Goal: Task Accomplishment & Management: Complete application form

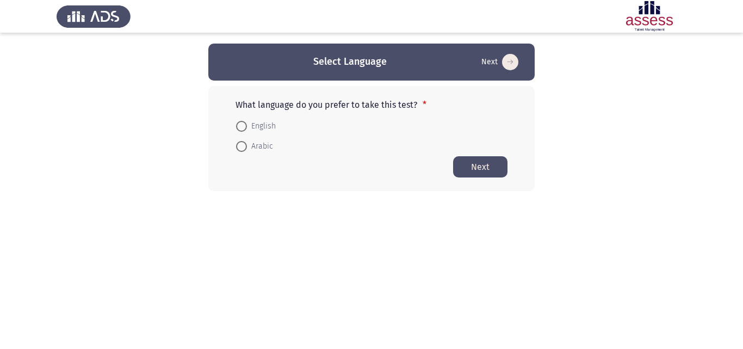
click at [243, 144] on span at bounding box center [241, 146] width 11 height 11
click at [243, 144] on input "Arabic" at bounding box center [241, 146] width 11 height 11
radio input "true"
click at [484, 163] on button "Next" at bounding box center [480, 166] width 54 height 21
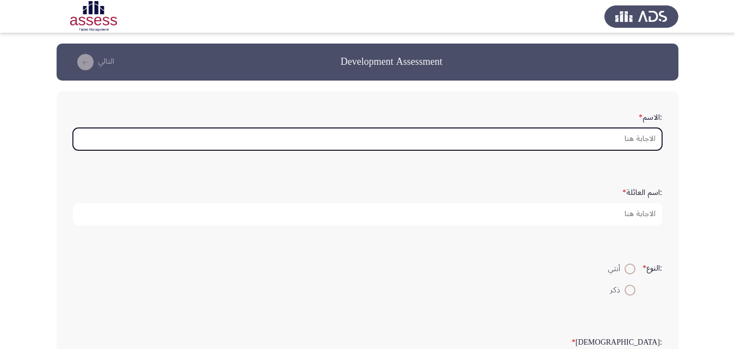
click at [593, 136] on input ":الاسم *" at bounding box center [367, 139] width 589 height 22
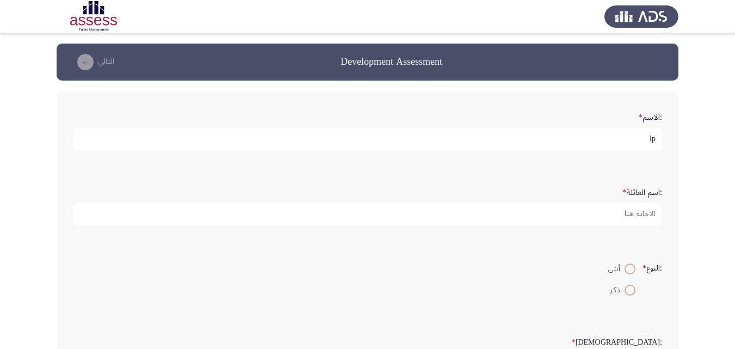
type input "l"
type input "[PERSON_NAME] [PERSON_NAME]"
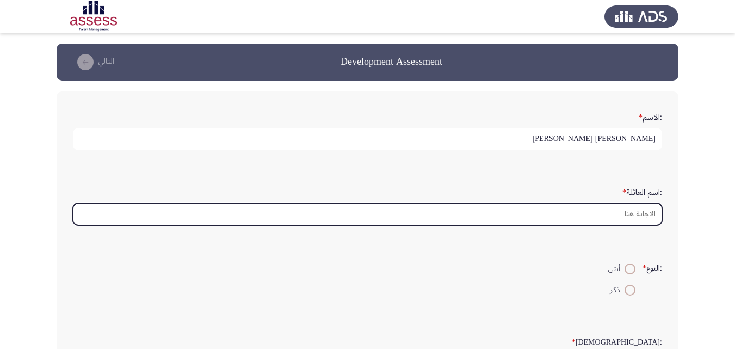
click at [582, 211] on input ":اسم العائلة *" at bounding box center [367, 214] width 589 height 22
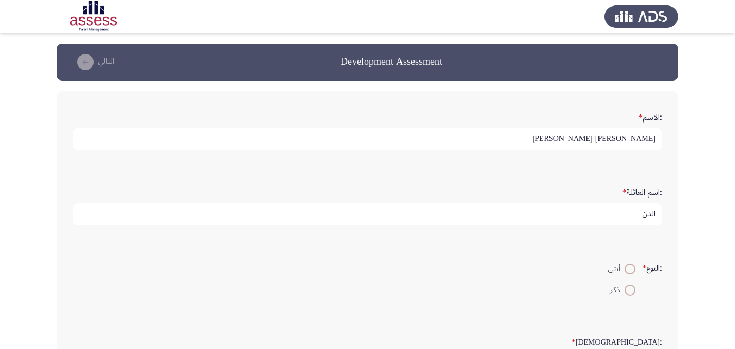
type input "الدن"
click at [630, 293] on span at bounding box center [630, 290] width 11 height 11
click at [630, 293] on input "ذكر" at bounding box center [630, 290] width 11 height 11
radio input "true"
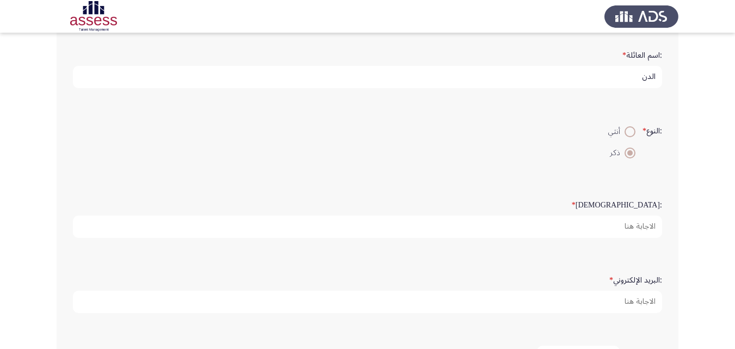
scroll to position [218, 0]
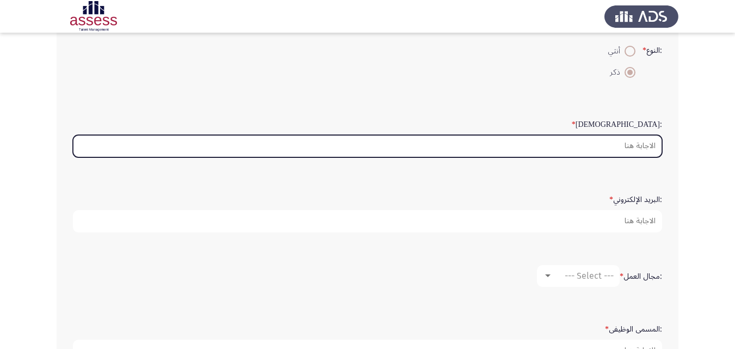
click at [584, 147] on input ":السن *" at bounding box center [367, 146] width 589 height 22
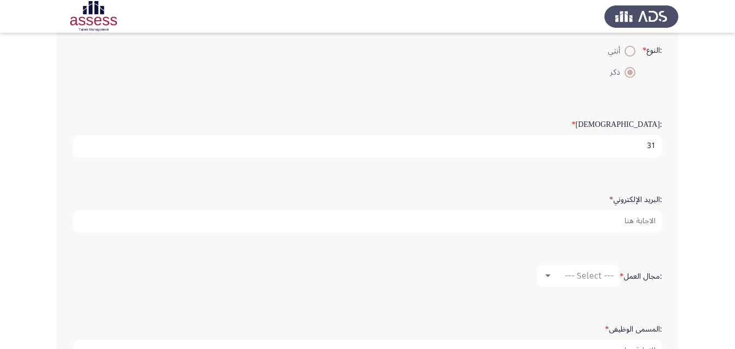
type input "31"
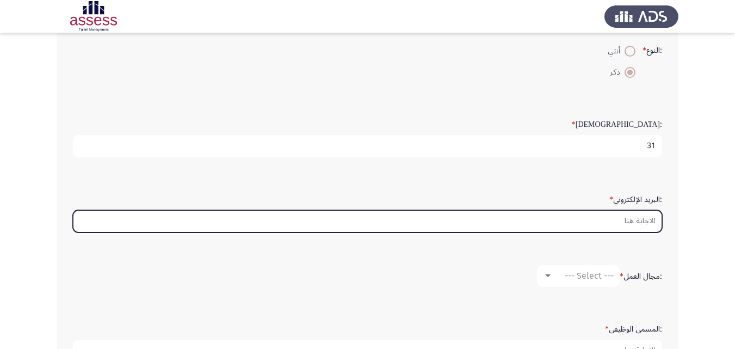
click at [637, 220] on input ":البريد الإلكتروني *" at bounding box center [367, 221] width 589 height 22
type input "ة"
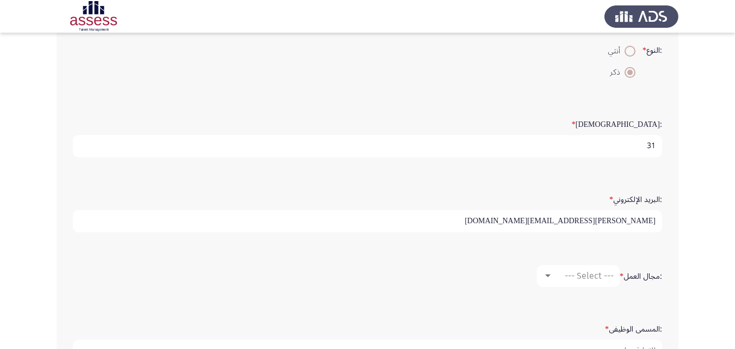
scroll to position [272, 0]
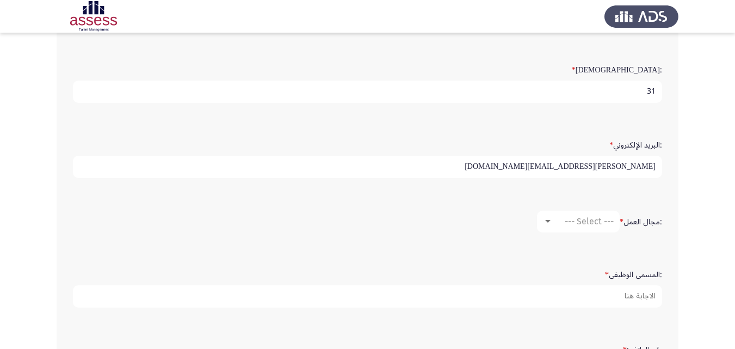
type input "[PERSON_NAME][EMAIL_ADDRESS][DOMAIN_NAME]"
click at [548, 221] on div at bounding box center [547, 221] width 5 height 3
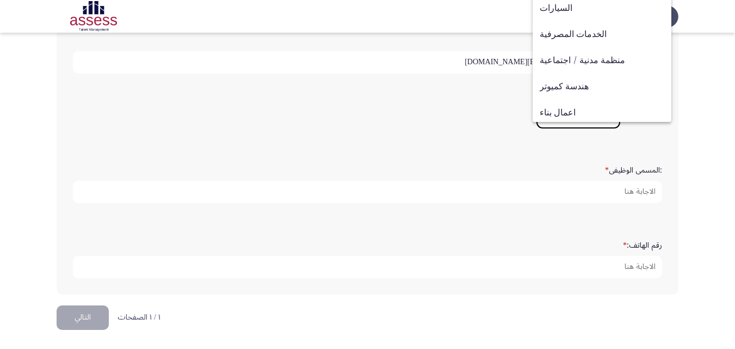
scroll to position [85, 0]
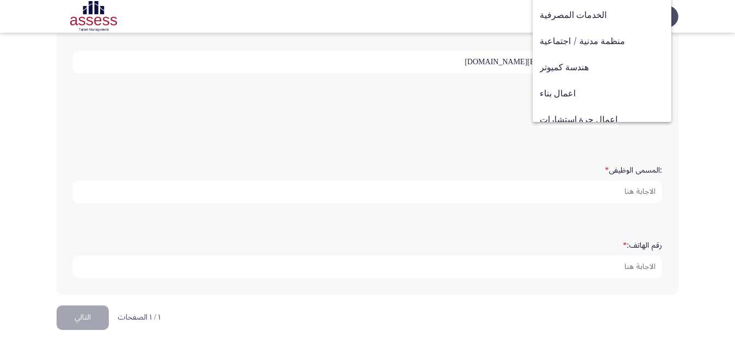
click at [497, 128] on div at bounding box center [367, 174] width 735 height 349
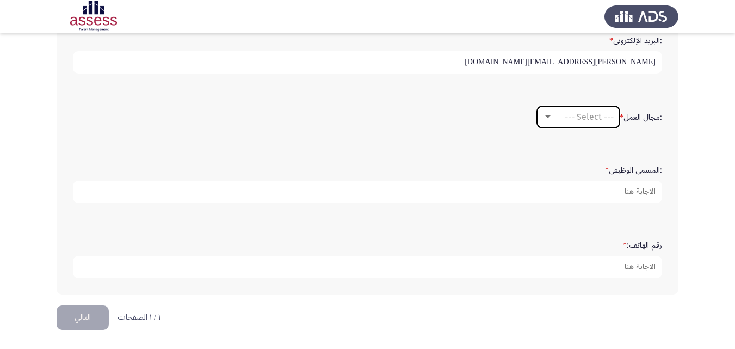
click at [553, 115] on div "--- Select ---" at bounding box center [583, 117] width 61 height 10
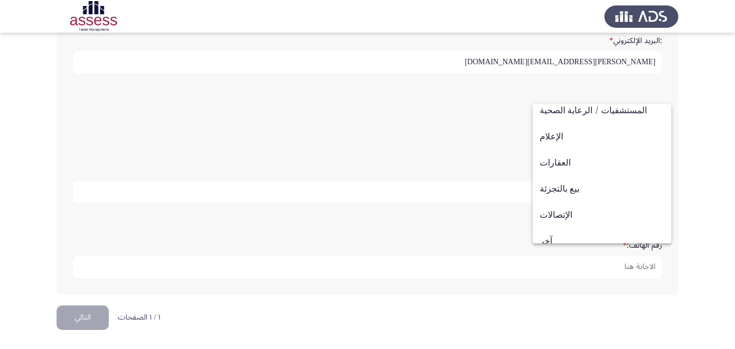
scroll to position [357, 0]
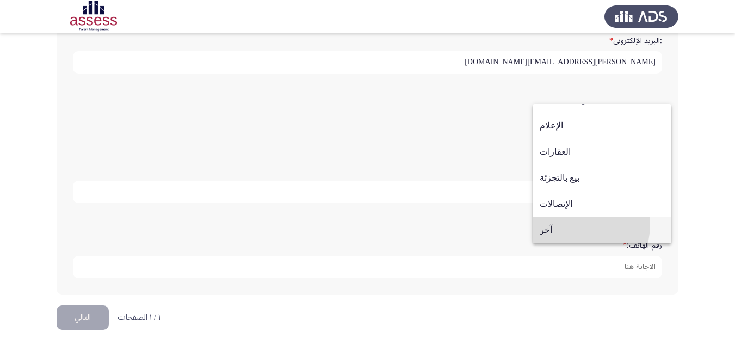
click at [569, 224] on span "آخر" at bounding box center [602, 230] width 125 height 26
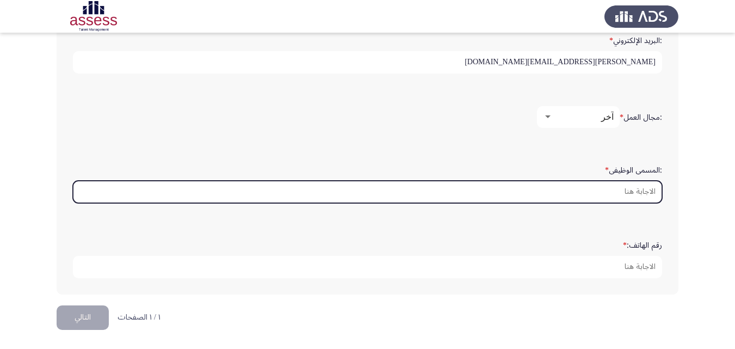
click at [605, 193] on input ":المسمى الوظيفى *" at bounding box center [367, 192] width 589 height 22
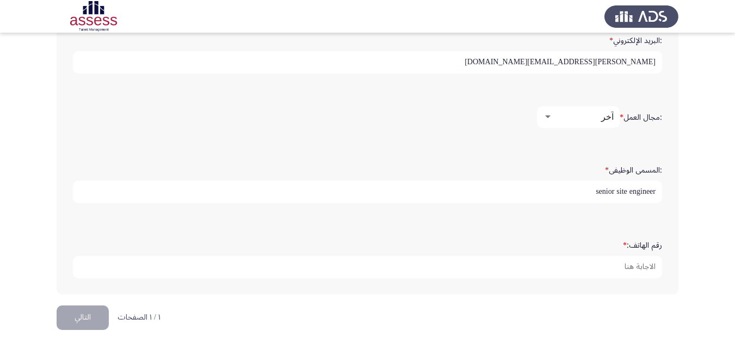
type input "senior site engineer"
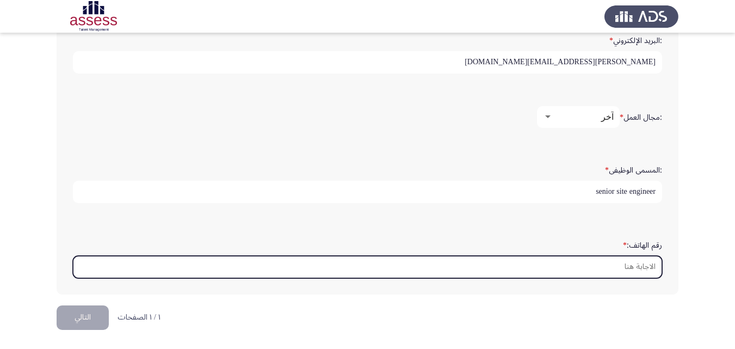
click at [625, 266] on input "رقم الهاتف: *" at bounding box center [367, 267] width 589 height 22
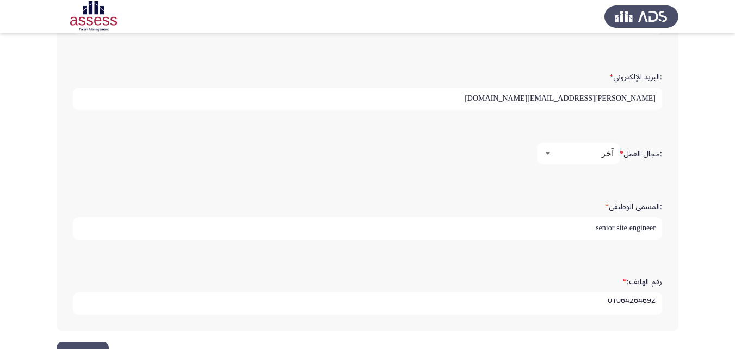
scroll to position [322, 0]
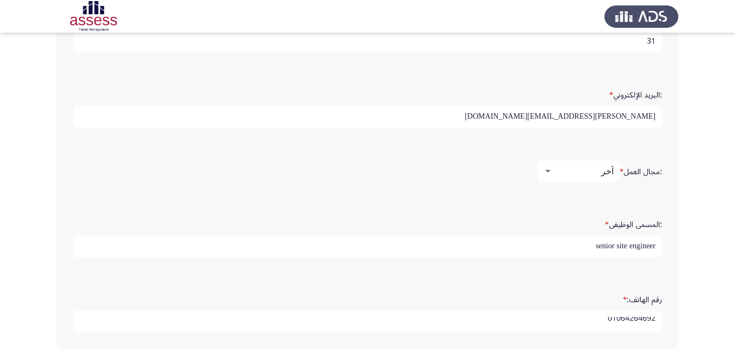
type input "01064264692"
click at [545, 170] on div at bounding box center [547, 171] width 5 height 3
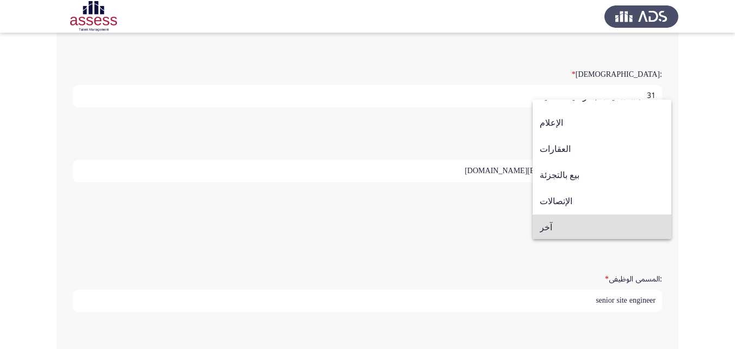
scroll to position [357, 0]
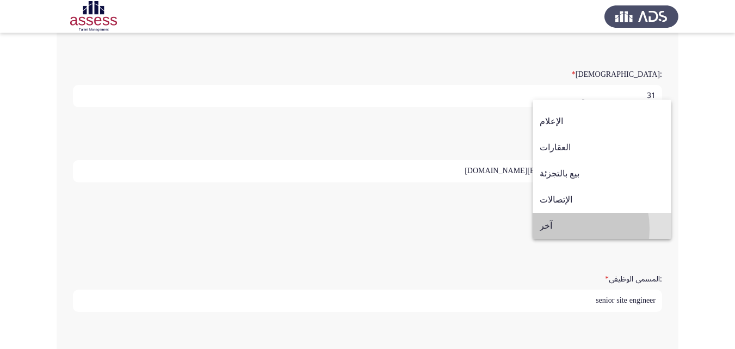
click at [557, 229] on span "آخر" at bounding box center [602, 226] width 125 height 26
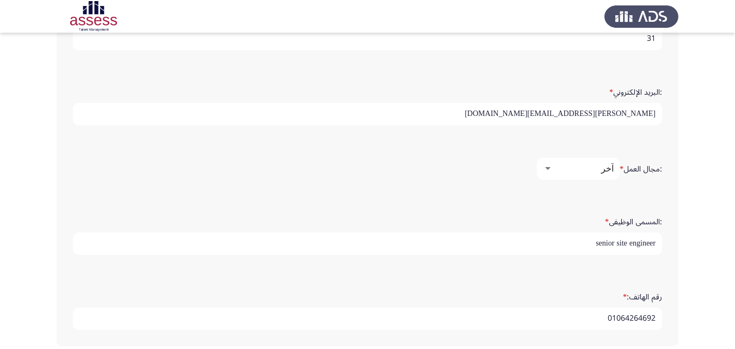
scroll to position [377, 0]
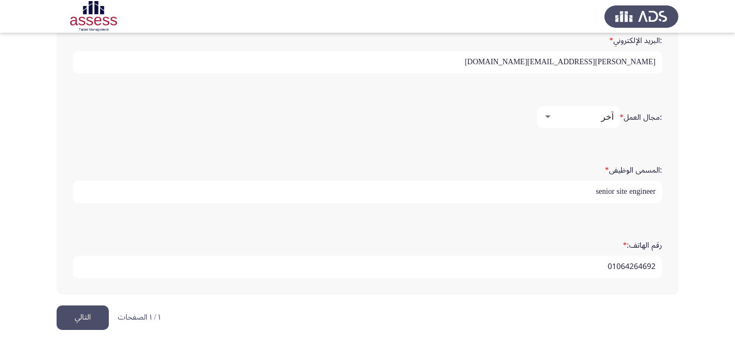
click at [70, 318] on button "التالي" at bounding box center [83, 317] width 52 height 24
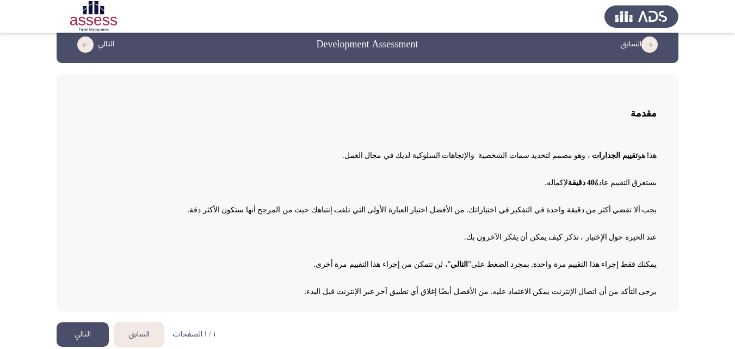
scroll to position [26, 0]
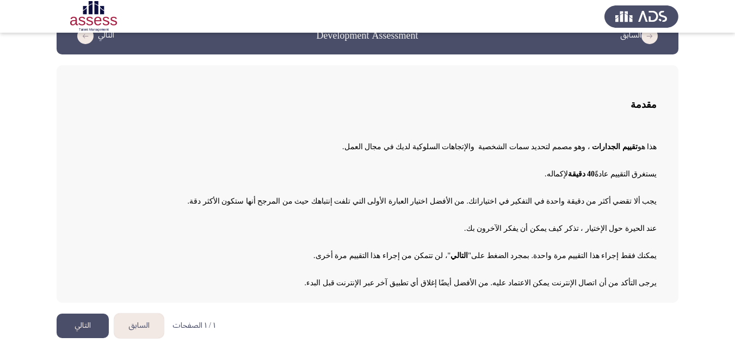
click at [72, 323] on button "التالي" at bounding box center [83, 325] width 52 height 24
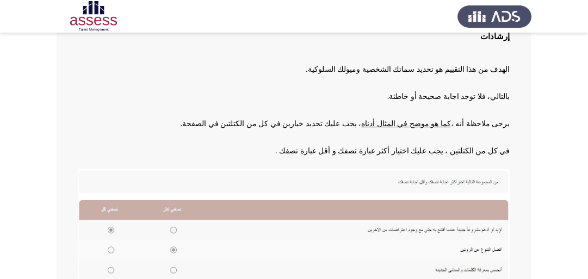
scroll to position [137, 0]
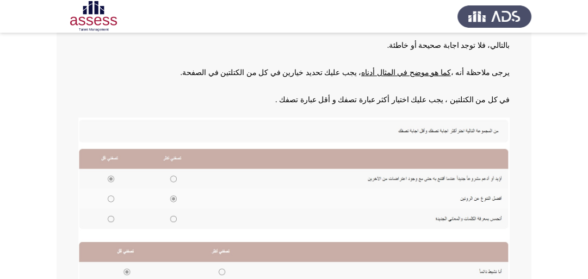
click at [111, 196] on img at bounding box center [294, 221] width 432 height 206
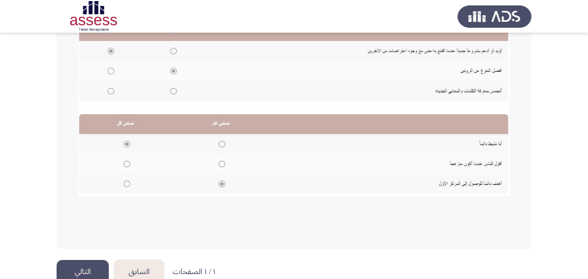
scroll to position [280, 0]
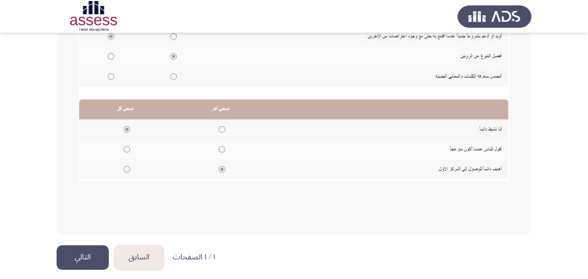
click at [93, 248] on button "التالي" at bounding box center [83, 257] width 52 height 24
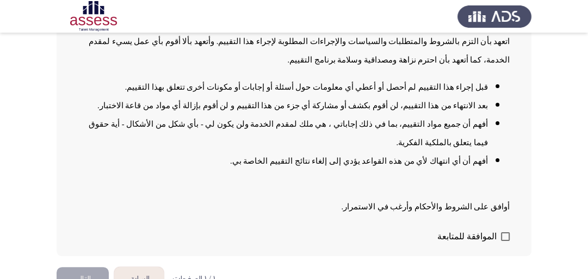
scroll to position [139, 0]
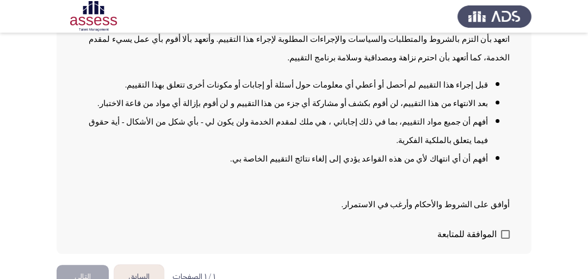
click at [503, 230] on span at bounding box center [505, 234] width 9 height 9
click at [505, 239] on input "الموافقة للمتابعة" at bounding box center [505, 239] width 1 height 1
checkbox input "true"
click at [85, 265] on button "التالي" at bounding box center [83, 277] width 52 height 24
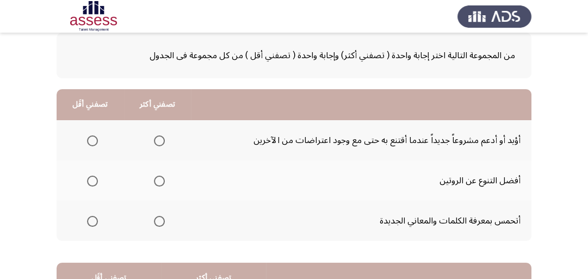
scroll to position [87, 0]
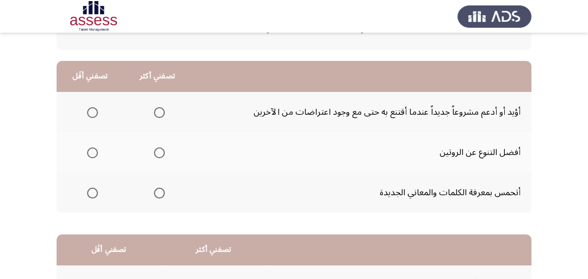
click at [89, 111] on span "Select an option" at bounding box center [92, 112] width 11 height 11
click at [89, 111] on input "Select an option" at bounding box center [92, 112] width 11 height 11
click at [158, 151] on span "Select an option" at bounding box center [159, 152] width 11 height 11
click at [158, 151] on input "Select an option" at bounding box center [159, 152] width 11 height 11
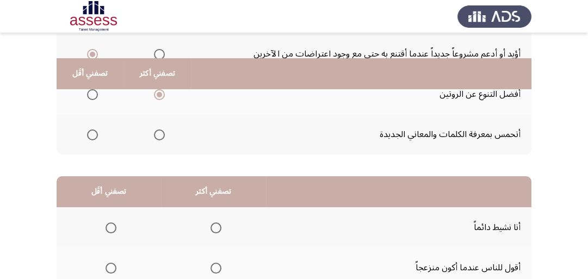
scroll to position [174, 0]
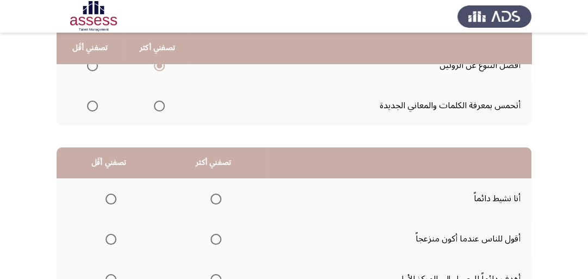
click at [164, 109] on span "Select an option" at bounding box center [159, 106] width 11 height 11
click at [164, 109] on input "Select an option" at bounding box center [159, 106] width 11 height 11
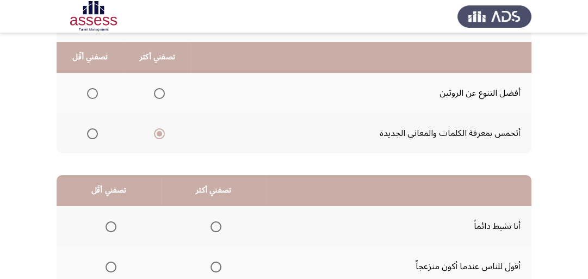
scroll to position [87, 0]
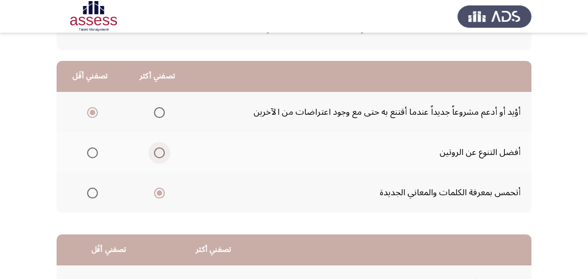
click at [159, 152] on span "Select an option" at bounding box center [159, 152] width 11 height 11
click at [159, 152] on input "Select an option" at bounding box center [159, 152] width 11 height 11
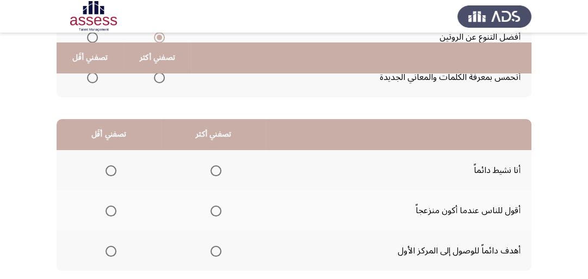
scroll to position [218, 0]
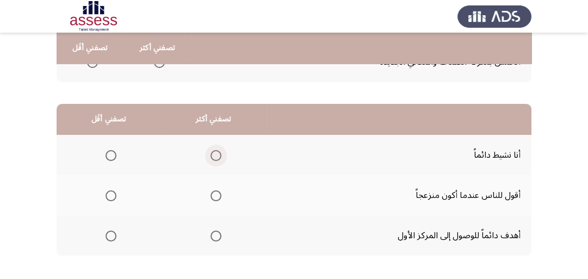
click at [214, 155] on span "Select an option" at bounding box center [216, 155] width 11 height 11
click at [214, 155] on input "Select an option" at bounding box center [216, 155] width 11 height 11
click at [217, 234] on span "Select an option" at bounding box center [216, 236] width 11 height 11
click at [217, 234] on input "Select an option" at bounding box center [216, 236] width 11 height 11
click at [111, 197] on span "Select an option" at bounding box center [111, 195] width 11 height 11
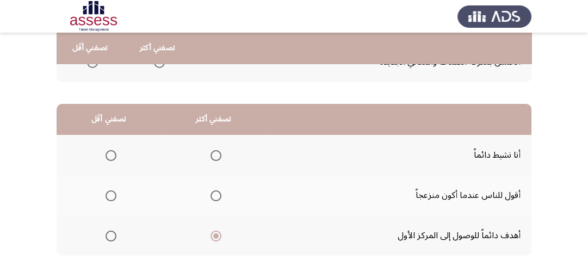
click at [111, 197] on input "Select an option" at bounding box center [111, 195] width 11 height 11
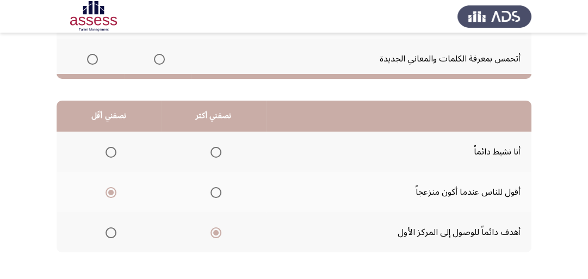
scroll to position [269, 0]
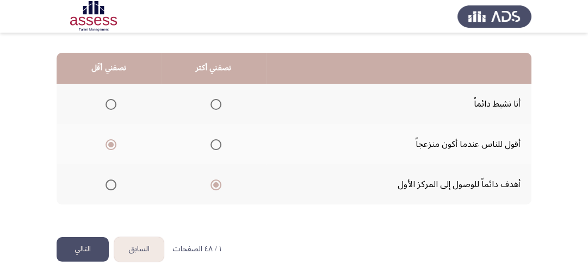
click at [84, 245] on button "التالي" at bounding box center [83, 249] width 52 height 24
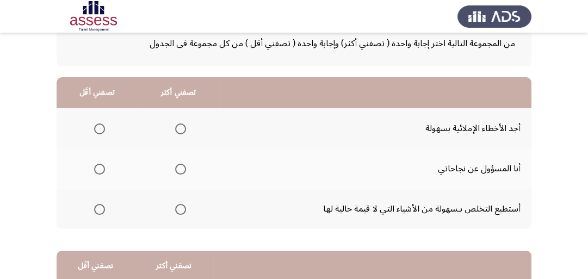
scroll to position [87, 0]
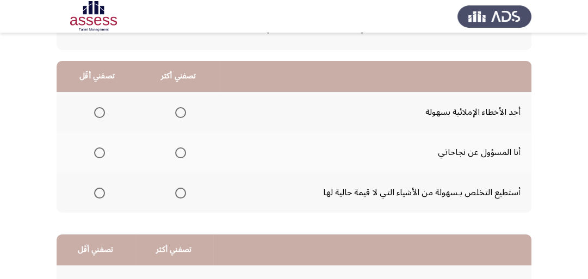
click at [181, 153] on span "Select an option" at bounding box center [180, 152] width 11 height 11
click at [181, 153] on input "Select an option" at bounding box center [180, 152] width 11 height 11
click at [98, 192] on span "Select an option" at bounding box center [99, 193] width 11 height 11
click at [98, 192] on input "Select an option" at bounding box center [99, 193] width 11 height 11
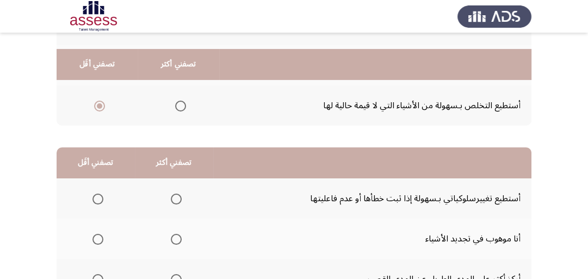
scroll to position [261, 0]
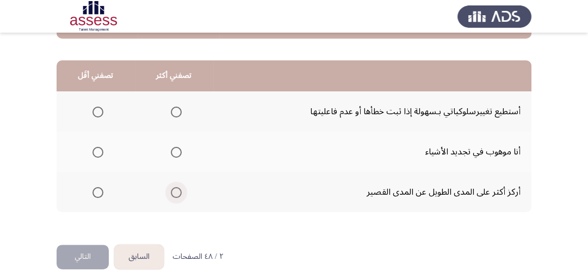
click at [175, 191] on span "Select an option" at bounding box center [176, 192] width 11 height 11
click at [175, 191] on input "Select an option" at bounding box center [176, 192] width 11 height 11
click at [99, 114] on span "Select an option" at bounding box center [98, 112] width 11 height 11
click at [99, 114] on input "Select an option" at bounding box center [98, 112] width 11 height 11
click at [96, 153] on span "Select an option" at bounding box center [98, 152] width 11 height 11
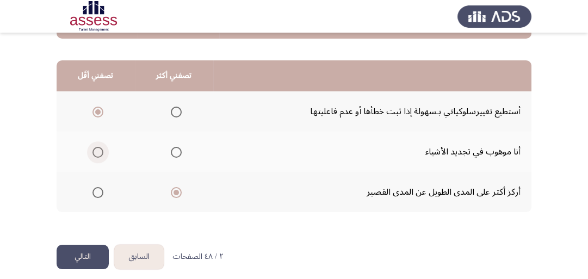
click at [96, 153] on input "Select an option" at bounding box center [98, 152] width 11 height 11
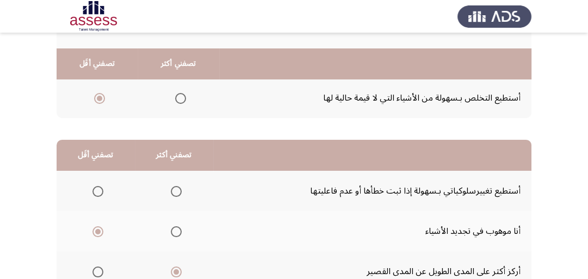
scroll to position [225, 0]
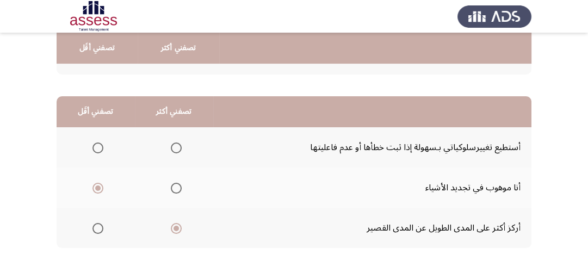
click at [176, 146] on span "Select an option" at bounding box center [176, 148] width 11 height 11
click at [176, 146] on input "Select an option" at bounding box center [176, 148] width 11 height 11
click at [97, 226] on span "Select an option" at bounding box center [98, 228] width 11 height 11
click at [97, 226] on input "Select an option" at bounding box center [98, 228] width 11 height 11
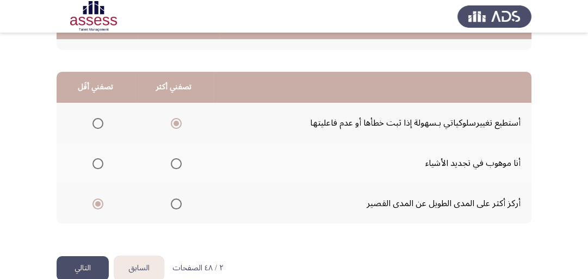
scroll to position [269, 0]
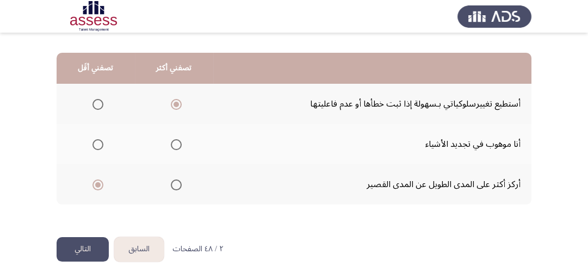
click at [76, 244] on button "التالي" at bounding box center [83, 249] width 52 height 24
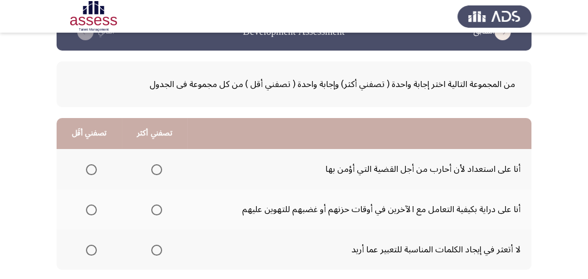
scroll to position [44, 0]
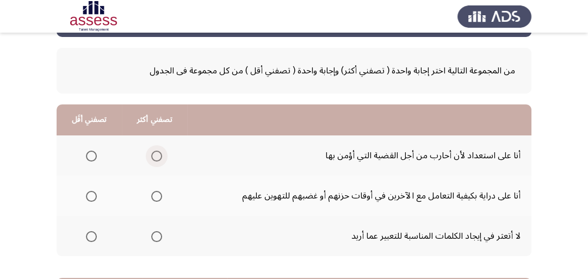
click at [157, 157] on span "Select an option" at bounding box center [156, 156] width 11 height 11
click at [157, 157] on input "Select an option" at bounding box center [156, 156] width 11 height 11
click at [90, 201] on mat-radio-group "Select an option" at bounding box center [89, 196] width 15 height 19
click at [91, 199] on span "Select an option" at bounding box center [91, 196] width 11 height 11
click at [91, 199] on input "Select an option" at bounding box center [91, 196] width 11 height 11
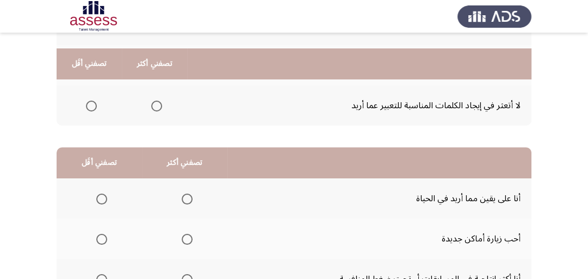
scroll to position [218, 0]
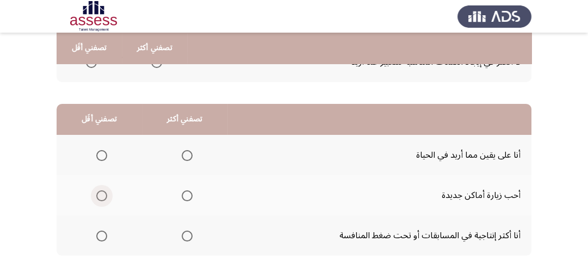
click at [99, 193] on span "Select an option" at bounding box center [101, 195] width 11 height 11
click at [99, 193] on input "Select an option" at bounding box center [101, 195] width 11 height 11
click at [183, 235] on span "Select an option" at bounding box center [187, 236] width 11 height 11
click at [183, 235] on input "Select an option" at bounding box center [187, 236] width 11 height 11
click at [184, 152] on span "Select an option" at bounding box center [187, 155] width 11 height 11
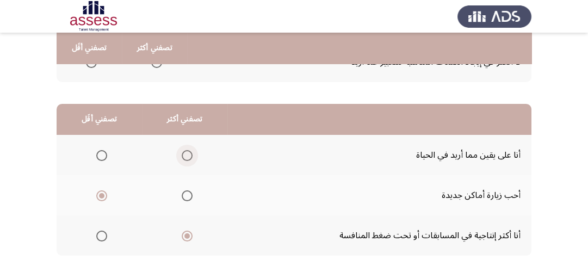
click at [184, 152] on input "Select an option" at bounding box center [187, 155] width 11 height 11
click at [182, 233] on span "Select an option" at bounding box center [187, 236] width 11 height 11
click at [182, 233] on input "Select an option" at bounding box center [187, 236] width 11 height 11
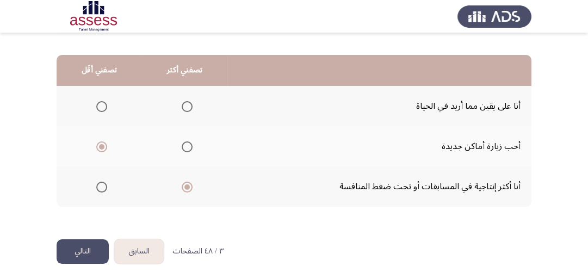
scroll to position [269, 0]
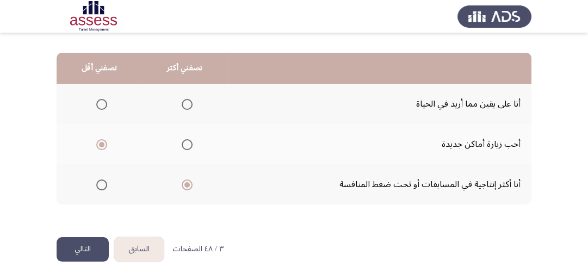
click at [77, 241] on button "التالي" at bounding box center [83, 249] width 52 height 24
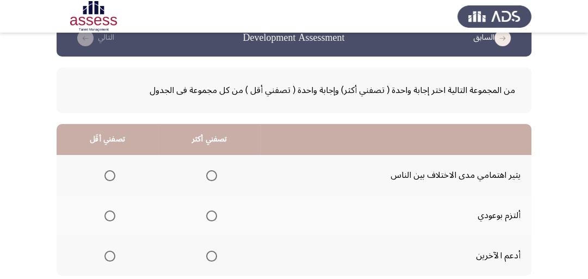
scroll to position [44, 0]
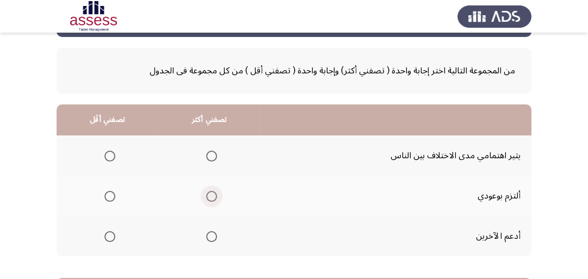
click at [211, 197] on span "Select an option" at bounding box center [211, 196] width 11 height 11
click at [211, 197] on input "Select an option" at bounding box center [211, 196] width 11 height 11
click at [206, 237] on span "Select an option" at bounding box center [211, 236] width 11 height 11
click at [206, 237] on input "Select an option" at bounding box center [211, 236] width 11 height 11
click at [106, 156] on span "Select an option" at bounding box center [109, 156] width 11 height 11
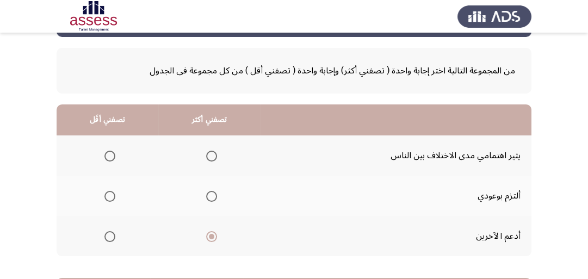
click at [106, 156] on input "Select an option" at bounding box center [109, 156] width 11 height 11
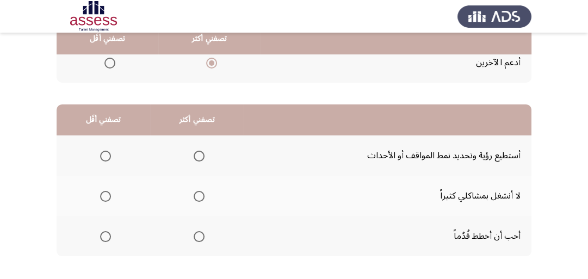
scroll to position [218, 0]
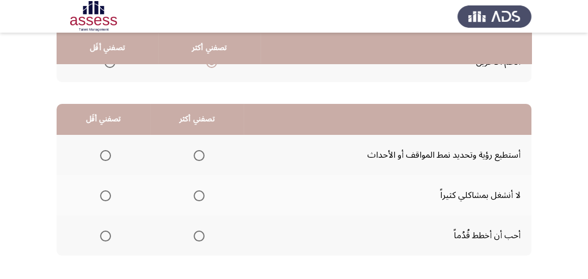
click at [195, 237] on span "Select an option" at bounding box center [199, 236] width 11 height 11
click at [195, 237] on input "Select an option" at bounding box center [199, 236] width 11 height 11
click at [105, 193] on span "Select an option" at bounding box center [105, 195] width 11 height 11
click at [105, 193] on input "Select an option" at bounding box center [105, 195] width 11 height 11
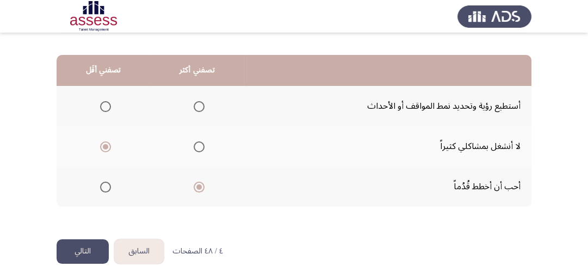
scroll to position [269, 0]
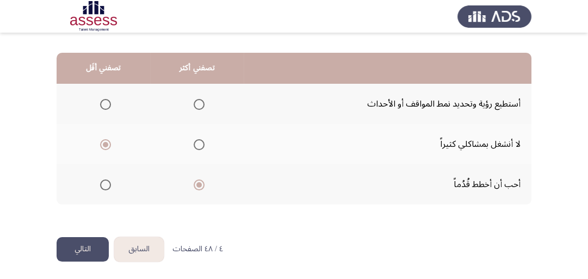
click at [96, 248] on button "التالي" at bounding box center [83, 249] width 52 height 24
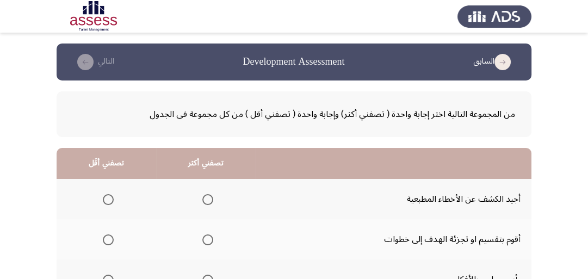
scroll to position [44, 0]
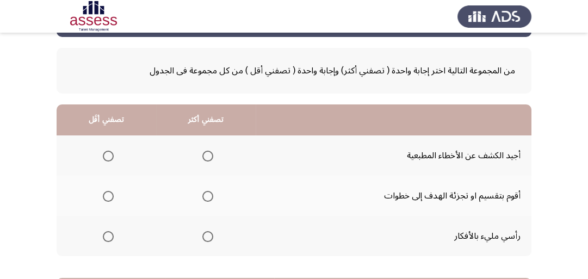
click at [209, 237] on span "Select an option" at bounding box center [207, 236] width 11 height 11
click at [209, 237] on input "Select an option" at bounding box center [207, 236] width 11 height 11
click at [205, 193] on span "Select an option" at bounding box center [207, 196] width 11 height 11
click at [205, 193] on input "Select an option" at bounding box center [207, 196] width 11 height 11
click at [110, 194] on span "Select an option" at bounding box center [108, 196] width 11 height 11
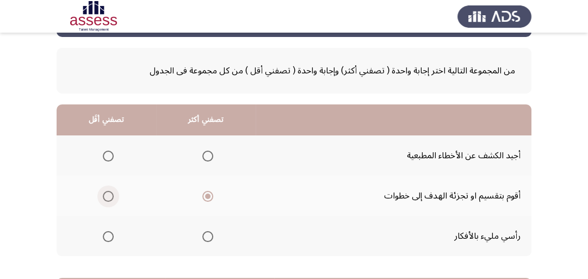
click at [110, 194] on input "Select an option" at bounding box center [108, 196] width 11 height 11
click at [207, 196] on span "Select an option" at bounding box center [207, 196] width 11 height 11
click at [207, 196] on input "Select an option" at bounding box center [207, 196] width 11 height 11
click at [107, 151] on span "Select an option" at bounding box center [108, 156] width 11 height 11
click at [107, 151] on input "Select an option" at bounding box center [108, 156] width 11 height 11
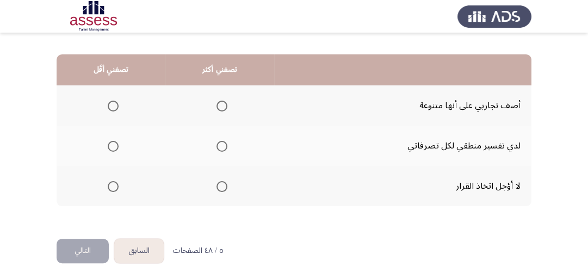
scroll to position [269, 0]
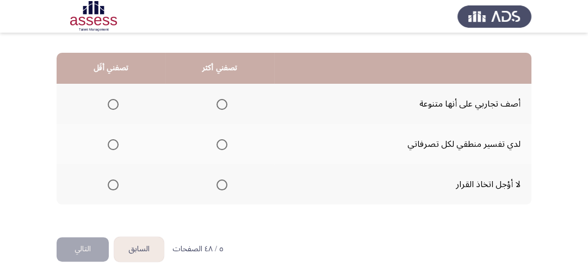
click at [219, 183] on span "Select an option" at bounding box center [222, 185] width 11 height 11
click at [219, 183] on input "Select an option" at bounding box center [222, 185] width 11 height 11
click at [113, 144] on span "Select an option" at bounding box center [113, 144] width 11 height 11
click at [113, 144] on input "Select an option" at bounding box center [113, 144] width 11 height 11
click at [88, 251] on button "التالي" at bounding box center [83, 249] width 52 height 24
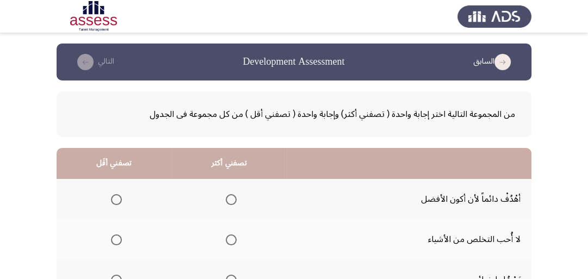
scroll to position [87, 0]
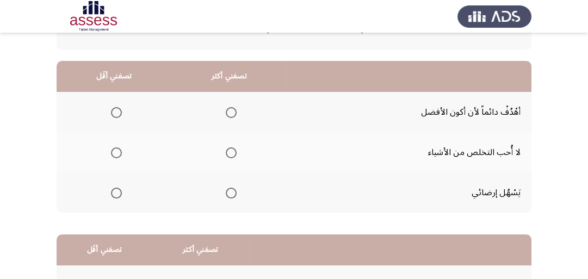
click at [231, 112] on span "Select an option" at bounding box center [231, 112] width 11 height 11
click at [231, 112] on input "Select an option" at bounding box center [231, 112] width 11 height 11
click at [114, 194] on span "Select an option" at bounding box center [116, 193] width 11 height 11
click at [114, 194] on input "Select an option" at bounding box center [116, 193] width 11 height 11
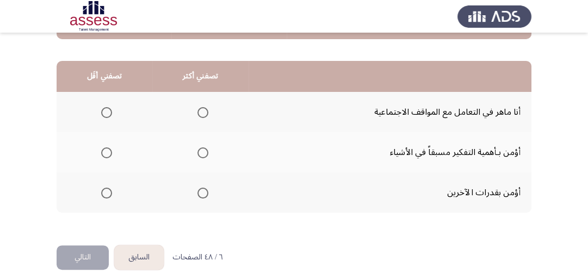
scroll to position [261, 0]
click at [204, 150] on span "Select an option" at bounding box center [203, 152] width 11 height 11
click at [204, 150] on input "Select an option" at bounding box center [203, 152] width 11 height 11
click at [108, 111] on span "Select an option" at bounding box center [106, 112] width 11 height 11
click at [108, 111] on input "Select an option" at bounding box center [106, 112] width 11 height 11
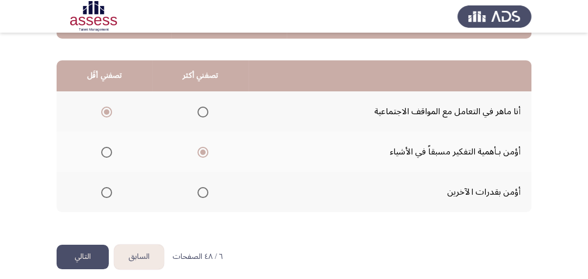
click at [94, 257] on button "التالي" at bounding box center [83, 257] width 52 height 24
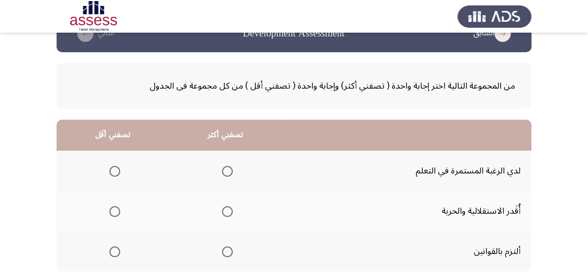
scroll to position [44, 0]
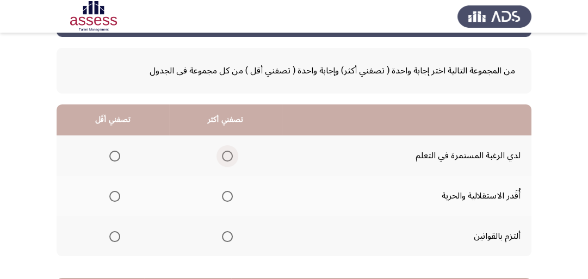
click at [227, 155] on span "Select an option" at bounding box center [227, 156] width 11 height 11
click at [227, 155] on input "Select an option" at bounding box center [227, 156] width 11 height 11
click at [115, 235] on span "Select an option" at bounding box center [114, 236] width 11 height 11
click at [115, 235] on input "Select an option" at bounding box center [114, 236] width 11 height 11
click at [124, 199] on th at bounding box center [113, 196] width 113 height 40
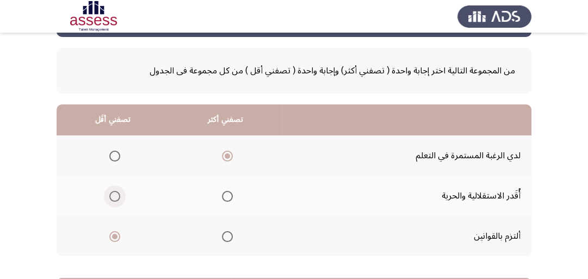
click at [109, 195] on span "Select an option" at bounding box center [114, 196] width 11 height 11
click at [109, 195] on input "Select an option" at bounding box center [114, 196] width 11 height 11
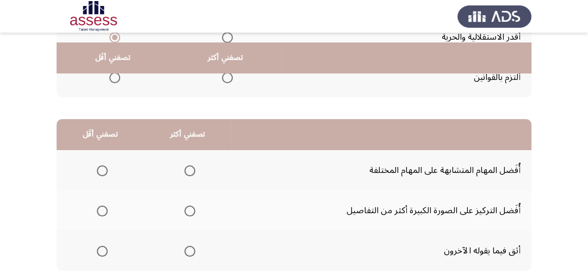
scroll to position [218, 0]
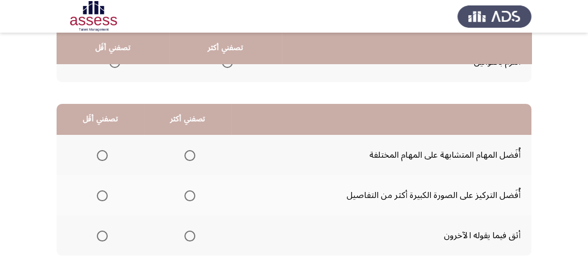
click at [189, 198] on span "Select an option" at bounding box center [189, 195] width 11 height 11
click at [189, 198] on input "Select an option" at bounding box center [189, 195] width 11 height 11
click at [100, 156] on span "Select an option" at bounding box center [102, 155] width 11 height 11
click at [100, 156] on input "Select an option" at bounding box center [102, 155] width 11 height 11
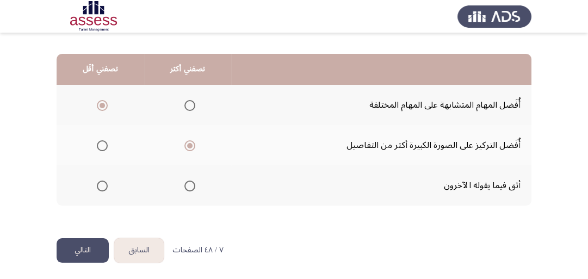
scroll to position [269, 0]
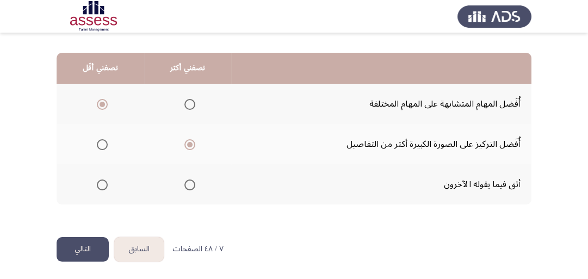
click at [81, 247] on button "التالي" at bounding box center [83, 249] width 52 height 24
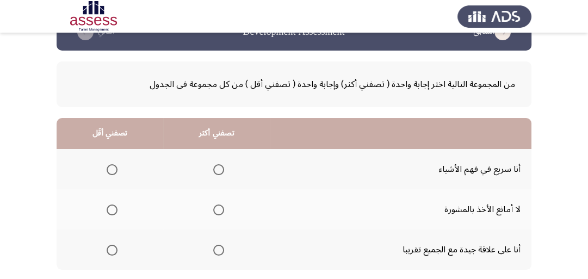
scroll to position [44, 0]
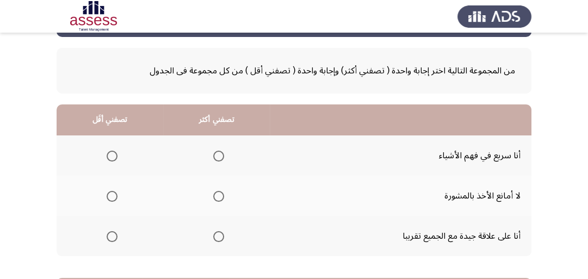
click at [215, 155] on span "Select an option" at bounding box center [218, 156] width 11 height 11
click at [215, 155] on input "Select an option" at bounding box center [218, 156] width 11 height 11
click at [215, 234] on span "Select an option" at bounding box center [218, 236] width 11 height 11
click at [215, 234] on input "Select an option" at bounding box center [218, 236] width 11 height 11
click at [114, 196] on span "Select an option" at bounding box center [112, 196] width 11 height 11
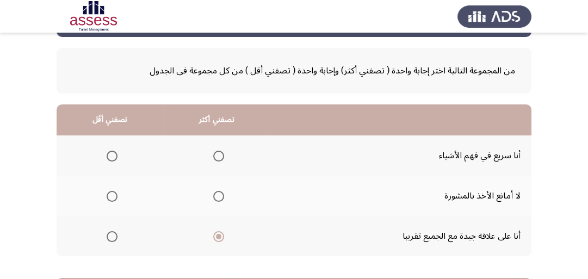
click at [114, 196] on input "Select an option" at bounding box center [112, 196] width 11 height 11
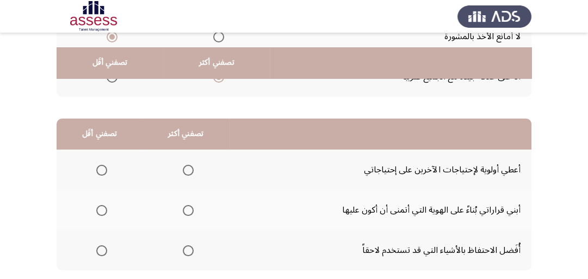
scroll to position [218, 0]
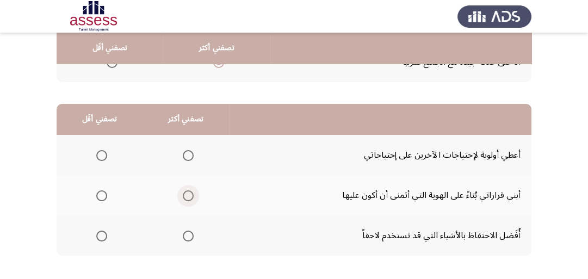
click at [187, 197] on span "Select an option" at bounding box center [188, 195] width 11 height 11
click at [187, 197] on input "Select an option" at bounding box center [188, 195] width 11 height 11
click at [100, 155] on span "Select an option" at bounding box center [101, 155] width 11 height 11
click at [100, 155] on input "Select an option" at bounding box center [101, 155] width 11 height 11
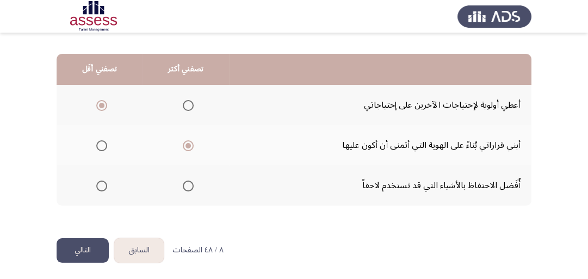
scroll to position [269, 0]
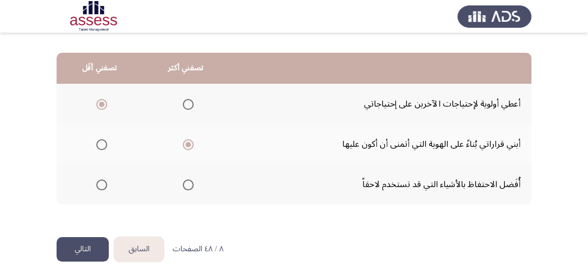
click at [87, 247] on button "التالي" at bounding box center [83, 249] width 52 height 24
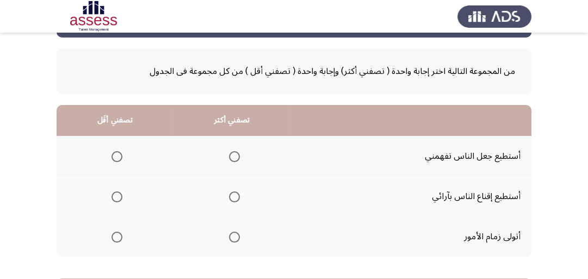
scroll to position [44, 0]
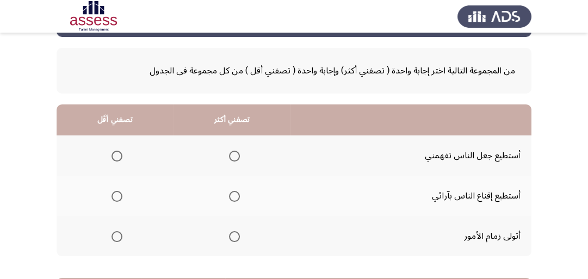
click at [232, 237] on span "Select an option" at bounding box center [234, 236] width 11 height 11
click at [232, 237] on input "Select an option" at bounding box center [234, 236] width 11 height 11
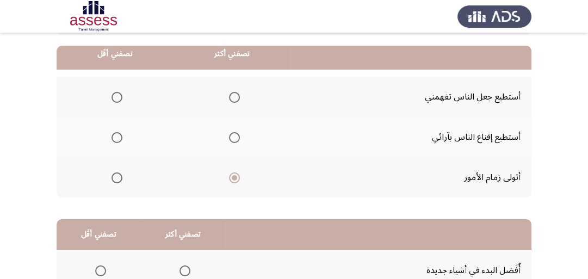
scroll to position [87, 0]
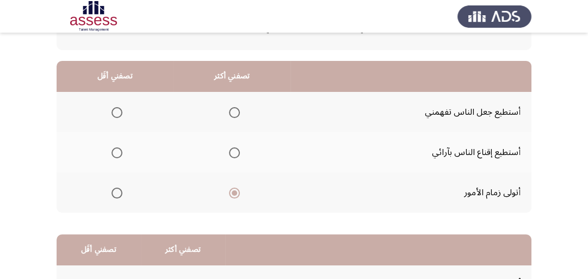
click at [115, 152] on span "Select an option" at bounding box center [117, 152] width 11 height 11
click at [115, 152] on input "Select an option" at bounding box center [117, 152] width 11 height 11
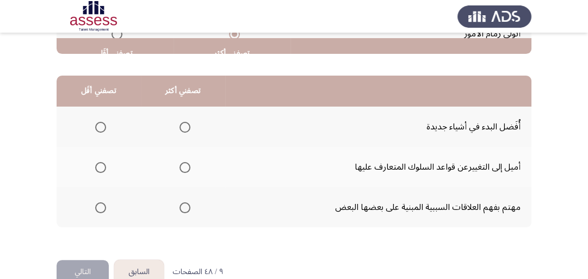
scroll to position [261, 0]
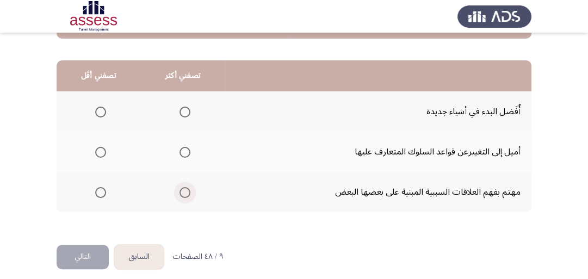
click at [181, 192] on span "Select an option" at bounding box center [185, 192] width 11 height 11
click at [181, 192] on input "Select an option" at bounding box center [185, 192] width 11 height 11
click at [183, 111] on span "Select an option" at bounding box center [185, 112] width 11 height 11
click at [183, 111] on input "Select an option" at bounding box center [185, 112] width 11 height 11
click at [97, 191] on span "Select an option" at bounding box center [100, 192] width 11 height 11
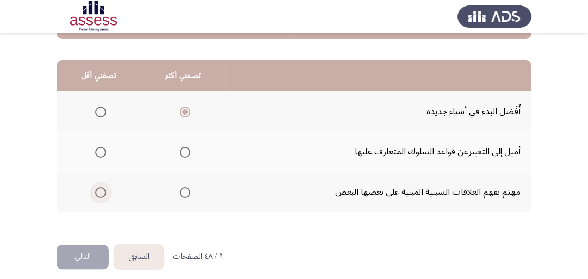
click at [97, 191] on input "Select an option" at bounding box center [100, 192] width 11 height 11
click at [91, 252] on button "التالي" at bounding box center [83, 257] width 52 height 24
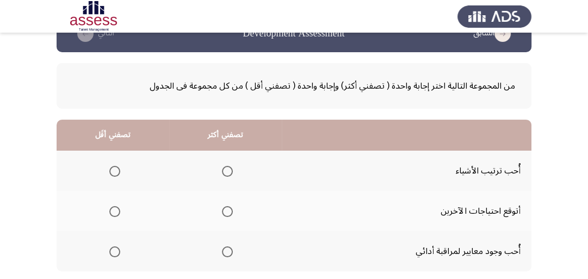
scroll to position [44, 0]
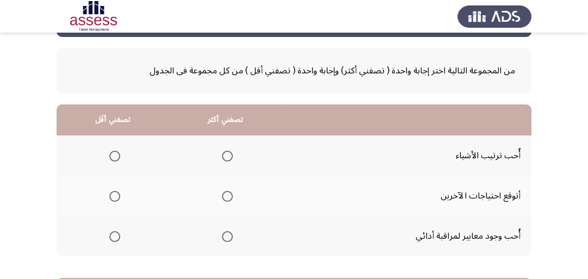
click at [229, 155] on span "Select an option" at bounding box center [227, 156] width 11 height 11
click at [229, 155] on input "Select an option" at bounding box center [227, 156] width 11 height 11
click at [225, 235] on span "Select an option" at bounding box center [227, 236] width 11 height 11
click at [225, 235] on input "Select an option" at bounding box center [227, 236] width 11 height 11
click at [119, 197] on span "Select an option" at bounding box center [114, 196] width 11 height 11
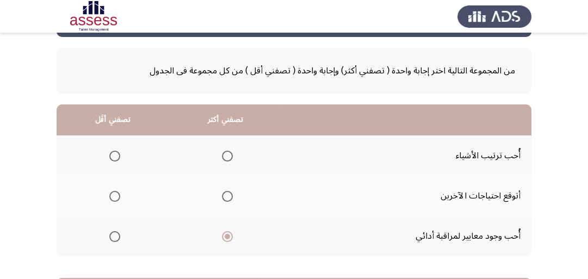
click at [119, 197] on input "Select an option" at bounding box center [114, 196] width 11 height 11
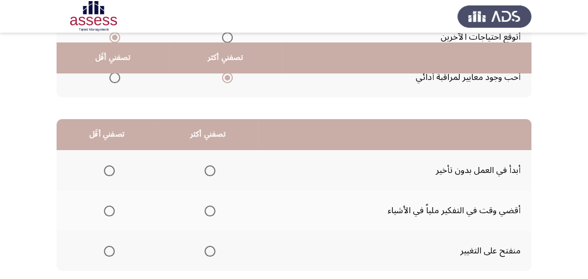
scroll to position [218, 0]
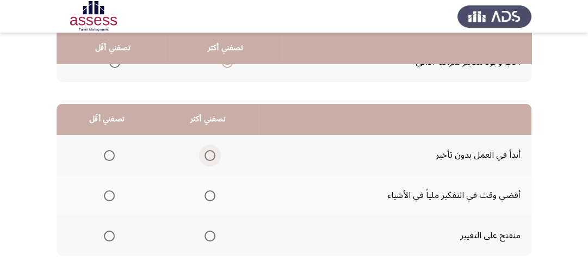
click at [211, 157] on span "Select an option" at bounding box center [210, 155] width 11 height 11
click at [211, 157] on input "Select an option" at bounding box center [210, 155] width 11 height 11
click at [107, 193] on span "Select an option" at bounding box center [109, 195] width 11 height 11
click at [107, 193] on input "Select an option" at bounding box center [109, 195] width 11 height 11
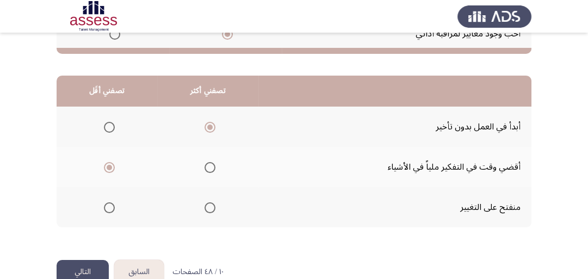
scroll to position [261, 0]
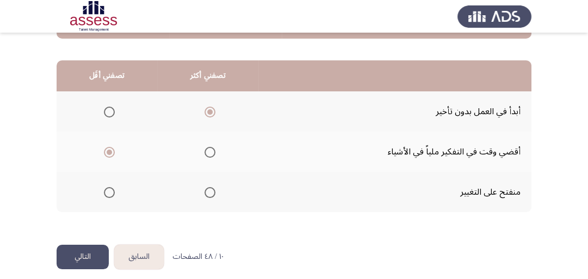
click at [82, 253] on button "التالي" at bounding box center [83, 257] width 52 height 24
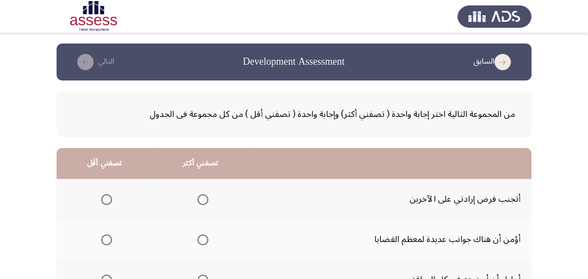
scroll to position [44, 0]
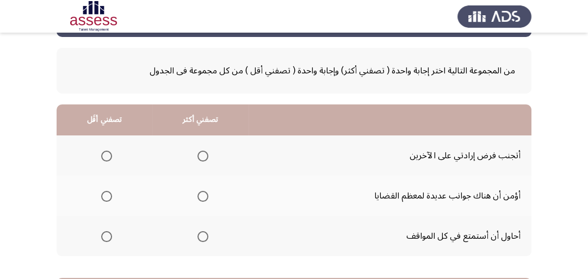
click at [198, 194] on span "Select an option" at bounding box center [203, 196] width 11 height 11
click at [198, 194] on input "Select an option" at bounding box center [203, 196] width 11 height 11
click at [111, 154] on span "Select an option" at bounding box center [106, 156] width 11 height 11
click at [111, 154] on input "Select an option" at bounding box center [106, 156] width 11 height 11
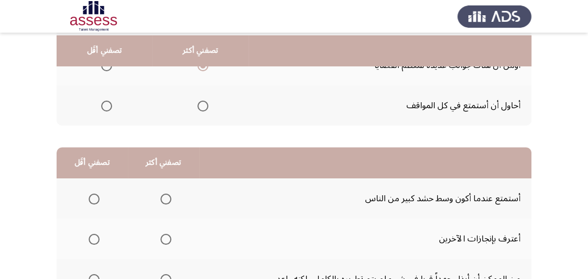
scroll to position [218, 0]
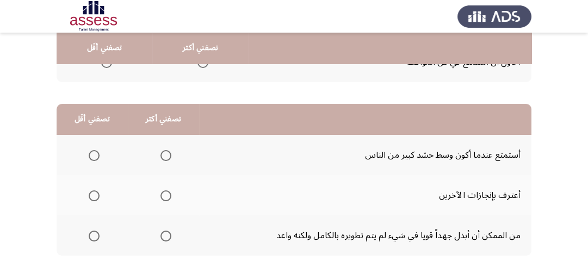
click at [163, 193] on span "Select an option" at bounding box center [166, 195] width 11 height 11
click at [163, 193] on input "Select an option" at bounding box center [166, 195] width 11 height 11
click at [165, 233] on span "Select an option" at bounding box center [166, 236] width 11 height 11
click at [165, 233] on input "Select an option" at bounding box center [166, 236] width 11 height 11
click at [167, 194] on span "Select an option" at bounding box center [166, 195] width 11 height 11
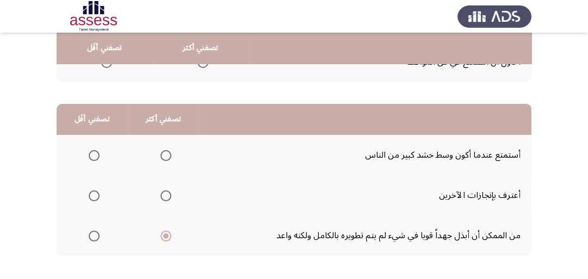
click at [167, 194] on input "Select an option" at bounding box center [166, 195] width 11 height 11
click at [94, 232] on span "Select an option" at bounding box center [94, 236] width 11 height 11
click at [94, 232] on input "Select an option" at bounding box center [94, 236] width 11 height 11
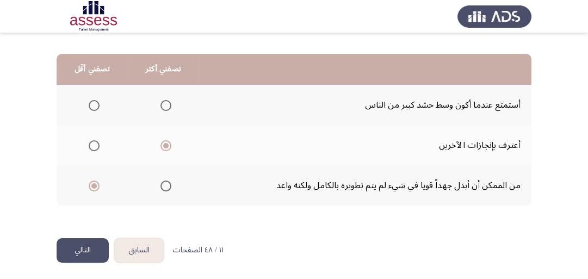
scroll to position [269, 0]
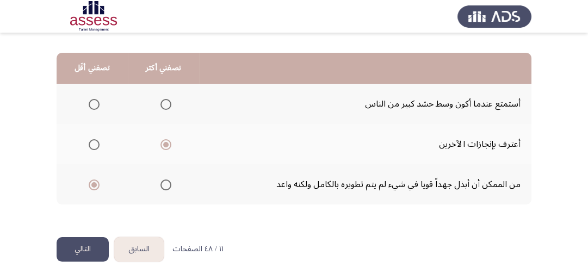
click at [90, 245] on button "التالي" at bounding box center [83, 249] width 52 height 24
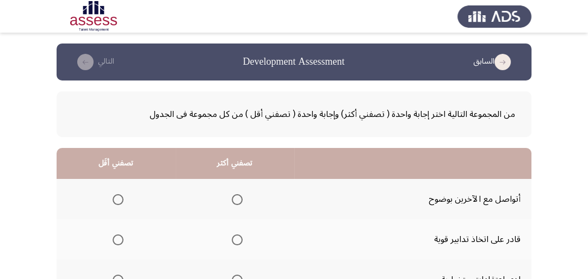
scroll to position [44, 0]
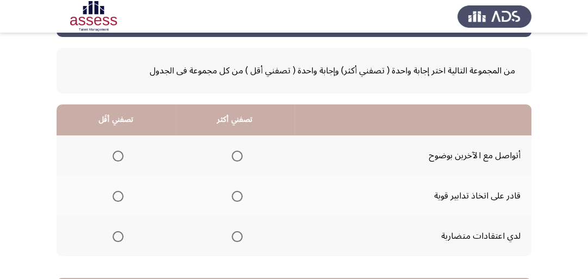
click at [235, 193] on span "Select an option" at bounding box center [237, 196] width 11 height 11
click at [235, 193] on input "Select an option" at bounding box center [237, 196] width 11 height 11
click at [121, 154] on span "Select an option" at bounding box center [118, 156] width 11 height 11
click at [121, 154] on input "Select an option" at bounding box center [118, 156] width 11 height 11
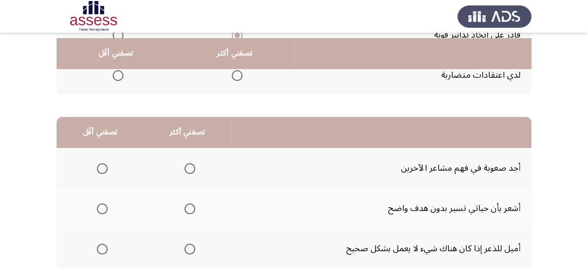
scroll to position [218, 0]
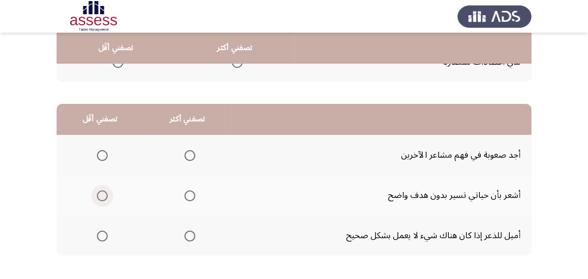
click at [98, 193] on span "Select an option" at bounding box center [102, 195] width 11 height 11
click at [98, 193] on input "Select an option" at bounding box center [102, 195] width 11 height 11
click at [189, 235] on span "Select an option" at bounding box center [189, 236] width 11 height 11
click at [189, 235] on input "Select an option" at bounding box center [189, 236] width 11 height 11
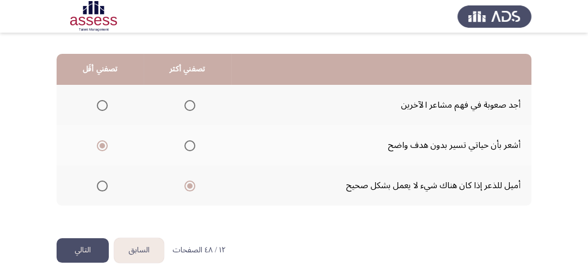
scroll to position [269, 0]
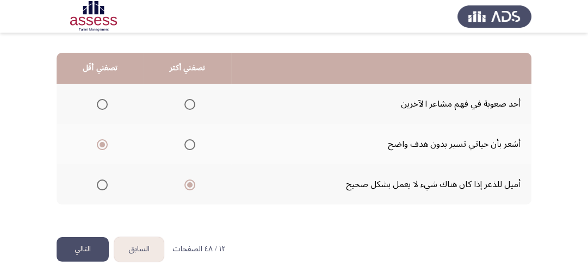
click at [90, 243] on button "التالي" at bounding box center [83, 249] width 52 height 24
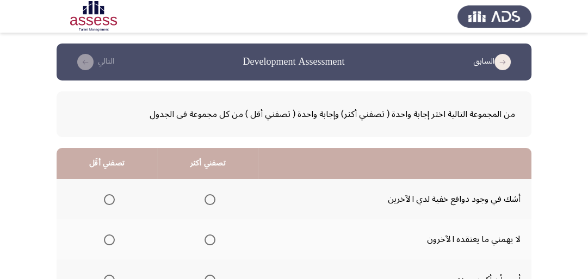
scroll to position [44, 0]
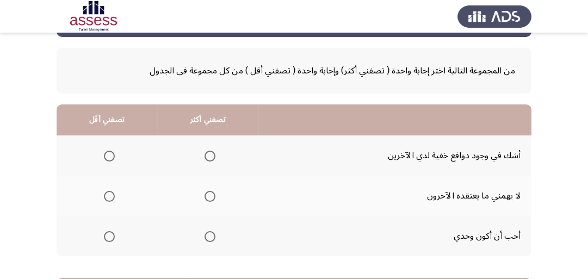
click at [109, 234] on span "Select an option" at bounding box center [109, 236] width 11 height 11
click at [109, 234] on input "Select an option" at bounding box center [109, 236] width 11 height 11
click at [211, 198] on span "Select an option" at bounding box center [210, 196] width 11 height 11
click at [211, 198] on input "Select an option" at bounding box center [210, 196] width 11 height 11
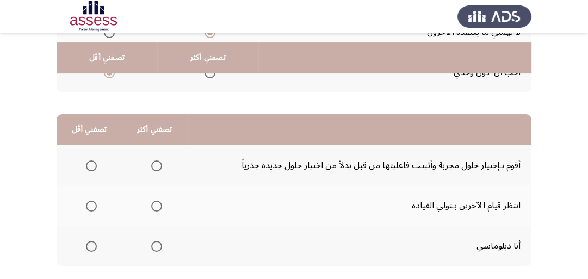
scroll to position [218, 0]
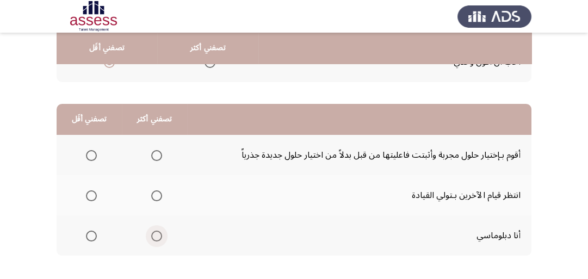
click at [154, 235] on span "Select an option" at bounding box center [156, 236] width 11 height 11
click at [154, 235] on input "Select an option" at bounding box center [156, 236] width 11 height 11
click at [90, 155] on span "Select an option" at bounding box center [91, 155] width 11 height 11
click at [90, 155] on input "Select an option" at bounding box center [91, 155] width 11 height 11
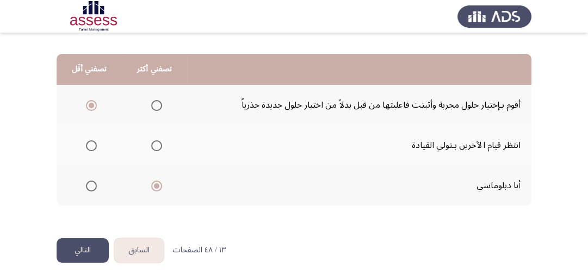
scroll to position [269, 0]
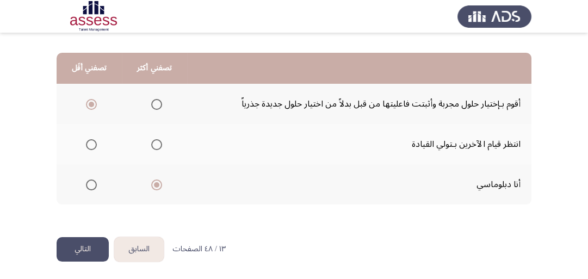
click at [84, 239] on button "التالي" at bounding box center [83, 249] width 52 height 24
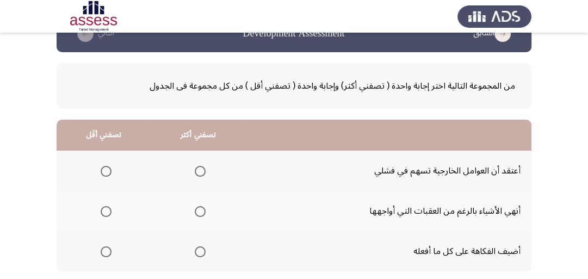
scroll to position [44, 0]
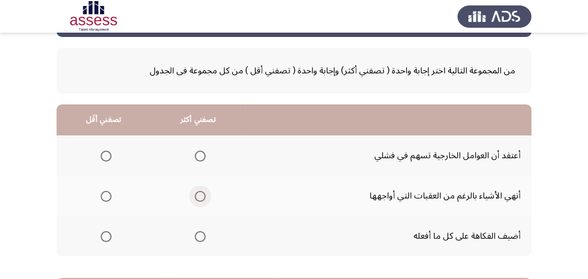
click at [196, 196] on span "Select an option" at bounding box center [200, 196] width 11 height 11
click at [196, 196] on input "Select an option" at bounding box center [200, 196] width 11 height 11
click at [102, 154] on span "Select an option" at bounding box center [106, 156] width 11 height 11
click at [102, 154] on input "Select an option" at bounding box center [106, 156] width 11 height 11
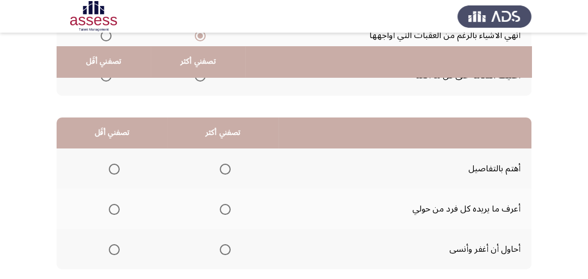
scroll to position [218, 0]
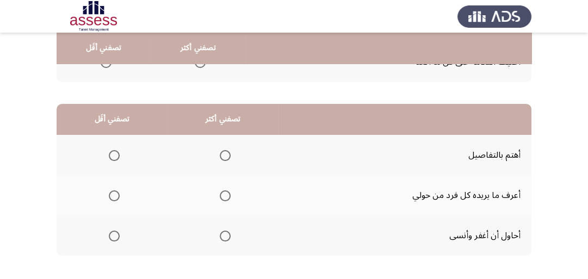
click at [221, 152] on span "Select an option" at bounding box center [225, 155] width 11 height 11
click at [221, 152] on input "Select an option" at bounding box center [225, 155] width 11 height 11
click at [110, 195] on span "Select an option" at bounding box center [114, 195] width 11 height 11
click at [110, 195] on input "Select an option" at bounding box center [114, 195] width 11 height 11
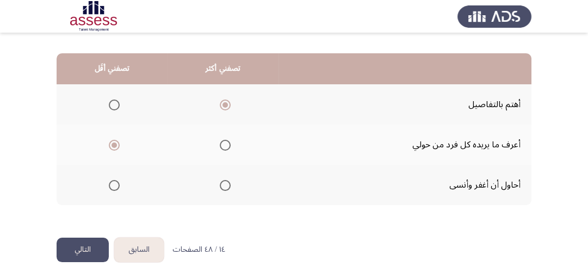
scroll to position [269, 0]
click at [76, 249] on button "التالي" at bounding box center [83, 249] width 52 height 24
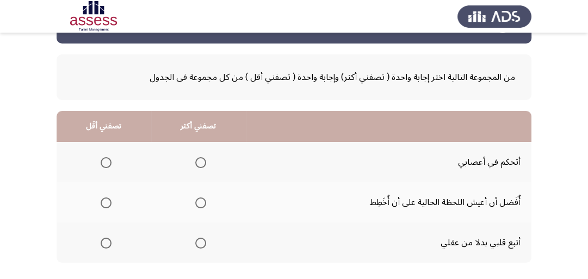
scroll to position [87, 0]
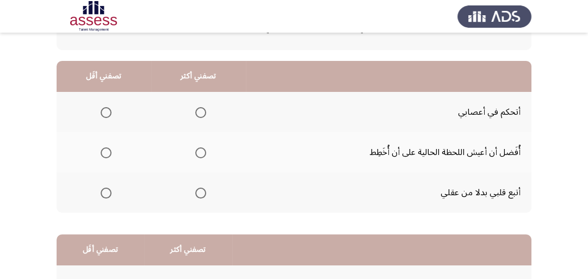
click at [197, 110] on span "Select an option" at bounding box center [200, 112] width 11 height 11
click at [197, 110] on input "Select an option" at bounding box center [200, 112] width 11 height 11
click at [109, 156] on span "Select an option" at bounding box center [106, 152] width 11 height 11
click at [109, 156] on input "Select an option" at bounding box center [106, 152] width 11 height 11
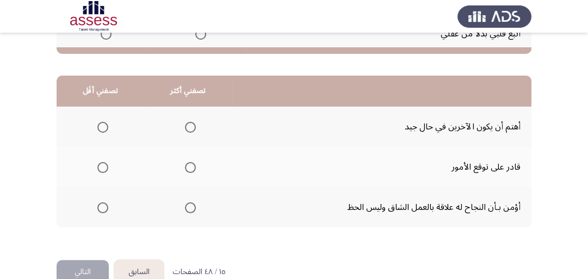
scroll to position [261, 0]
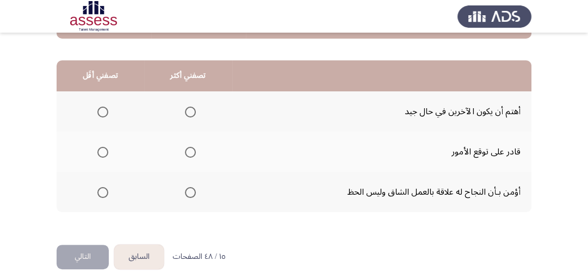
click at [187, 189] on span "Select an option" at bounding box center [190, 192] width 11 height 11
click at [187, 189] on input "Select an option" at bounding box center [190, 192] width 11 height 11
click at [99, 112] on span "Select an option" at bounding box center [102, 112] width 11 height 11
click at [99, 112] on input "Select an option" at bounding box center [102, 112] width 11 height 11
click at [79, 250] on button "التالي" at bounding box center [83, 257] width 52 height 24
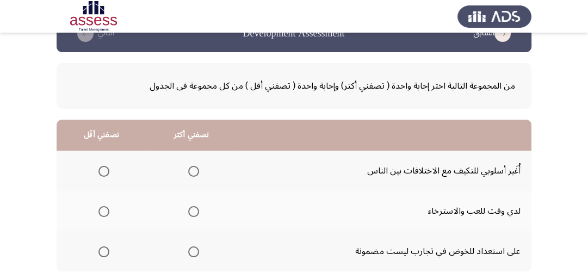
scroll to position [44, 0]
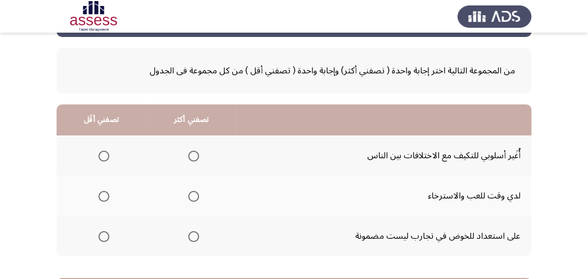
click at [189, 157] on span "Select an option" at bounding box center [193, 156] width 11 height 11
click at [189, 157] on input "Select an option" at bounding box center [193, 156] width 11 height 11
click at [101, 236] on span "Select an option" at bounding box center [103, 236] width 11 height 11
click at [101, 236] on input "Select an option" at bounding box center [103, 236] width 11 height 11
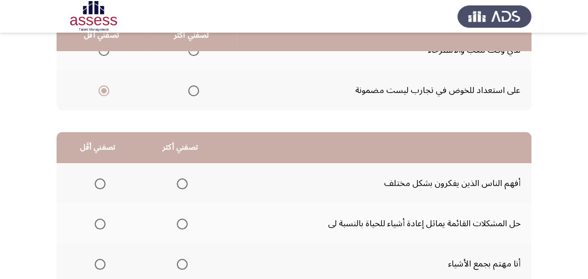
scroll to position [218, 0]
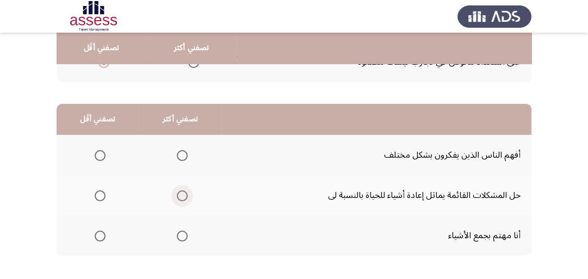
click at [183, 193] on span "Select an option" at bounding box center [182, 195] width 11 height 11
click at [183, 193] on input "Select an option" at bounding box center [182, 195] width 11 height 11
click at [102, 152] on span "Select an option" at bounding box center [100, 155] width 11 height 11
click at [102, 152] on input "Select an option" at bounding box center [100, 155] width 11 height 11
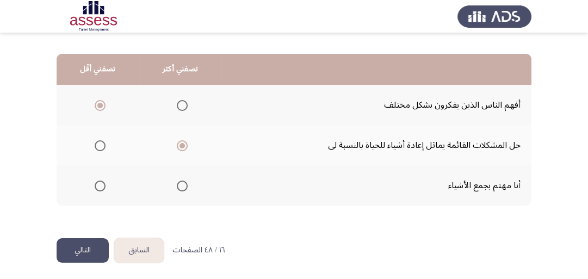
scroll to position [269, 0]
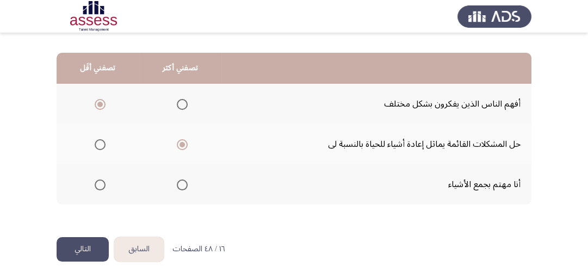
click at [98, 244] on button "التالي" at bounding box center [83, 249] width 52 height 24
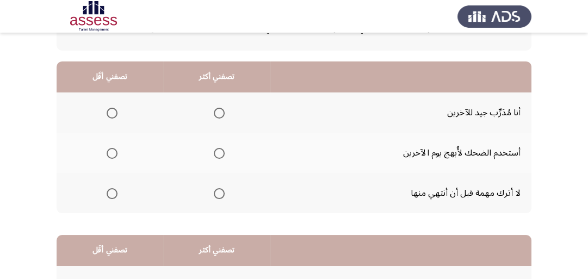
scroll to position [87, 0]
click at [222, 193] on span "Select an option" at bounding box center [219, 193] width 11 height 11
click at [222, 193] on input "Select an option" at bounding box center [219, 193] width 11 height 11
click at [110, 113] on span "Select an option" at bounding box center [112, 112] width 11 height 11
click at [110, 113] on input "Select an option" at bounding box center [112, 112] width 11 height 11
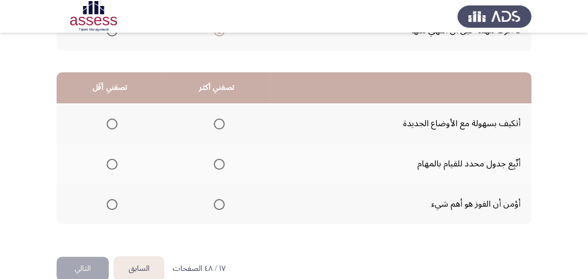
scroll to position [261, 0]
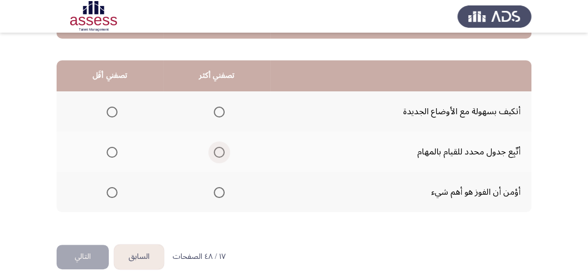
click at [221, 153] on span "Select an option" at bounding box center [219, 152] width 11 height 11
click at [221, 153] on input "Select an option" at bounding box center [219, 152] width 11 height 11
click at [116, 113] on span "Select an option" at bounding box center [112, 112] width 11 height 11
click at [116, 113] on input "Select an option" at bounding box center [112, 112] width 11 height 11
click at [100, 255] on button "التالي" at bounding box center [83, 257] width 52 height 24
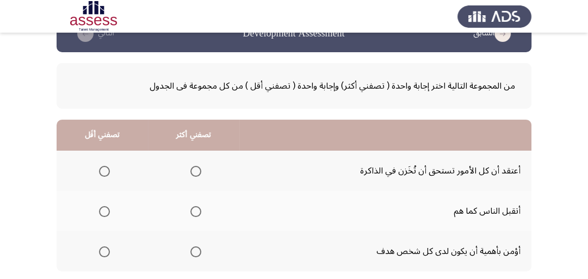
scroll to position [44, 0]
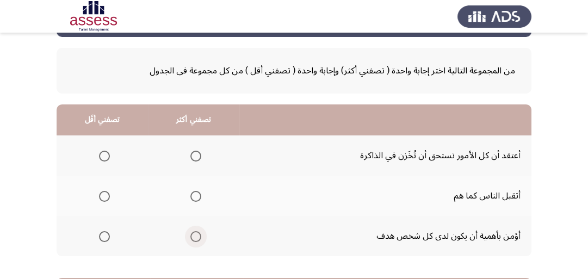
click at [198, 239] on span "Select an option" at bounding box center [195, 236] width 11 height 11
click at [198, 239] on input "Select an option" at bounding box center [195, 236] width 11 height 11
click at [106, 161] on mat-radio-group "Select an option" at bounding box center [102, 155] width 15 height 19
click at [104, 157] on span "Select an option" at bounding box center [104, 156] width 11 height 11
click at [104, 157] on input "Select an option" at bounding box center [104, 156] width 11 height 11
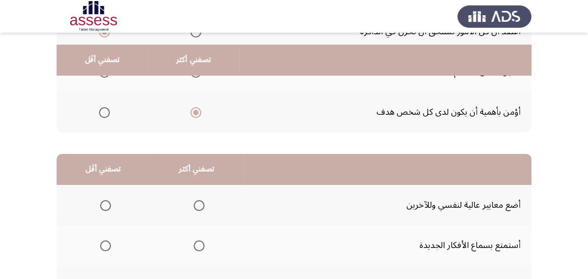
scroll to position [218, 0]
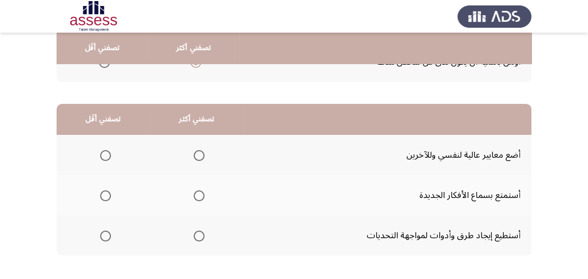
click at [198, 232] on span "Select an option" at bounding box center [199, 236] width 11 height 11
click at [198, 232] on input "Select an option" at bounding box center [199, 236] width 11 height 11
click at [108, 155] on span "Select an option" at bounding box center [105, 155] width 11 height 11
click at [108, 155] on input "Select an option" at bounding box center [105, 155] width 11 height 11
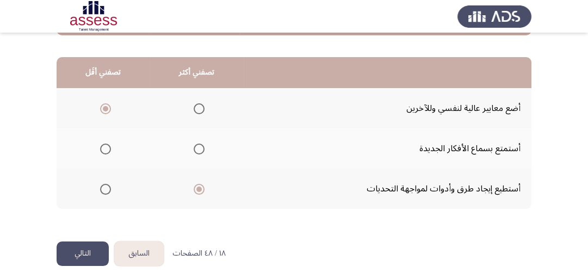
scroll to position [269, 0]
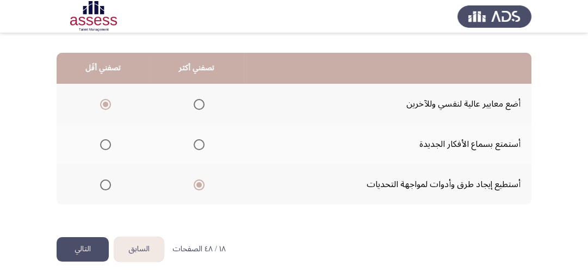
click at [77, 245] on button "التالي" at bounding box center [83, 249] width 52 height 24
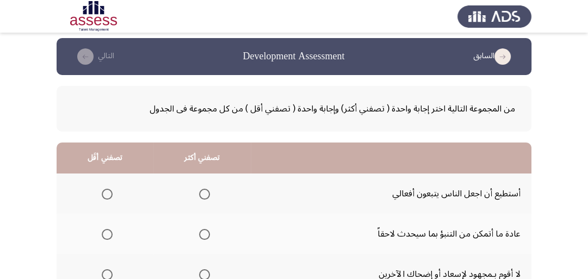
scroll to position [44, 0]
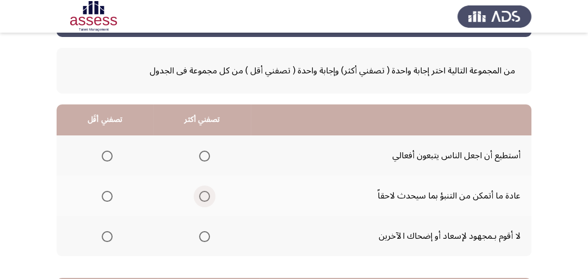
click at [201, 194] on span "Select an option" at bounding box center [204, 196] width 11 height 11
click at [201, 194] on input "Select an option" at bounding box center [204, 196] width 11 height 11
click at [203, 152] on span "Select an option" at bounding box center [204, 156] width 11 height 11
click at [203, 152] on input "Select an option" at bounding box center [204, 156] width 11 height 11
click at [104, 192] on span "Select an option" at bounding box center [107, 196] width 11 height 11
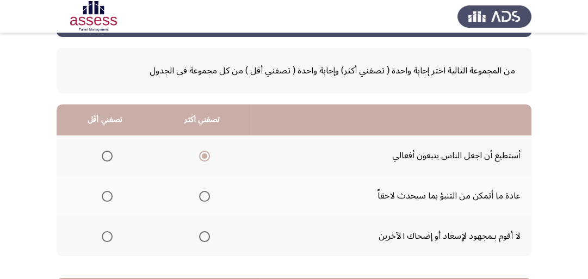
click at [104, 192] on input "Select an option" at bounding box center [107, 196] width 11 height 11
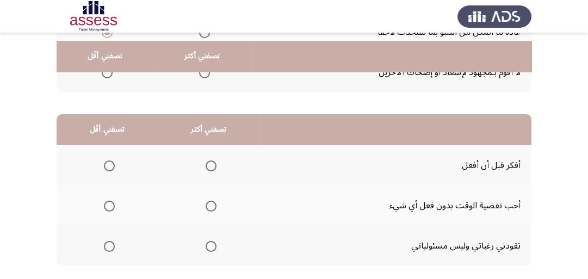
scroll to position [218, 0]
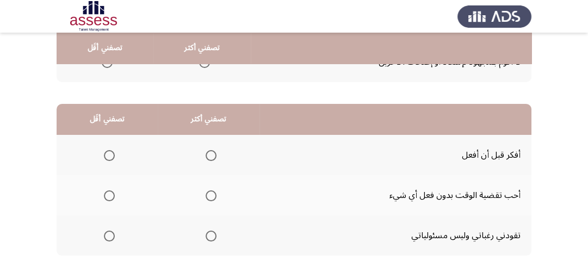
click at [110, 194] on span "Select an option" at bounding box center [109, 195] width 11 height 11
click at [110, 194] on input "Select an option" at bounding box center [109, 195] width 11 height 11
click at [207, 152] on span "Select an option" at bounding box center [211, 155] width 11 height 11
click at [207, 152] on input "Select an option" at bounding box center [211, 155] width 11 height 11
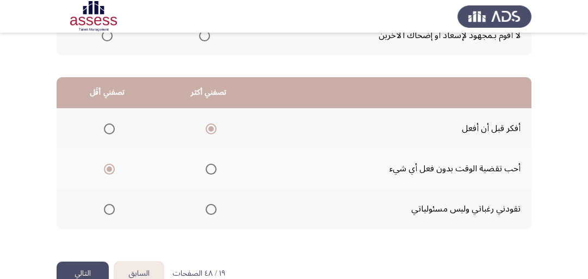
scroll to position [269, 0]
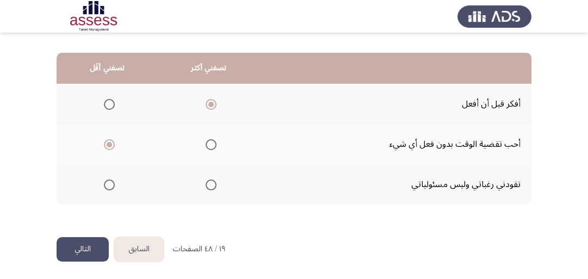
click at [63, 249] on button "التالي" at bounding box center [83, 249] width 52 height 24
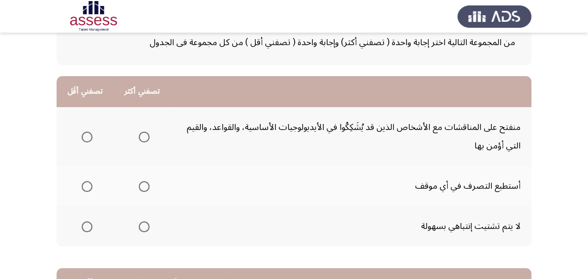
scroll to position [87, 0]
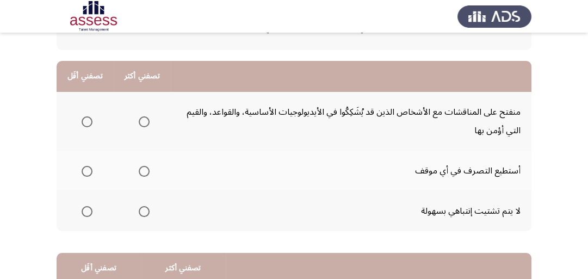
click at [141, 120] on span "Select an option" at bounding box center [144, 121] width 11 height 11
click at [141, 120] on input "Select an option" at bounding box center [144, 121] width 11 height 11
click at [91, 209] on span "Select an option" at bounding box center [87, 211] width 11 height 11
click at [91, 209] on input "Select an option" at bounding box center [87, 211] width 11 height 11
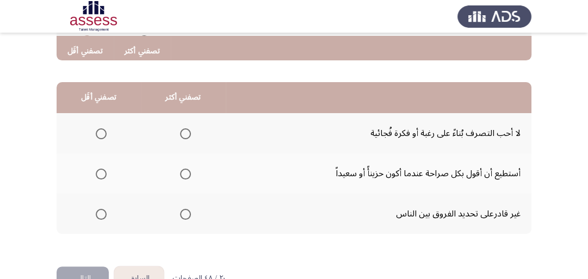
scroll to position [261, 0]
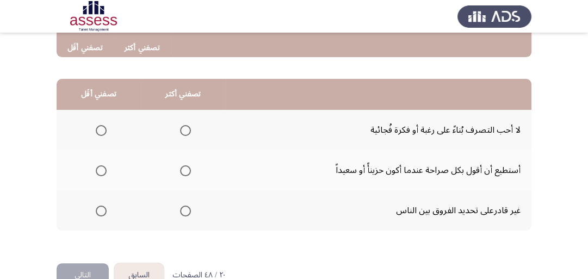
click at [181, 130] on span "Select an option" at bounding box center [185, 130] width 11 height 11
click at [181, 130] on input "Select an option" at bounding box center [185, 130] width 11 height 11
click at [100, 210] on span "Select an option" at bounding box center [101, 211] width 11 height 11
click at [100, 210] on input "Select an option" at bounding box center [101, 211] width 11 height 11
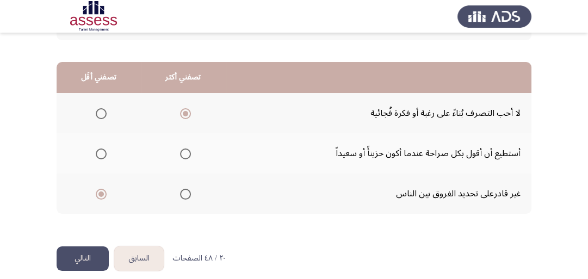
scroll to position [287, 0]
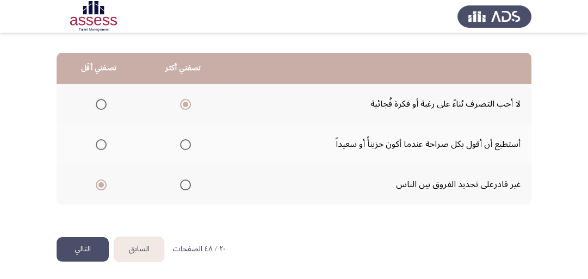
click at [71, 246] on button "التالي" at bounding box center [83, 249] width 52 height 24
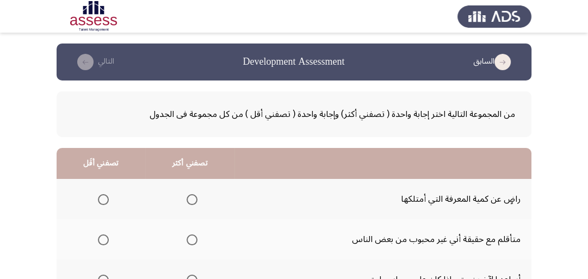
scroll to position [44, 0]
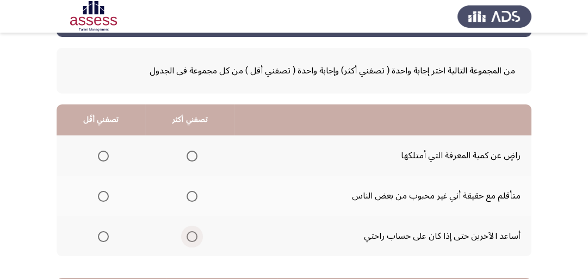
click at [190, 234] on span "Select an option" at bounding box center [192, 236] width 11 height 11
click at [190, 234] on input "Select an option" at bounding box center [192, 236] width 11 height 11
click at [105, 195] on span "Select an option" at bounding box center [103, 196] width 11 height 11
click at [105, 195] on input "Select an option" at bounding box center [103, 196] width 11 height 11
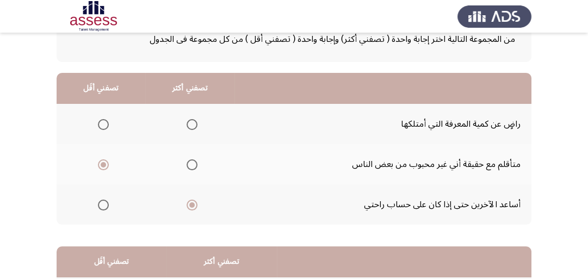
scroll to position [218, 0]
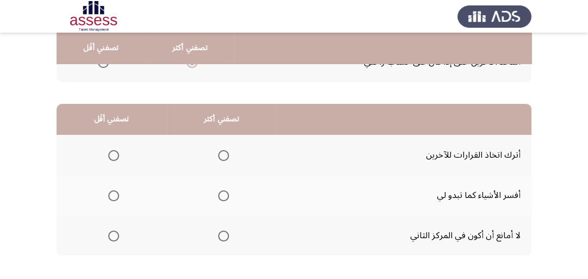
click at [112, 236] on span "Select an option" at bounding box center [113, 236] width 11 height 11
click at [112, 236] on input "Select an option" at bounding box center [113, 236] width 11 height 11
click at [223, 192] on span "Select an option" at bounding box center [223, 195] width 11 height 11
click at [223, 192] on input "Select an option" at bounding box center [223, 195] width 11 height 11
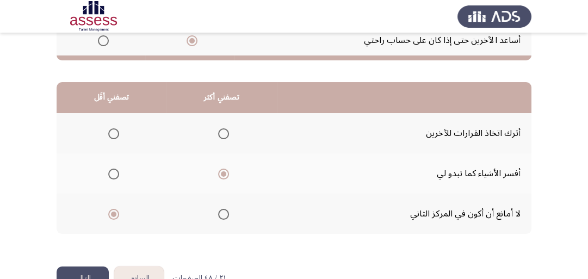
scroll to position [269, 0]
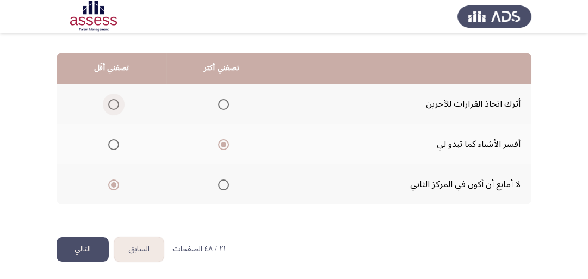
click at [111, 102] on span "Select an option" at bounding box center [113, 104] width 11 height 11
click at [111, 102] on input "Select an option" at bounding box center [113, 104] width 11 height 11
click at [78, 252] on button "التالي" at bounding box center [83, 249] width 52 height 24
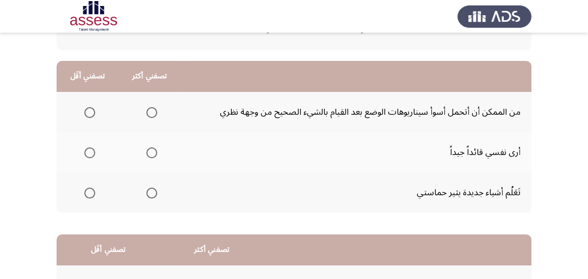
scroll to position [44, 0]
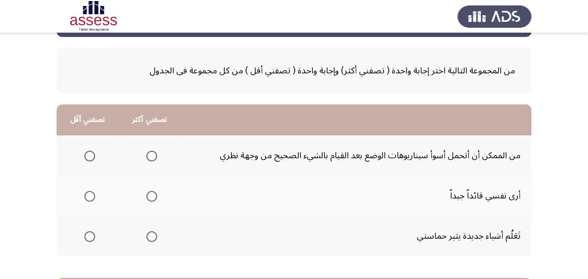
click at [153, 196] on span "Select an option" at bounding box center [151, 196] width 11 height 11
click at [153, 196] on input "Select an option" at bounding box center [151, 196] width 11 height 11
click at [91, 156] on span "Select an option" at bounding box center [89, 156] width 11 height 11
click at [91, 156] on input "Select an option" at bounding box center [89, 156] width 11 height 11
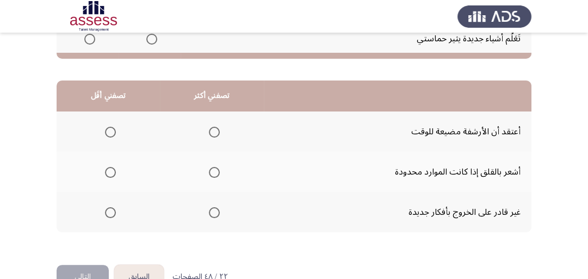
scroll to position [261, 0]
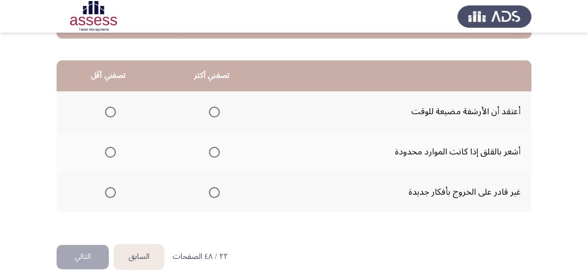
click at [113, 191] on span "Select an option" at bounding box center [110, 192] width 11 height 11
click at [113, 191] on input "Select an option" at bounding box center [110, 192] width 11 height 11
click at [215, 151] on span "Select an option" at bounding box center [214, 152] width 11 height 11
click at [215, 151] on input "Select an option" at bounding box center [214, 152] width 11 height 11
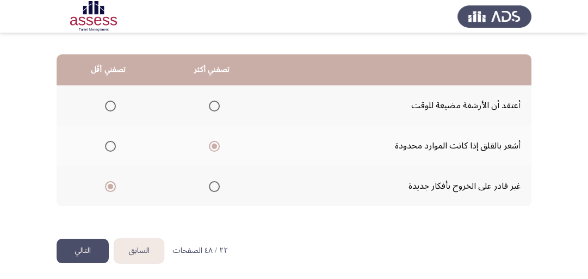
scroll to position [269, 0]
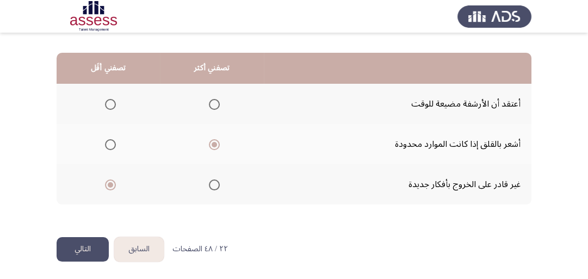
click at [97, 243] on button "التالي" at bounding box center [83, 249] width 52 height 24
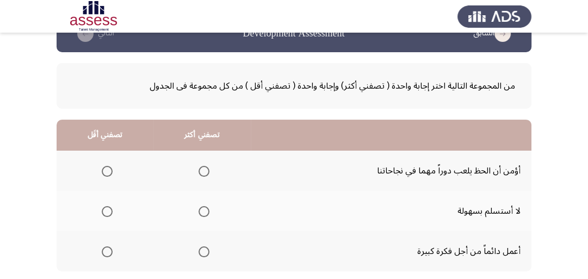
scroll to position [44, 0]
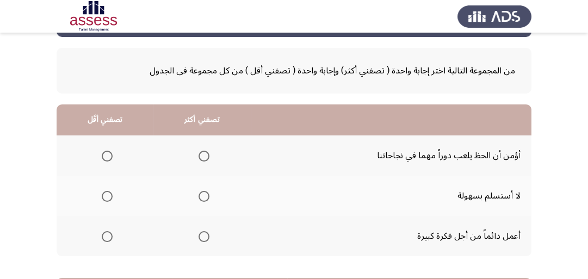
click at [204, 237] on span "Select an option" at bounding box center [204, 237] width 0 height 0
click at [202, 235] on input "Select an option" at bounding box center [204, 236] width 11 height 11
click at [102, 155] on span "Select an option" at bounding box center [107, 156] width 11 height 11
click at [102, 155] on input "Select an option" at bounding box center [107, 156] width 11 height 11
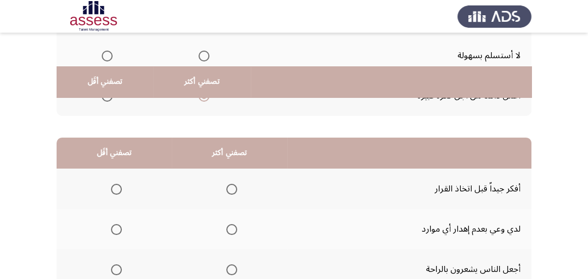
scroll to position [218, 0]
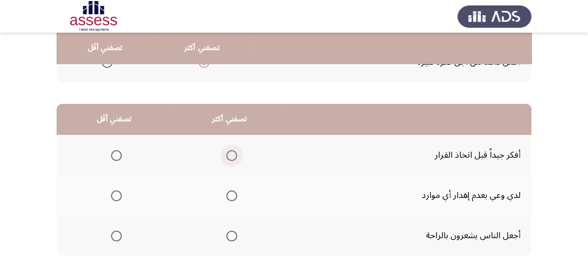
click at [229, 154] on span "Select an option" at bounding box center [231, 155] width 11 height 11
click at [229, 154] on input "Select an option" at bounding box center [231, 155] width 11 height 11
click at [119, 199] on span "Select an option" at bounding box center [116, 195] width 11 height 11
click at [119, 199] on input "Select an option" at bounding box center [116, 195] width 11 height 11
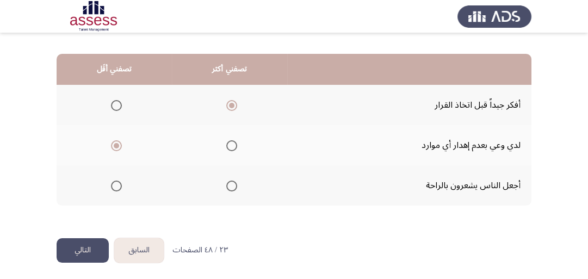
scroll to position [269, 0]
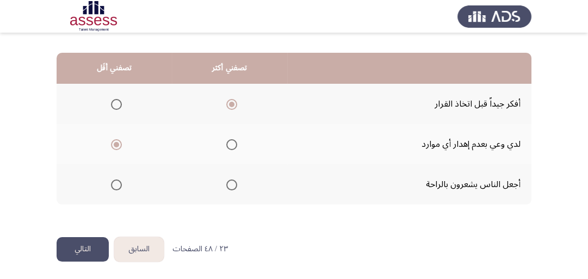
click at [73, 246] on button "التالي" at bounding box center [83, 249] width 52 height 24
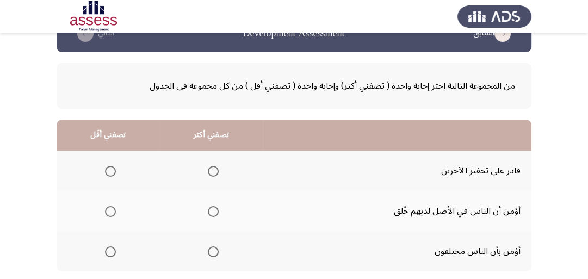
scroll to position [44, 0]
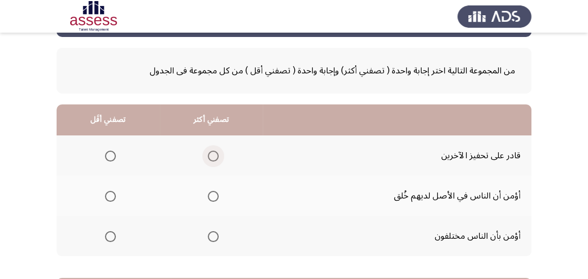
click at [212, 161] on span "Select an option" at bounding box center [213, 156] width 11 height 11
click at [212, 161] on input "Select an option" at bounding box center [213, 156] width 11 height 11
click at [109, 238] on span "Select an option" at bounding box center [110, 236] width 11 height 11
click at [109, 238] on input "Select an option" at bounding box center [110, 236] width 11 height 11
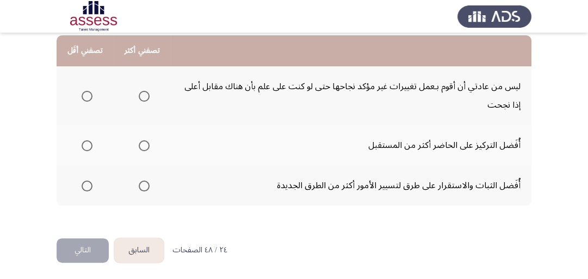
scroll to position [287, 0]
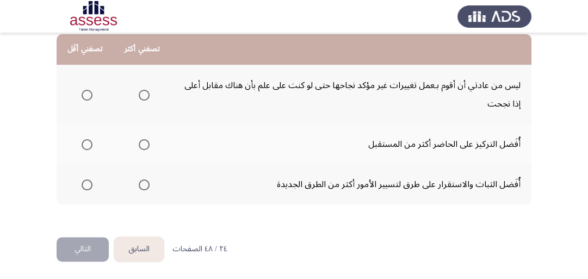
click at [140, 143] on span "Select an option" at bounding box center [144, 144] width 11 height 11
click at [140, 143] on input "Select an option" at bounding box center [144, 144] width 11 height 11
click at [82, 92] on span "Select an option" at bounding box center [87, 95] width 11 height 11
click at [82, 92] on input "Select an option" at bounding box center [87, 95] width 11 height 11
click at [83, 252] on button "التالي" at bounding box center [83, 249] width 52 height 24
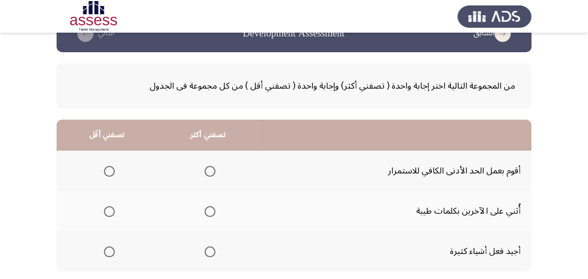
scroll to position [44, 0]
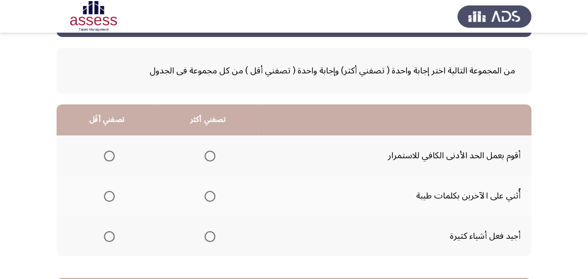
click at [212, 196] on span "Select an option" at bounding box center [210, 196] width 11 height 11
click at [212, 196] on input "Select an option" at bounding box center [210, 196] width 11 height 11
click at [107, 151] on span "Select an option" at bounding box center [109, 156] width 11 height 11
click at [107, 151] on input "Select an option" at bounding box center [109, 156] width 11 height 11
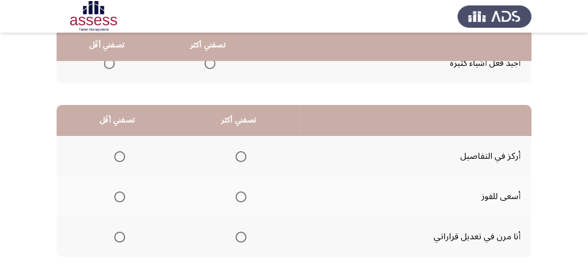
scroll to position [218, 0]
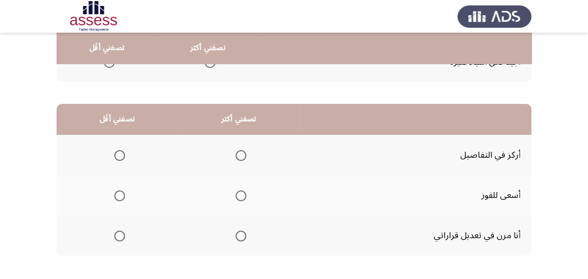
click at [242, 156] on span "Select an option" at bounding box center [241, 155] width 11 height 11
click at [242, 156] on input "Select an option" at bounding box center [241, 155] width 11 height 11
click at [116, 232] on span "Select an option" at bounding box center [119, 236] width 11 height 11
click at [116, 232] on input "Select an option" at bounding box center [119, 236] width 11 height 11
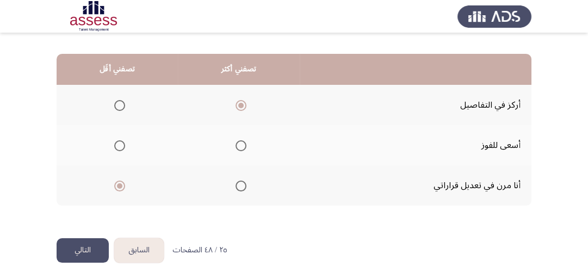
scroll to position [269, 0]
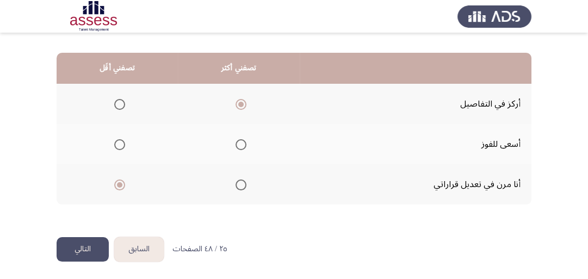
click at [72, 248] on button "التالي" at bounding box center [83, 249] width 52 height 24
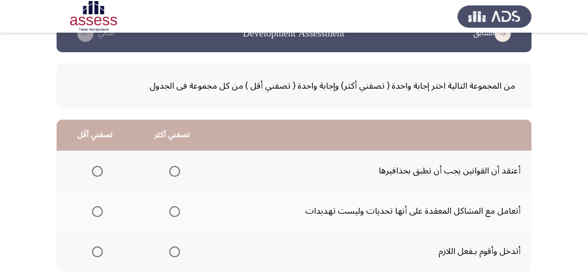
scroll to position [44, 0]
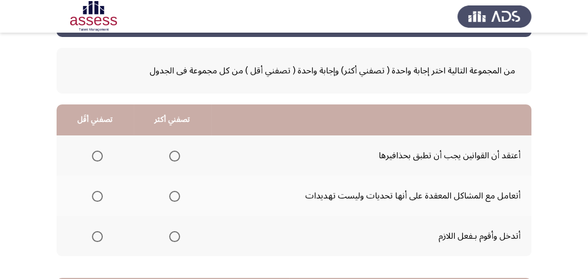
click at [176, 156] on span "Select an option" at bounding box center [174, 156] width 11 height 11
click at [176, 156] on input "Select an option" at bounding box center [174, 156] width 11 height 11
click at [102, 197] on th at bounding box center [95, 196] width 77 height 40
click at [97, 196] on span "Select an option" at bounding box center [97, 196] width 0 height 0
click at [97, 195] on input "Select an option" at bounding box center [97, 196] width 11 height 11
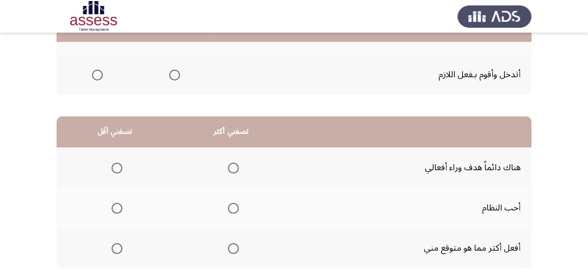
scroll to position [218, 0]
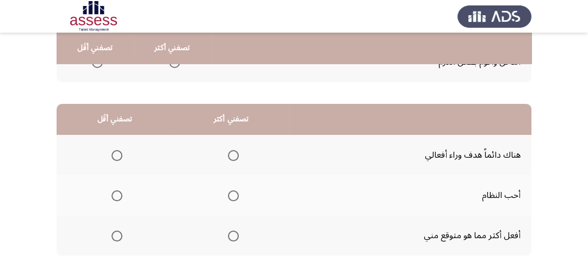
click at [235, 192] on span "Select an option" at bounding box center [233, 195] width 11 height 11
click at [235, 192] on input "Select an option" at bounding box center [233, 195] width 11 height 11
click at [112, 156] on span "Select an option" at bounding box center [117, 155] width 11 height 11
click at [112, 156] on input "Select an option" at bounding box center [117, 155] width 11 height 11
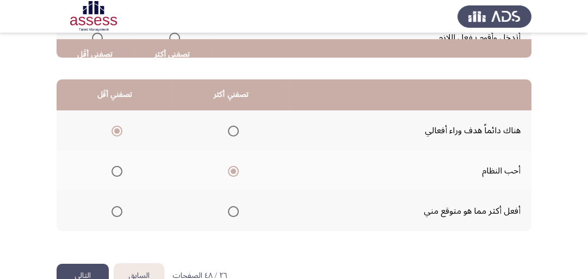
scroll to position [269, 0]
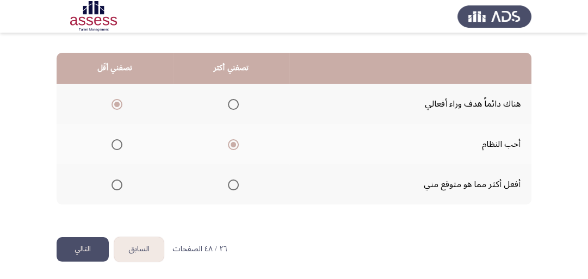
click at [81, 246] on button "التالي" at bounding box center [83, 249] width 52 height 24
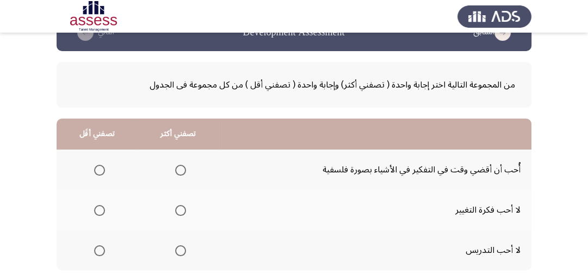
scroll to position [87, 0]
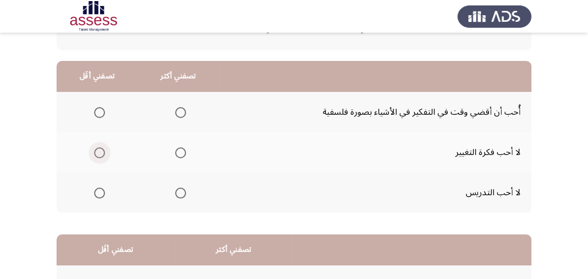
click at [97, 155] on span "Select an option" at bounding box center [99, 152] width 11 height 11
click at [97, 155] on input "Select an option" at bounding box center [99, 152] width 11 height 11
click at [178, 115] on span "Select an option" at bounding box center [180, 112] width 11 height 11
click at [178, 115] on input "Select an option" at bounding box center [180, 112] width 11 height 11
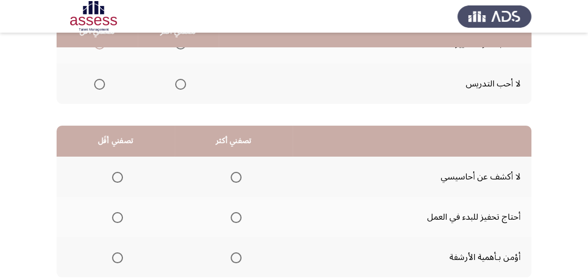
scroll to position [218, 0]
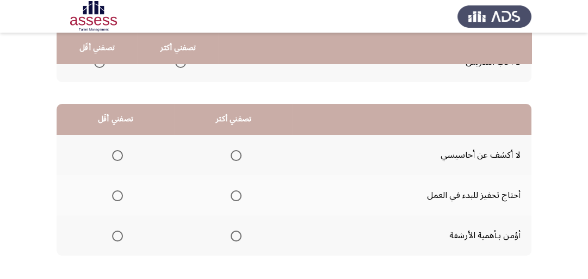
click at [235, 193] on span "Select an option" at bounding box center [236, 195] width 11 height 11
click at [235, 193] on input "Select an option" at bounding box center [236, 195] width 11 height 11
click at [118, 233] on span "Select an option" at bounding box center [117, 236] width 11 height 11
click at [118, 233] on input "Select an option" at bounding box center [117, 236] width 11 height 11
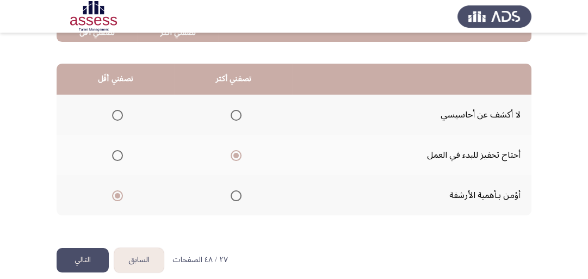
scroll to position [269, 0]
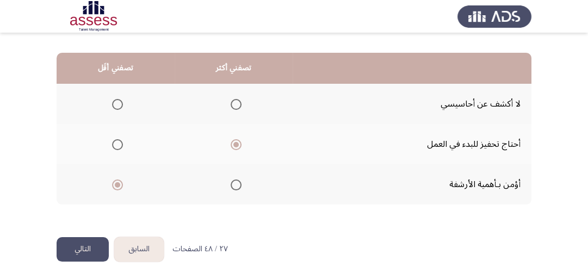
click at [97, 242] on button "التالي" at bounding box center [83, 249] width 52 height 24
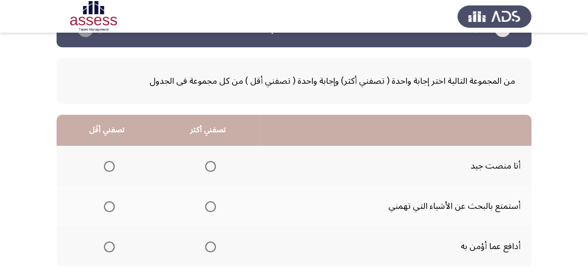
scroll to position [44, 0]
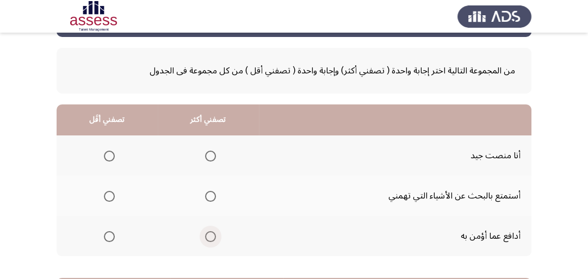
click at [211, 236] on span "Select an option" at bounding box center [210, 236] width 11 height 11
click at [211, 236] on input "Select an option" at bounding box center [210, 236] width 11 height 11
click at [106, 156] on span "Select an option" at bounding box center [109, 156] width 11 height 11
click at [106, 156] on input "Select an option" at bounding box center [109, 156] width 11 height 11
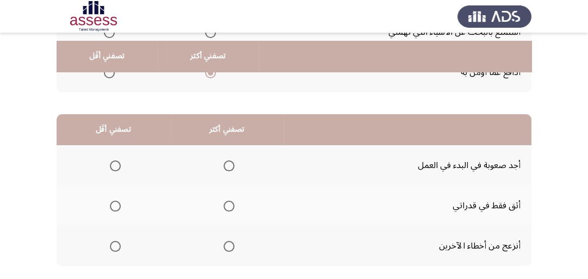
scroll to position [218, 0]
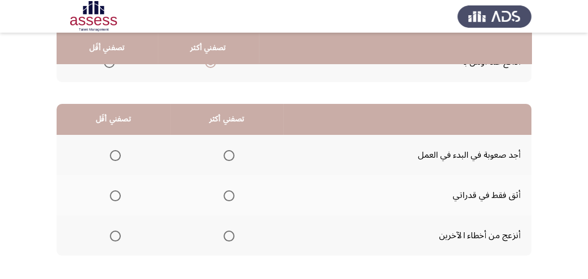
click at [229, 194] on span "Select an option" at bounding box center [229, 195] width 11 height 11
click at [229, 194] on input "Select an option" at bounding box center [229, 195] width 11 height 11
click at [113, 236] on span "Select an option" at bounding box center [115, 236] width 11 height 11
click at [113, 236] on input "Select an option" at bounding box center [115, 236] width 11 height 11
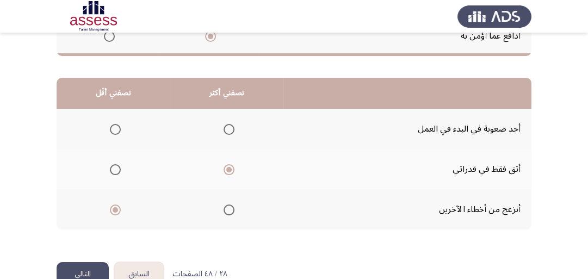
scroll to position [269, 0]
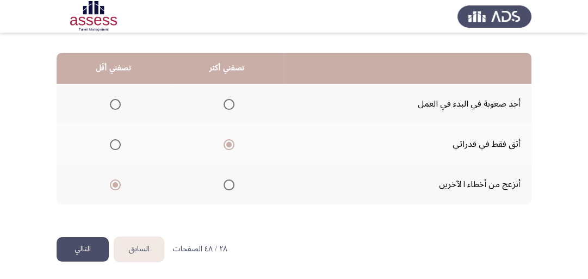
click at [113, 103] on span "Select an option" at bounding box center [115, 104] width 11 height 11
click at [113, 103] on input "Select an option" at bounding box center [115, 104] width 11 height 11
click at [88, 248] on button "التالي" at bounding box center [83, 249] width 52 height 24
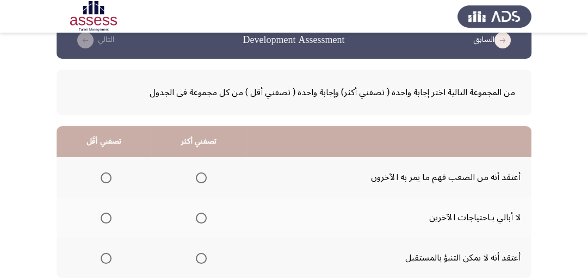
scroll to position [44, 0]
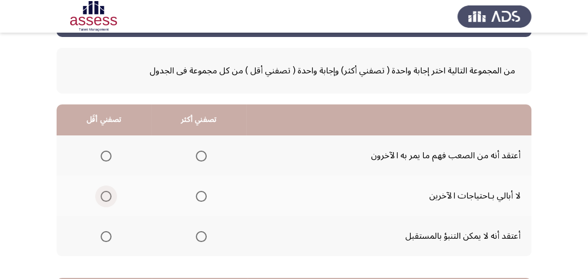
click at [104, 196] on span "Select an option" at bounding box center [106, 196] width 11 height 11
click at [104, 196] on input "Select an option" at bounding box center [106, 196] width 11 height 11
click at [198, 234] on span "Select an option" at bounding box center [201, 236] width 11 height 11
click at [198, 234] on input "Select an option" at bounding box center [201, 236] width 11 height 11
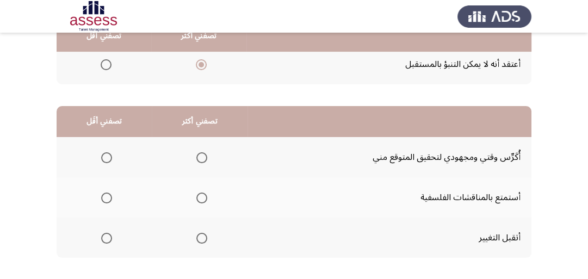
scroll to position [218, 0]
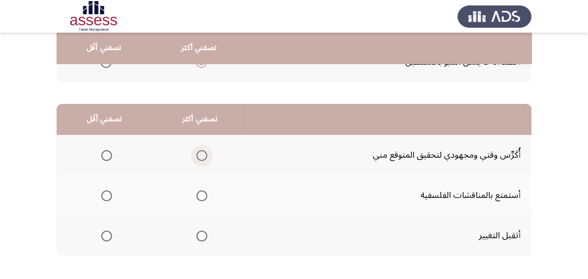
click at [199, 157] on span "Select an option" at bounding box center [201, 155] width 11 height 11
click at [199, 157] on input "Select an option" at bounding box center [201, 155] width 11 height 11
click at [106, 232] on span "Select an option" at bounding box center [106, 236] width 11 height 11
click at [106, 232] on input "Select an option" at bounding box center [106, 236] width 11 height 11
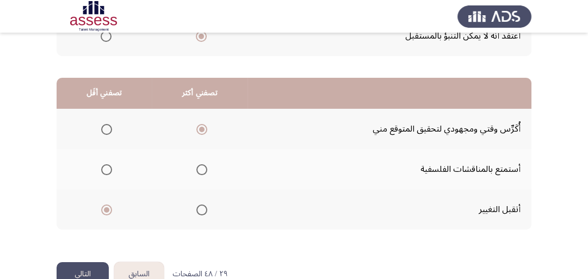
scroll to position [269, 0]
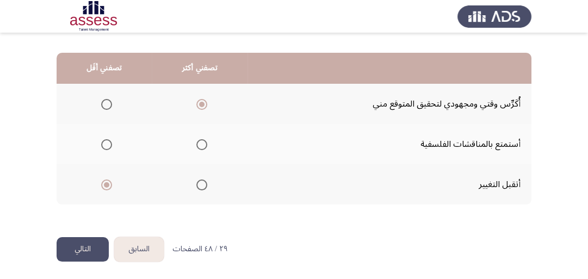
click at [71, 245] on button "التالي" at bounding box center [83, 249] width 52 height 24
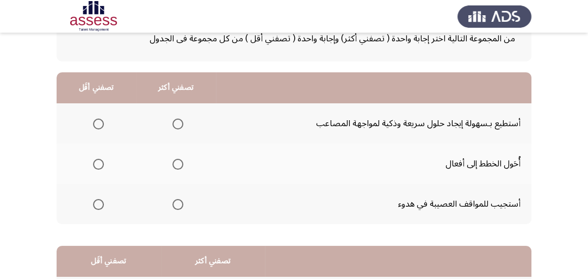
scroll to position [87, 0]
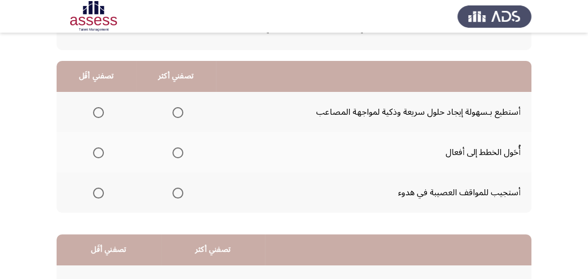
click at [172, 113] on span "Select an option" at bounding box center [177, 112] width 11 height 11
click at [172, 113] on input "Select an option" at bounding box center [177, 112] width 11 height 11
click at [95, 195] on span "Select an option" at bounding box center [98, 193] width 11 height 11
click at [95, 195] on input "Select an option" at bounding box center [98, 193] width 11 height 11
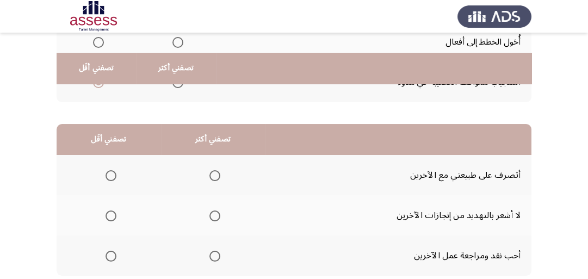
scroll to position [218, 0]
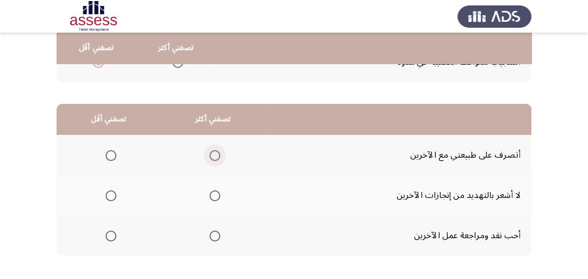
click at [215, 151] on span "Select an option" at bounding box center [214, 155] width 11 height 11
click at [215, 151] on input "Select an option" at bounding box center [214, 155] width 11 height 11
click at [109, 195] on span "Select an option" at bounding box center [111, 195] width 11 height 11
click at [109, 195] on input "Select an option" at bounding box center [111, 195] width 11 height 11
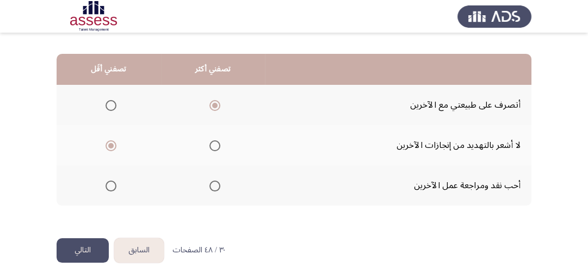
scroll to position [269, 0]
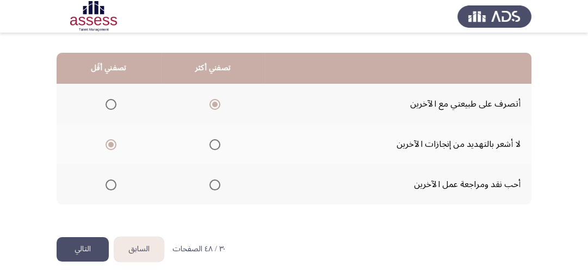
click at [77, 242] on button "التالي" at bounding box center [83, 249] width 52 height 24
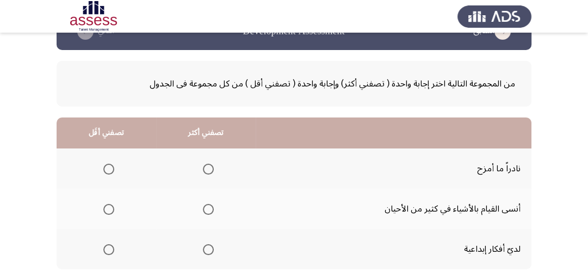
scroll to position [44, 0]
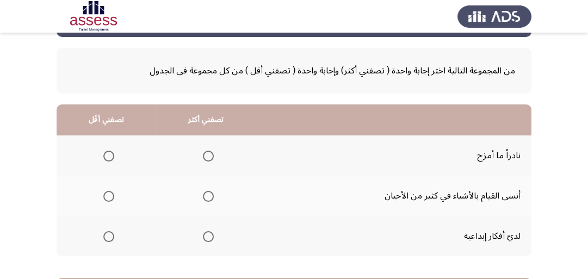
click at [209, 235] on span "Select an option" at bounding box center [208, 236] width 11 height 11
click at [209, 235] on input "Select an option" at bounding box center [208, 236] width 11 height 11
click at [111, 155] on span "Select an option" at bounding box center [108, 156] width 11 height 11
click at [111, 155] on input "Select an option" at bounding box center [108, 156] width 11 height 11
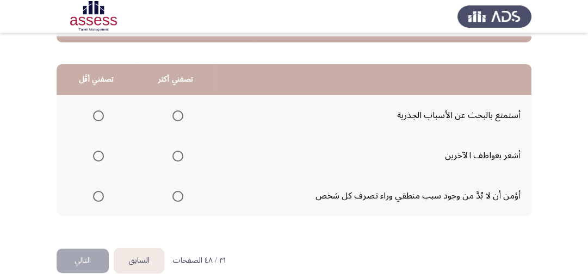
scroll to position [261, 0]
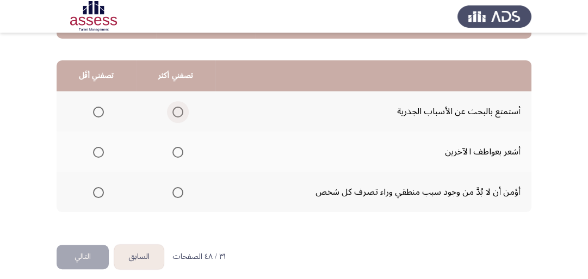
click at [175, 109] on span "Select an option" at bounding box center [177, 112] width 11 height 11
click at [175, 109] on input "Select an option" at bounding box center [177, 112] width 11 height 11
click at [100, 190] on span "Select an option" at bounding box center [98, 192] width 11 height 11
click at [100, 190] on input "Select an option" at bounding box center [98, 192] width 11 height 11
click at [90, 260] on button "التالي" at bounding box center [83, 257] width 52 height 24
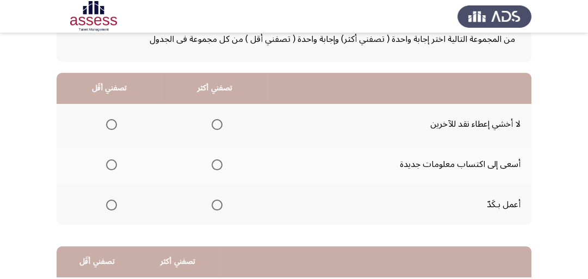
scroll to position [87, 0]
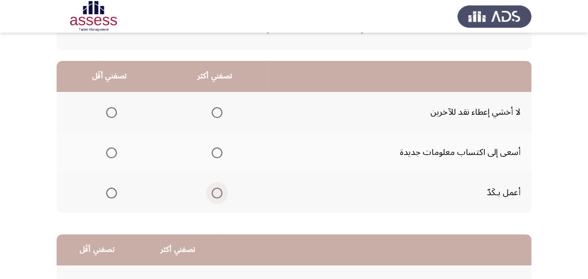
click at [214, 190] on span "Select an option" at bounding box center [217, 193] width 11 height 11
click at [214, 190] on input "Select an option" at bounding box center [217, 193] width 11 height 11
click at [111, 152] on span "Select an option" at bounding box center [111, 152] width 11 height 11
click at [111, 152] on input "Select an option" at bounding box center [111, 152] width 11 height 11
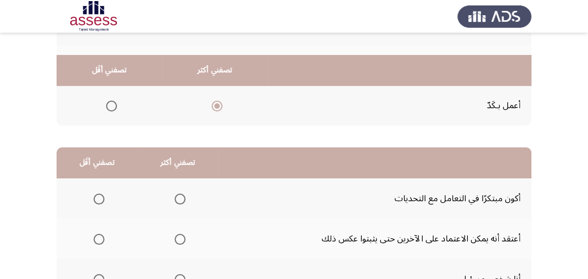
scroll to position [218, 0]
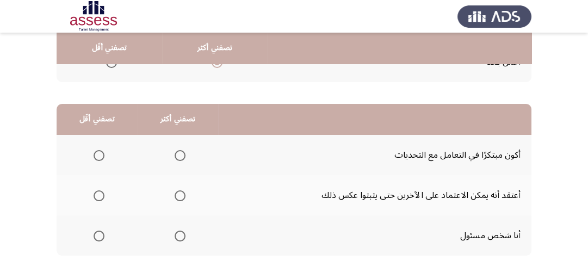
click at [180, 232] on span "Select an option" at bounding box center [180, 236] width 11 height 11
click at [180, 232] on input "Select an option" at bounding box center [180, 236] width 11 height 11
click at [100, 155] on span "Select an option" at bounding box center [99, 155] width 11 height 11
click at [100, 155] on input "Select an option" at bounding box center [99, 155] width 11 height 11
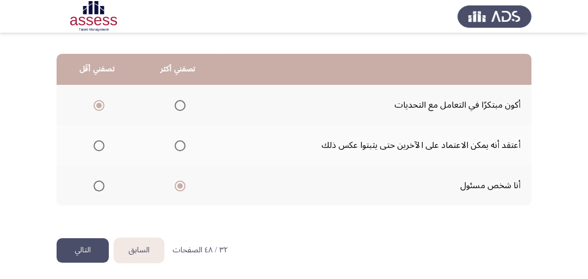
scroll to position [269, 0]
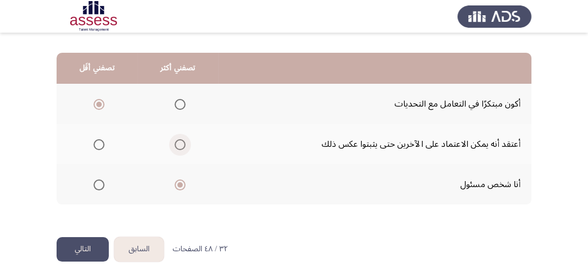
click at [176, 144] on span "Select an option" at bounding box center [180, 144] width 11 height 11
click at [176, 144] on input "Select an option" at bounding box center [180, 144] width 11 height 11
click at [177, 183] on span "Select an option" at bounding box center [180, 185] width 11 height 11
click at [177, 183] on input "Select an option" at bounding box center [180, 185] width 11 height 11
click at [94, 249] on button "التالي" at bounding box center [83, 249] width 52 height 24
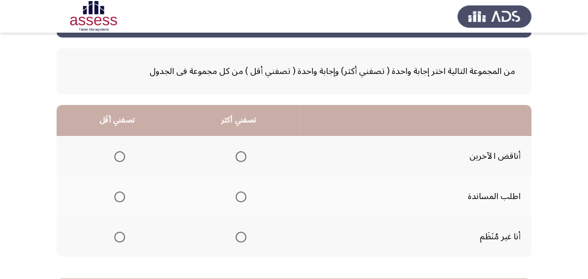
scroll to position [44, 0]
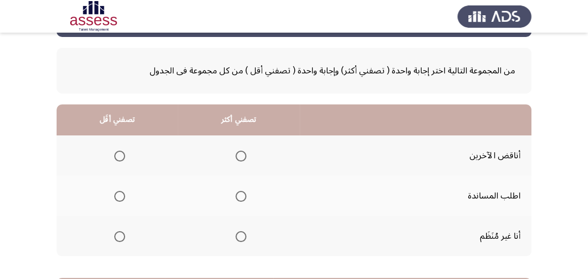
click at [239, 196] on span "Select an option" at bounding box center [241, 196] width 11 height 11
click at [239, 196] on input "Select an option" at bounding box center [241, 196] width 11 height 11
click at [119, 157] on span "Select an option" at bounding box center [119, 156] width 11 height 11
click at [119, 157] on input "Select an option" at bounding box center [119, 156] width 11 height 11
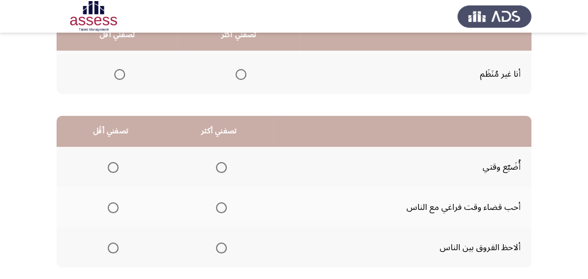
scroll to position [218, 0]
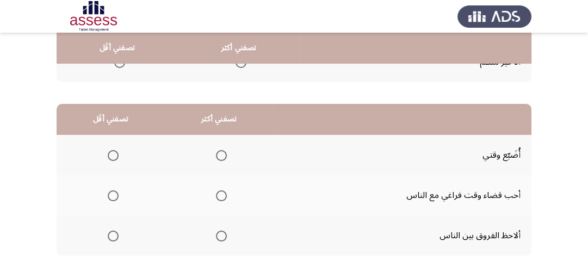
click at [224, 194] on span "Select an option" at bounding box center [221, 195] width 11 height 11
click at [224, 194] on input "Select an option" at bounding box center [221, 195] width 11 height 11
click at [110, 239] on span "Select an option" at bounding box center [113, 236] width 11 height 11
click at [110, 239] on input "Select an option" at bounding box center [113, 236] width 11 height 11
click at [112, 156] on span "Select an option" at bounding box center [113, 155] width 11 height 11
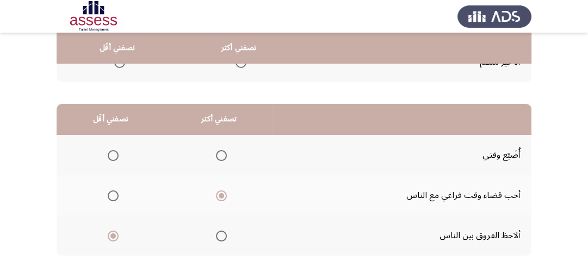
click at [112, 156] on input "Select an option" at bounding box center [113, 155] width 11 height 11
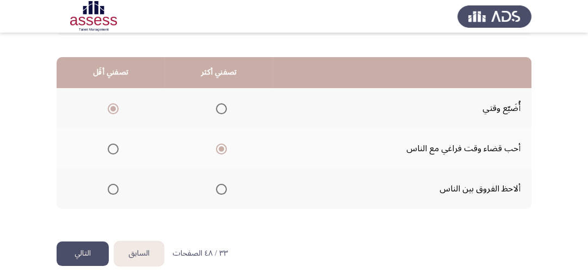
scroll to position [269, 0]
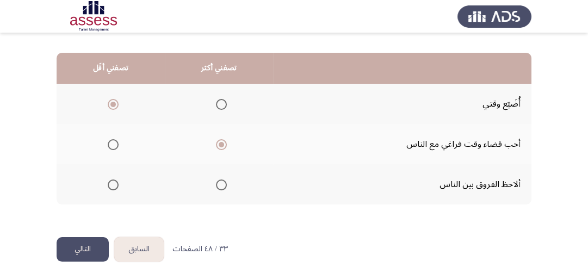
click at [87, 242] on button "التالي" at bounding box center [83, 249] width 52 height 24
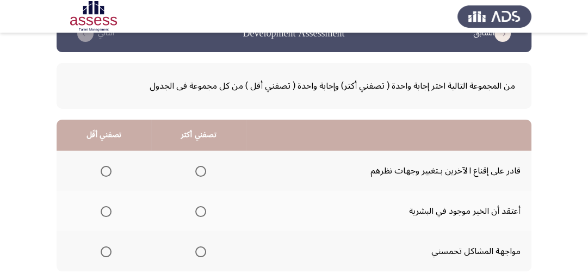
scroll to position [44, 0]
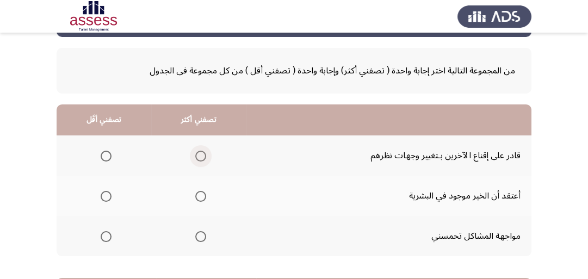
click at [200, 157] on span "Select an option" at bounding box center [200, 156] width 11 height 11
click at [200, 157] on input "Select an option" at bounding box center [200, 156] width 11 height 11
click at [101, 233] on span "Select an option" at bounding box center [106, 236] width 11 height 11
click at [101, 233] on input "Select an option" at bounding box center [106, 236] width 11 height 11
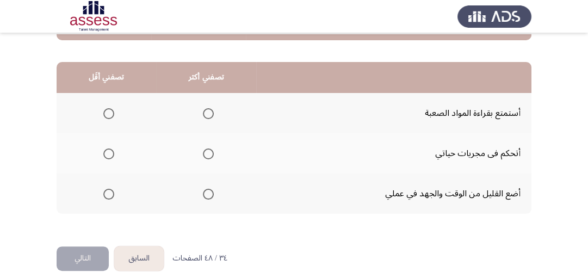
scroll to position [261, 0]
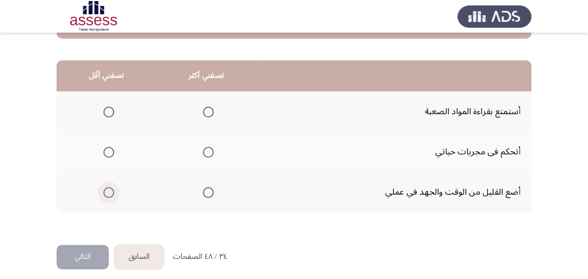
click at [109, 190] on span "Select an option" at bounding box center [108, 192] width 11 height 11
click at [109, 190] on input "Select an option" at bounding box center [108, 192] width 11 height 11
click at [209, 148] on span "Select an option" at bounding box center [208, 152] width 11 height 11
click at [209, 148] on input "Select an option" at bounding box center [208, 152] width 11 height 11
click at [83, 259] on button "التالي" at bounding box center [83, 257] width 52 height 24
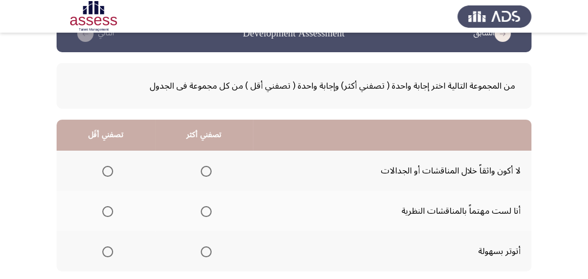
scroll to position [44, 0]
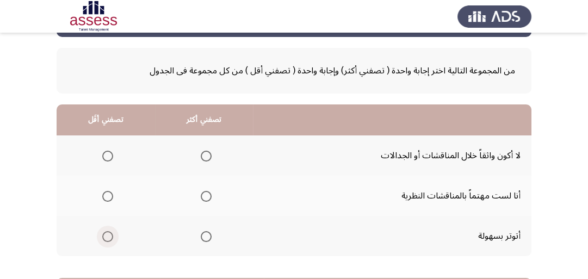
click at [109, 236] on span "Select an option" at bounding box center [107, 236] width 11 height 11
click at [109, 236] on input "Select an option" at bounding box center [107, 236] width 11 height 11
click at [208, 194] on span "Select an option" at bounding box center [206, 196] width 11 height 11
click at [208, 194] on input "Select an option" at bounding box center [206, 196] width 11 height 11
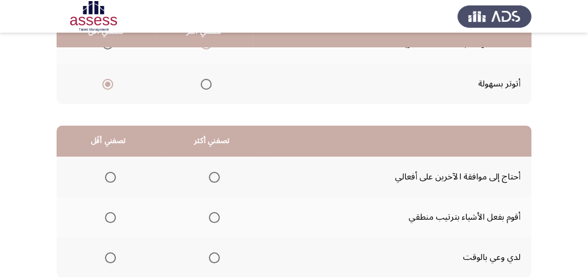
scroll to position [218, 0]
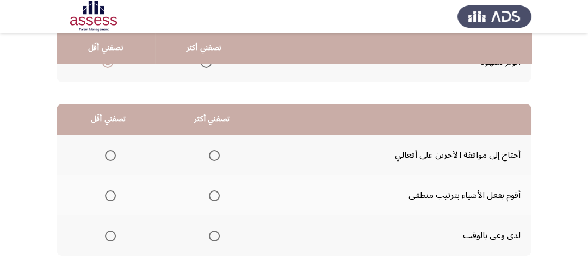
click at [215, 194] on span "Select an option" at bounding box center [214, 195] width 11 height 11
click at [215, 194] on input "Select an option" at bounding box center [214, 195] width 11 height 11
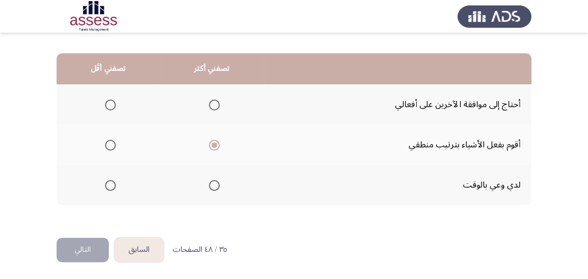
scroll to position [269, 0]
click at [112, 100] on span "Select an option" at bounding box center [110, 104] width 11 height 11
click at [112, 100] on input "Select an option" at bounding box center [110, 104] width 11 height 11
click at [72, 251] on button "التالي" at bounding box center [83, 249] width 52 height 24
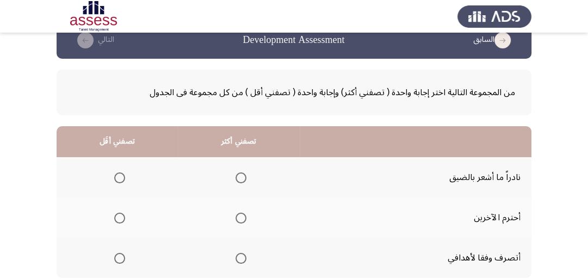
scroll to position [44, 0]
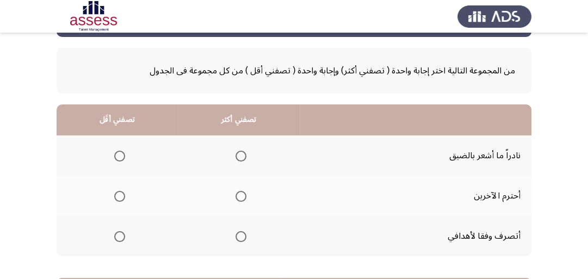
click at [236, 192] on span "Select an option" at bounding box center [241, 196] width 11 height 11
click at [236, 192] on input "Select an option" at bounding box center [241, 196] width 11 height 11
click at [113, 235] on label "Select an option" at bounding box center [117, 236] width 15 height 11
click at [114, 235] on input "Select an option" at bounding box center [119, 236] width 11 height 11
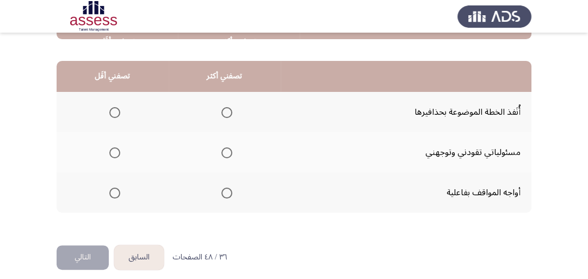
scroll to position [261, 0]
click at [222, 148] on span "Select an option" at bounding box center [226, 152] width 11 height 11
click at [222, 148] on input "Select an option" at bounding box center [226, 152] width 11 height 11
click at [116, 110] on span "Select an option" at bounding box center [114, 112] width 11 height 11
click at [116, 110] on input "Select an option" at bounding box center [114, 112] width 11 height 11
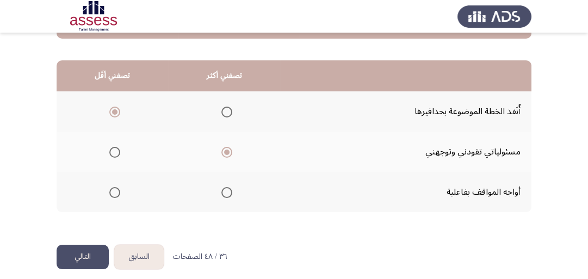
click at [74, 256] on button "التالي" at bounding box center [83, 257] width 52 height 24
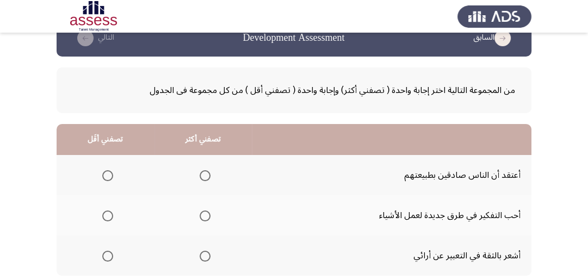
scroll to position [44, 0]
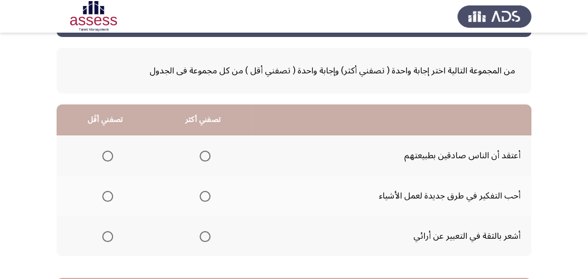
click at [205, 198] on span "Select an option" at bounding box center [205, 196] width 11 height 11
click at [205, 198] on input "Select an option" at bounding box center [205, 196] width 11 height 11
click at [105, 151] on span "Select an option" at bounding box center [107, 156] width 11 height 11
click at [105, 151] on input "Select an option" at bounding box center [107, 156] width 11 height 11
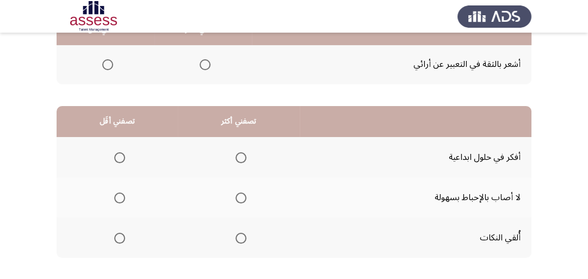
scroll to position [218, 0]
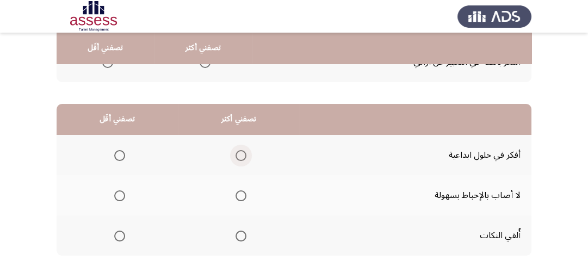
click at [239, 154] on span "Select an option" at bounding box center [241, 155] width 11 height 11
click at [239, 154] on input "Select an option" at bounding box center [241, 155] width 11 height 11
click at [114, 195] on span "Select an option" at bounding box center [119, 195] width 11 height 11
click at [114, 195] on input "Select an option" at bounding box center [119, 195] width 11 height 11
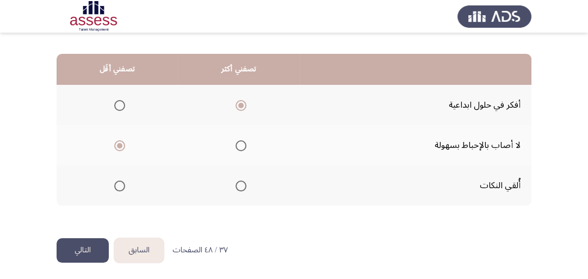
scroll to position [269, 0]
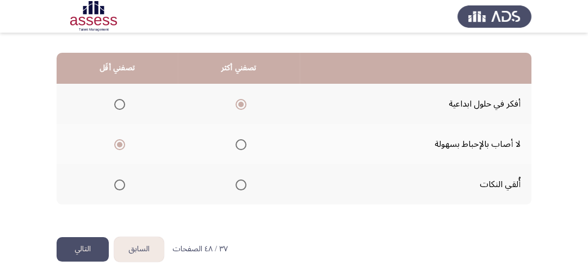
click at [71, 246] on button "التالي" at bounding box center [83, 249] width 52 height 24
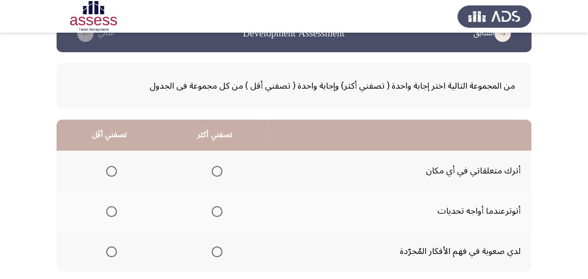
scroll to position [44, 0]
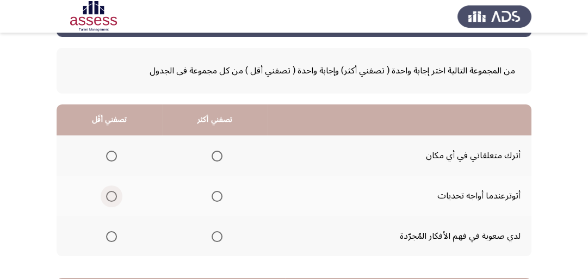
click at [110, 195] on span "Select an option" at bounding box center [111, 196] width 11 height 11
click at [110, 195] on input "Select an option" at bounding box center [111, 196] width 11 height 11
click at [216, 234] on span "Select an option" at bounding box center [217, 236] width 11 height 11
click at [216, 234] on input "Select an option" at bounding box center [217, 236] width 11 height 11
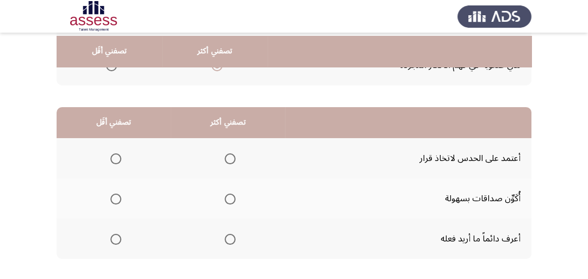
scroll to position [218, 0]
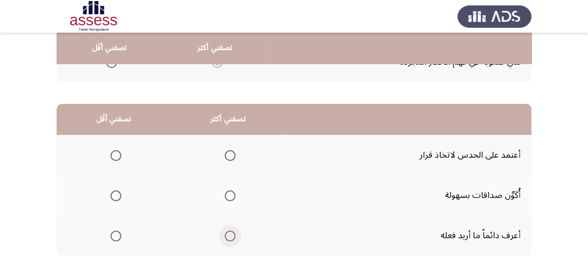
click at [228, 237] on span "Select an option" at bounding box center [230, 236] width 11 height 11
click at [228, 237] on input "Select an option" at bounding box center [230, 236] width 11 height 11
click at [116, 151] on span "Select an option" at bounding box center [115, 155] width 11 height 11
click at [116, 151] on input "Select an option" at bounding box center [115, 155] width 11 height 11
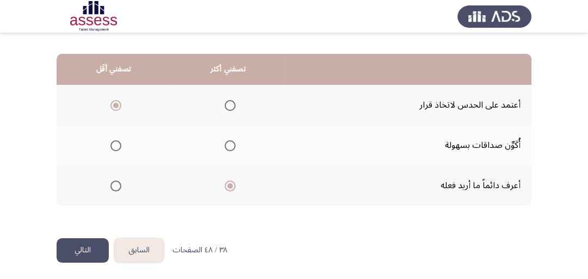
scroll to position [269, 0]
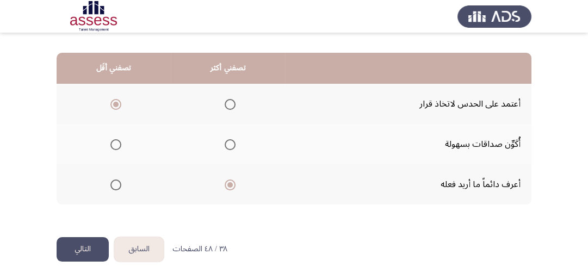
click at [61, 248] on button "التالي" at bounding box center [83, 249] width 52 height 24
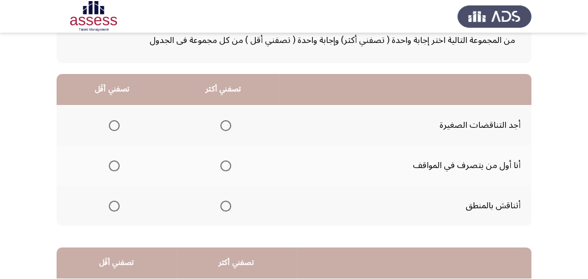
scroll to position [87, 0]
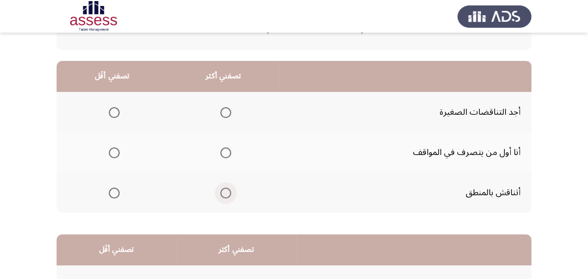
click at [220, 192] on span "Select an option" at bounding box center [225, 193] width 11 height 11
click at [220, 192] on input "Select an option" at bounding box center [225, 193] width 11 height 11
click at [112, 113] on span "Select an option" at bounding box center [114, 112] width 11 height 11
click at [112, 113] on input "Select an option" at bounding box center [114, 112] width 11 height 11
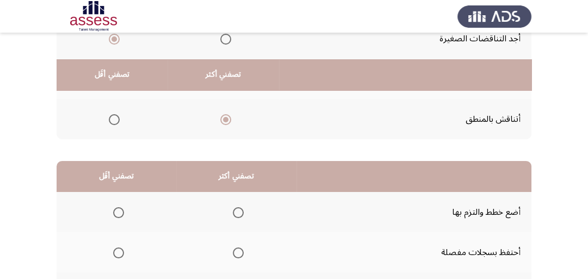
scroll to position [218, 0]
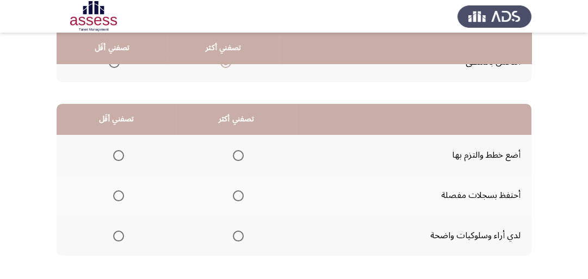
click at [235, 153] on span "Select an option" at bounding box center [238, 155] width 11 height 11
click at [235, 153] on input "Select an option" at bounding box center [238, 155] width 11 height 11
click at [117, 237] on span "Select an option" at bounding box center [118, 236] width 11 height 11
click at [117, 237] on input "Select an option" at bounding box center [118, 236] width 11 height 11
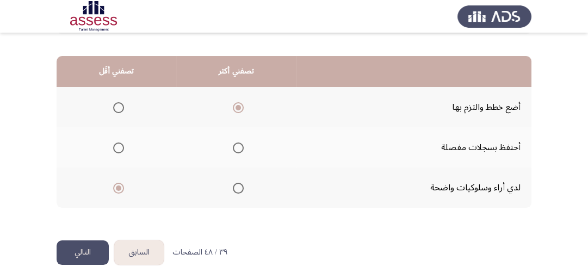
scroll to position [269, 0]
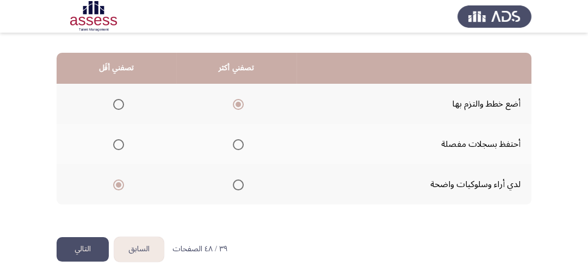
click at [76, 243] on button "التالي" at bounding box center [83, 249] width 52 height 24
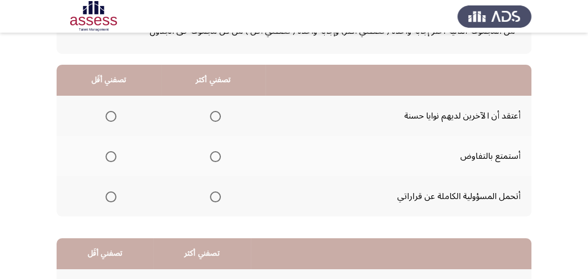
scroll to position [87, 0]
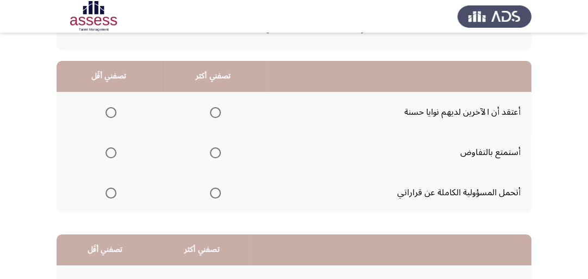
click at [218, 193] on span "Select an option" at bounding box center [215, 193] width 11 height 11
click at [218, 193] on input "Select an option" at bounding box center [215, 193] width 11 height 11
click at [112, 152] on span "Select an option" at bounding box center [111, 152] width 11 height 11
click at [112, 152] on input "Select an option" at bounding box center [111, 152] width 11 height 11
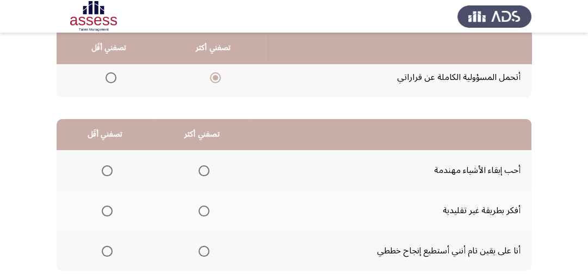
scroll to position [218, 0]
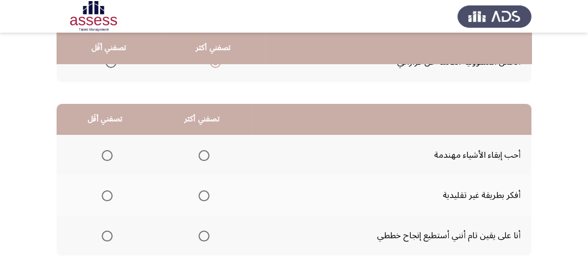
click at [202, 232] on span "Select an option" at bounding box center [204, 236] width 11 height 11
click at [202, 232] on input "Select an option" at bounding box center [204, 236] width 11 height 11
click at [109, 193] on span "Select an option" at bounding box center [107, 195] width 11 height 11
click at [109, 193] on input "Select an option" at bounding box center [107, 195] width 11 height 11
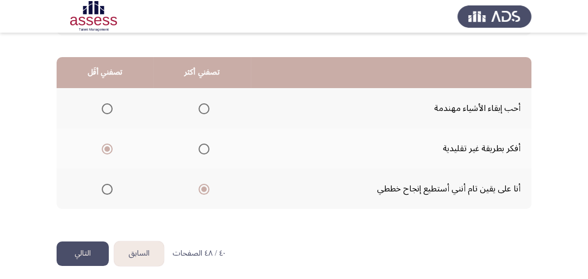
scroll to position [269, 0]
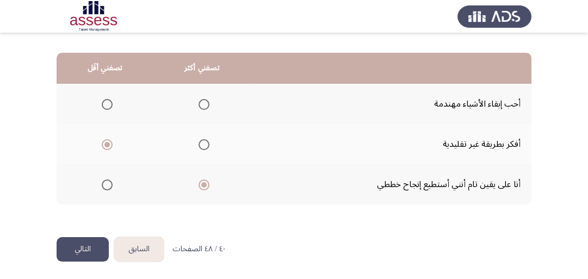
click at [65, 246] on button "التالي" at bounding box center [83, 249] width 52 height 24
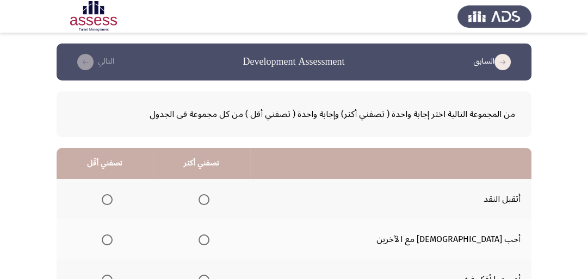
scroll to position [44, 0]
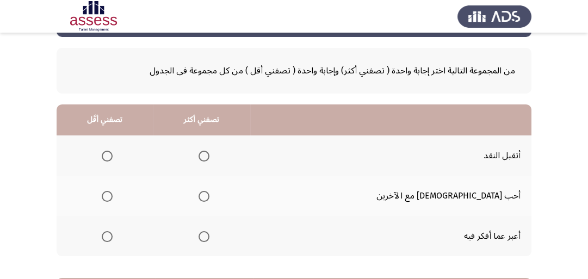
click at [209, 151] on span "Select an option" at bounding box center [204, 156] width 11 height 11
click at [209, 151] on input "Select an option" at bounding box center [204, 156] width 11 height 11
click at [113, 238] on span "Select an option" at bounding box center [107, 236] width 11 height 11
click at [113, 238] on input "Select an option" at bounding box center [107, 236] width 11 height 11
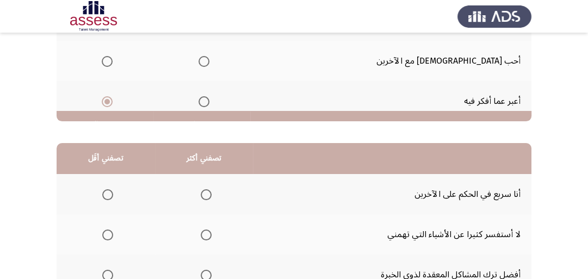
scroll to position [261, 0]
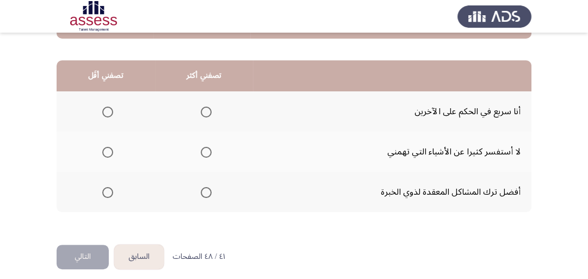
click at [201, 191] on span "Select an option" at bounding box center [206, 192] width 11 height 11
click at [201, 191] on input "Select an option" at bounding box center [206, 192] width 11 height 11
click at [108, 152] on span "Select an option" at bounding box center [107, 152] width 11 height 11
click at [108, 152] on input "Select an option" at bounding box center [107, 152] width 11 height 11
click at [83, 251] on button "التالي" at bounding box center [83, 257] width 52 height 24
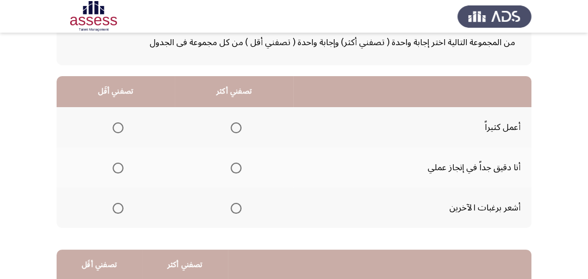
scroll to position [87, 0]
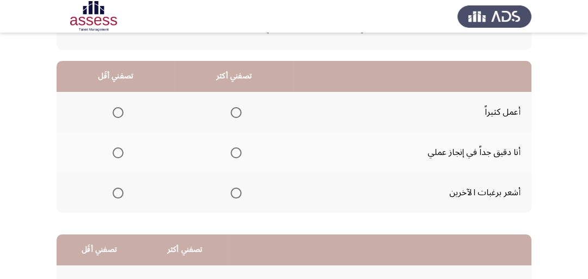
click at [235, 151] on span "Select an option" at bounding box center [236, 152] width 11 height 11
click at [235, 151] on input "Select an option" at bounding box center [236, 152] width 11 height 11
click at [115, 196] on span "Select an option" at bounding box center [118, 193] width 11 height 11
click at [115, 196] on input "Select an option" at bounding box center [118, 193] width 11 height 11
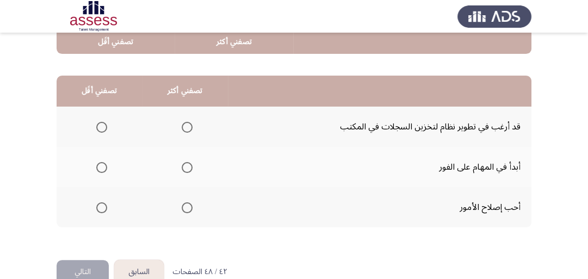
scroll to position [261, 0]
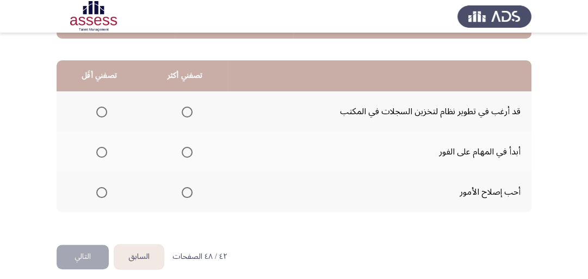
click at [184, 151] on span "Select an option" at bounding box center [187, 152] width 11 height 11
click at [184, 151] on input "Select an option" at bounding box center [187, 152] width 11 height 11
click at [102, 187] on span "Select an option" at bounding box center [101, 192] width 11 height 11
click at [102, 187] on input "Select an option" at bounding box center [101, 192] width 11 height 11
click at [93, 257] on button "التالي" at bounding box center [83, 257] width 52 height 24
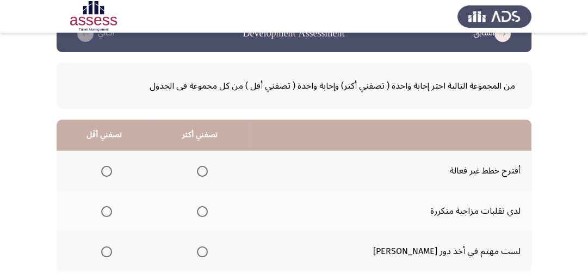
scroll to position [44, 0]
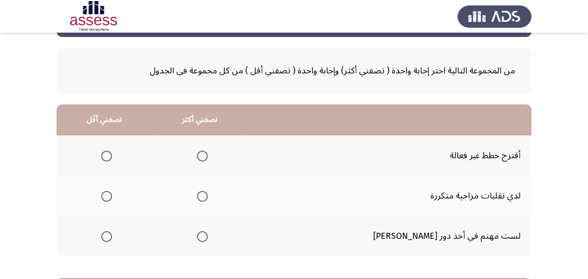
click at [109, 236] on span "Select an option" at bounding box center [106, 236] width 11 height 11
click at [109, 236] on input "Select an option" at bounding box center [106, 236] width 11 height 11
click at [208, 196] on span "Select an option" at bounding box center [202, 196] width 11 height 11
click at [208, 196] on input "Select an option" at bounding box center [202, 196] width 11 height 11
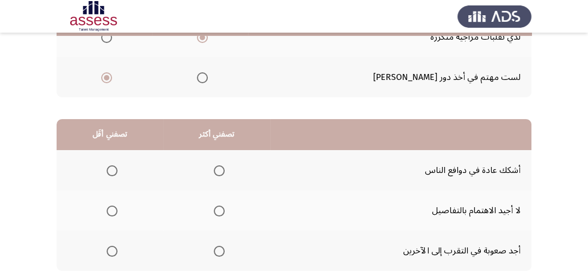
scroll to position [218, 0]
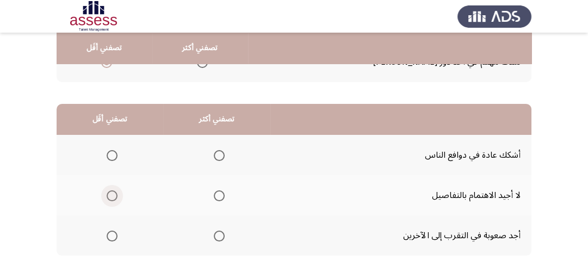
click at [112, 198] on span "Select an option" at bounding box center [112, 195] width 11 height 11
click at [112, 198] on input "Select an option" at bounding box center [112, 195] width 11 height 11
click at [217, 158] on span "Select an option" at bounding box center [219, 155] width 11 height 11
click at [217, 158] on input "Select an option" at bounding box center [219, 155] width 11 height 11
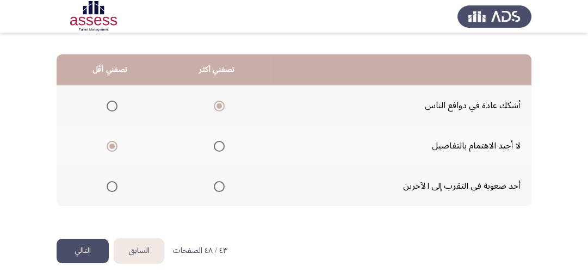
scroll to position [269, 0]
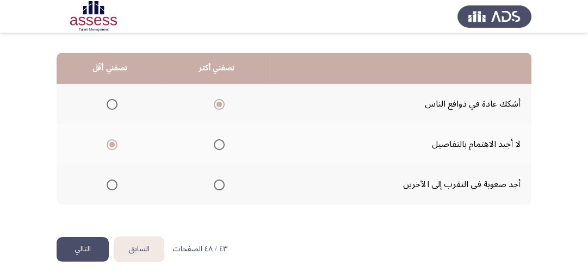
click at [84, 252] on button "التالي" at bounding box center [83, 249] width 52 height 24
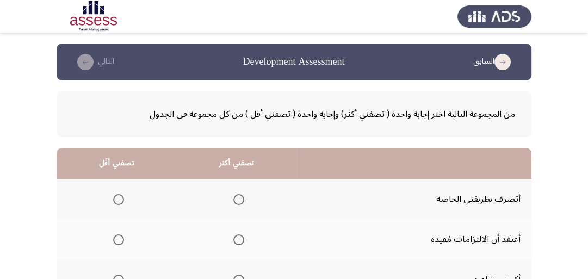
click at [504, 58] on icon "load previous page" at bounding box center [503, 62] width 16 height 16
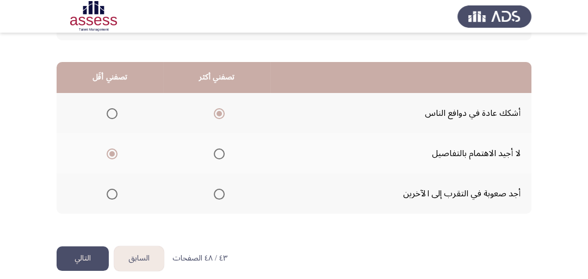
scroll to position [269, 0]
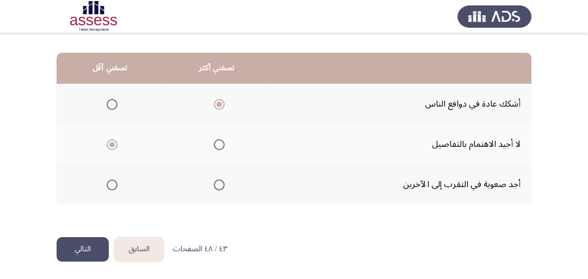
click at [218, 182] on span "Select an option" at bounding box center [219, 185] width 11 height 11
click at [218, 182] on input "Select an option" at bounding box center [219, 185] width 11 height 11
click at [111, 183] on span "Select an option" at bounding box center [112, 185] width 11 height 11
click at [111, 183] on input "Select an option" at bounding box center [112, 185] width 11 height 11
click at [113, 144] on span "Select an option" at bounding box center [112, 144] width 11 height 11
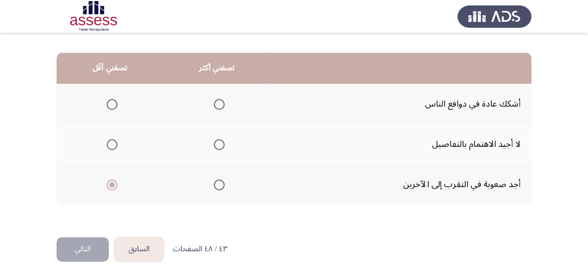
click at [113, 144] on input "Select an option" at bounding box center [112, 144] width 11 height 11
click at [220, 185] on span "Select an option" at bounding box center [219, 185] width 11 height 11
click at [220, 185] on input "Select an option" at bounding box center [219, 185] width 11 height 11
click at [216, 102] on span "Select an option" at bounding box center [219, 104] width 11 height 11
click at [216, 102] on input "Select an option" at bounding box center [219, 104] width 11 height 11
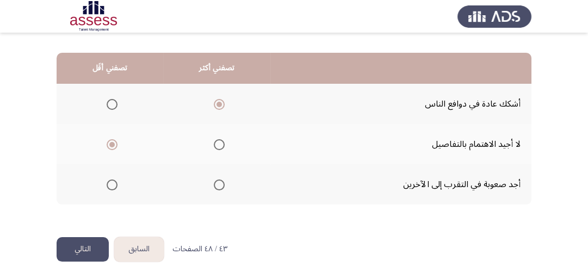
drag, startPoint x: 83, startPoint y: 249, endPoint x: 92, endPoint y: 247, distance: 9.4
click at [83, 249] on button "التالي" at bounding box center [83, 249] width 52 height 24
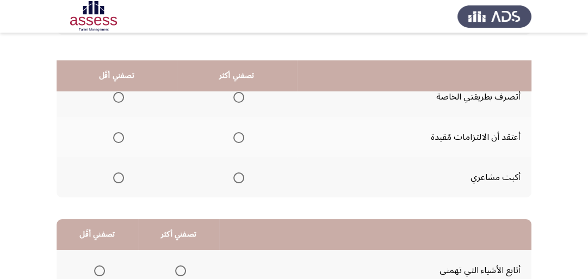
scroll to position [87, 0]
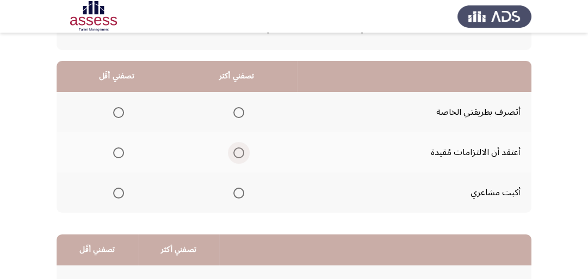
click at [236, 154] on span "Select an option" at bounding box center [238, 152] width 11 height 11
click at [236, 154] on input "Select an option" at bounding box center [238, 152] width 11 height 11
click at [117, 194] on span "Select an option" at bounding box center [118, 193] width 11 height 11
click at [117, 194] on input "Select an option" at bounding box center [118, 193] width 11 height 11
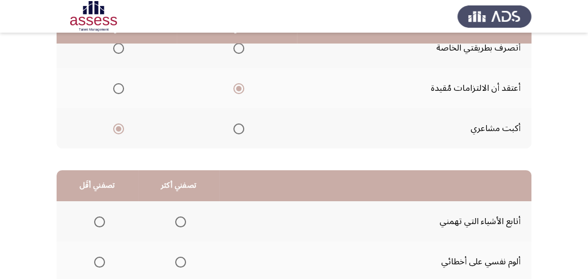
scroll to position [218, 0]
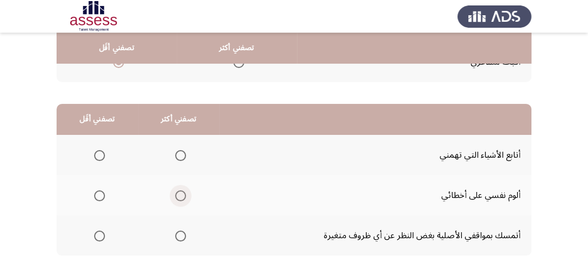
click at [184, 196] on span "Select an option" at bounding box center [180, 195] width 11 height 11
click at [184, 196] on input "Select an option" at bounding box center [180, 195] width 11 height 11
click at [102, 234] on span "Select an option" at bounding box center [99, 236] width 11 height 11
click at [102, 234] on input "Select an option" at bounding box center [99, 236] width 11 height 11
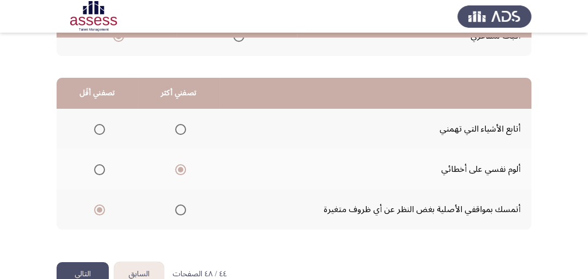
scroll to position [269, 0]
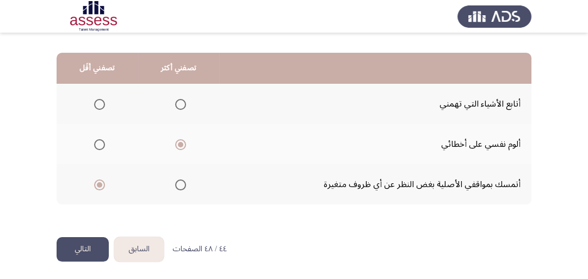
click at [94, 245] on button "التالي" at bounding box center [83, 249] width 52 height 24
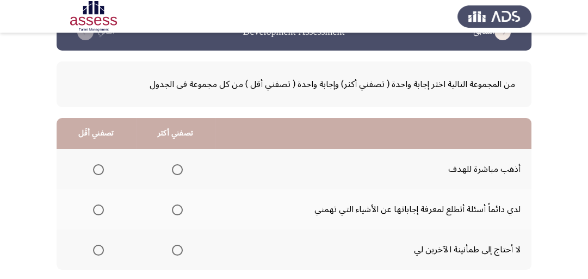
scroll to position [44, 0]
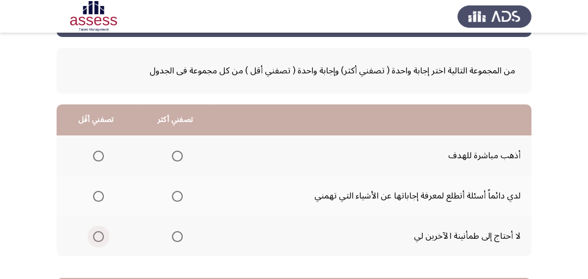
click at [101, 236] on span "Select an option" at bounding box center [98, 236] width 11 height 11
click at [101, 236] on input "Select an option" at bounding box center [98, 236] width 11 height 11
click at [176, 157] on span "Select an option" at bounding box center [177, 156] width 11 height 11
click at [176, 157] on input "Select an option" at bounding box center [177, 156] width 11 height 11
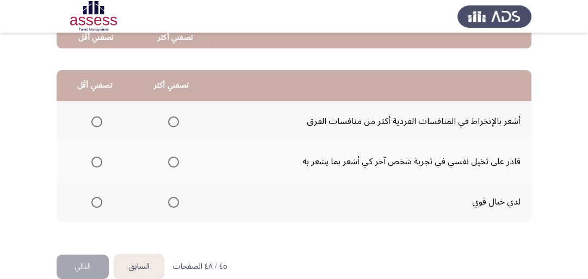
scroll to position [261, 0]
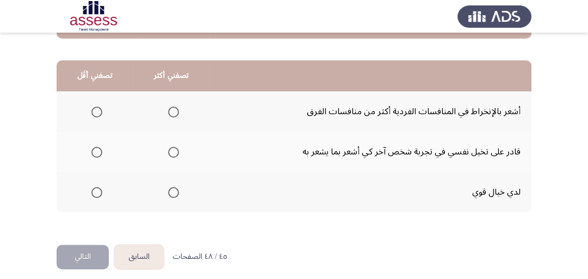
click at [170, 152] on span "Select an option" at bounding box center [173, 152] width 11 height 11
click at [170, 152] on input "Select an option" at bounding box center [173, 152] width 11 height 11
click at [95, 108] on span "Select an option" at bounding box center [96, 112] width 11 height 11
click at [95, 108] on input "Select an option" at bounding box center [96, 112] width 11 height 11
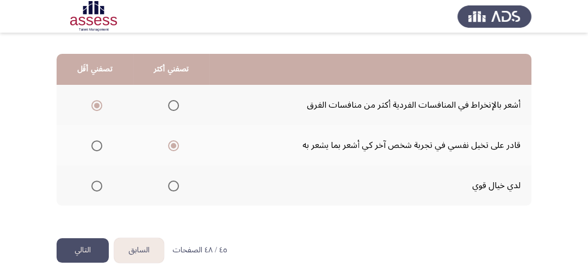
scroll to position [269, 0]
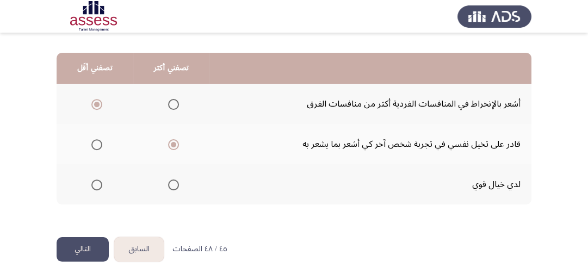
click at [83, 248] on button "التالي" at bounding box center [83, 249] width 52 height 24
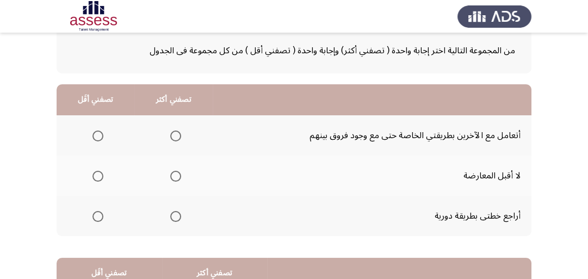
scroll to position [87, 0]
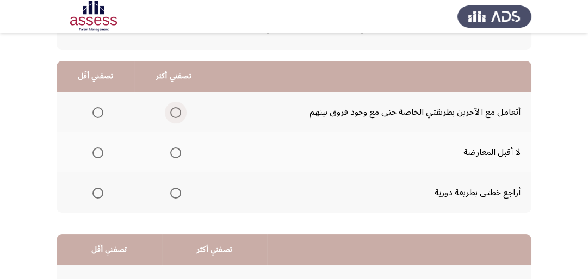
click at [175, 110] on span "Select an option" at bounding box center [175, 112] width 11 height 11
click at [175, 110] on input "Select an option" at bounding box center [175, 112] width 11 height 11
click at [93, 150] on span "Select an option" at bounding box center [98, 152] width 11 height 11
click at [93, 150] on input "Select an option" at bounding box center [98, 152] width 11 height 11
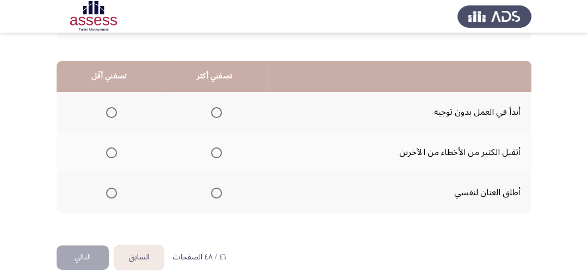
scroll to position [261, 0]
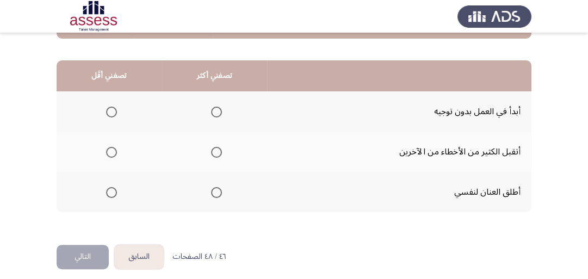
click at [118, 109] on th at bounding box center [110, 111] width 106 height 40
click at [113, 109] on span "Select an option" at bounding box center [111, 112] width 11 height 11
click at [113, 109] on input "Select an option" at bounding box center [111, 112] width 11 height 11
click at [214, 152] on span "Select an option" at bounding box center [216, 152] width 11 height 11
click at [214, 152] on input "Select an option" at bounding box center [216, 152] width 11 height 11
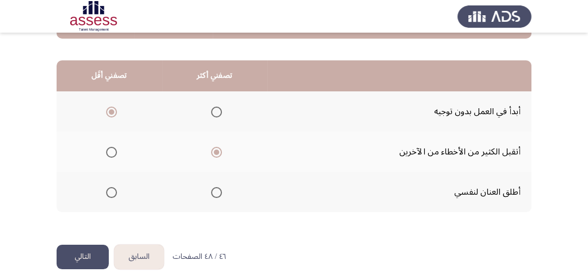
click at [90, 257] on button "التالي" at bounding box center [83, 257] width 52 height 24
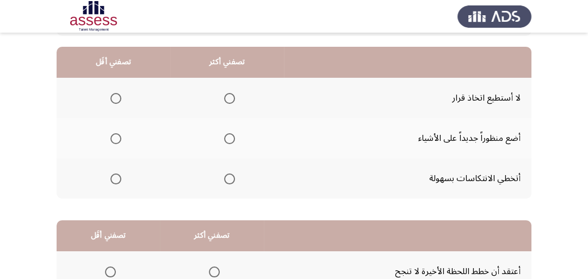
scroll to position [44, 0]
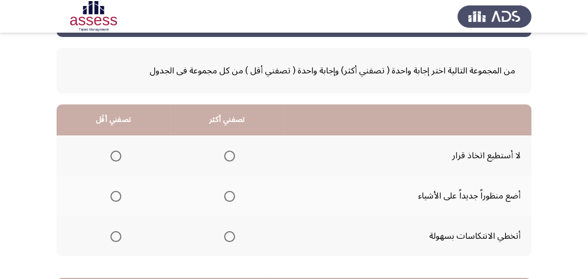
click at [113, 157] on span "Select an option" at bounding box center [115, 156] width 11 height 11
click at [113, 157] on input "Select an option" at bounding box center [115, 156] width 11 height 11
click at [228, 238] on span "Select an option" at bounding box center [229, 236] width 11 height 11
click at [228, 238] on input "Select an option" at bounding box center [229, 236] width 11 height 11
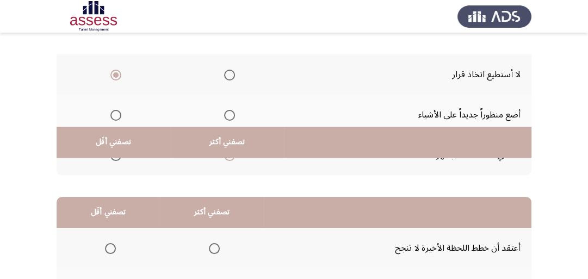
scroll to position [261, 0]
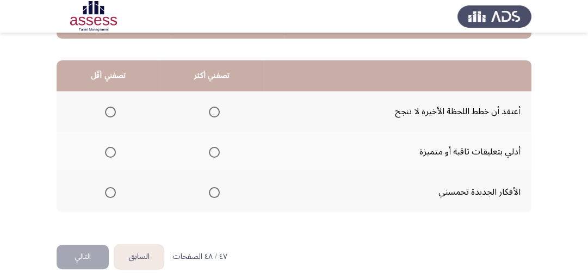
click at [214, 190] on span "Select an option" at bounding box center [214, 192] width 11 height 11
click at [214, 190] on input "Select an option" at bounding box center [214, 192] width 11 height 11
click at [107, 110] on span "Select an option" at bounding box center [110, 112] width 11 height 11
click at [107, 110] on input "Select an option" at bounding box center [110, 112] width 11 height 11
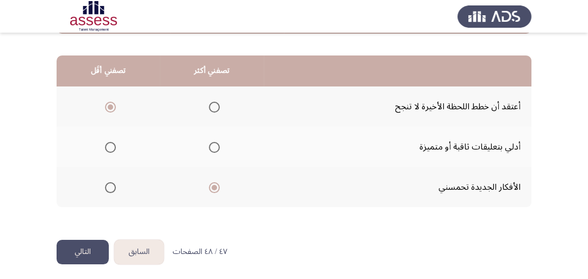
scroll to position [269, 0]
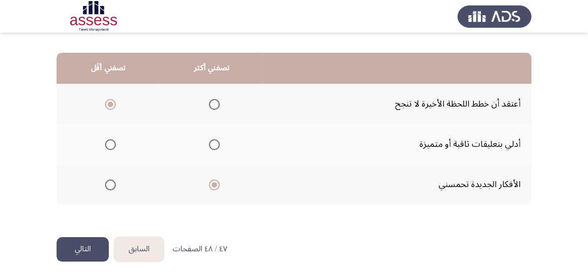
click at [73, 244] on button "التالي" at bounding box center [83, 249] width 52 height 24
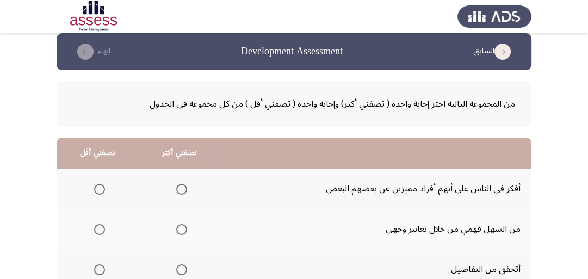
scroll to position [51, 0]
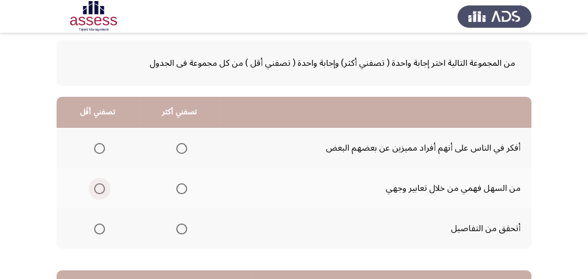
click at [98, 189] on span "Select an option" at bounding box center [99, 188] width 11 height 11
click at [98, 189] on input "Select an option" at bounding box center [99, 188] width 11 height 11
click at [178, 146] on span "Select an option" at bounding box center [181, 148] width 11 height 11
click at [178, 146] on input "Select an option" at bounding box center [181, 148] width 11 height 11
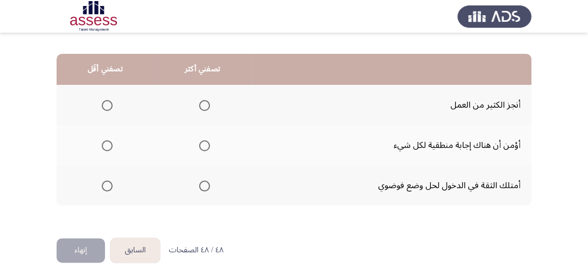
scroll to position [269, 0]
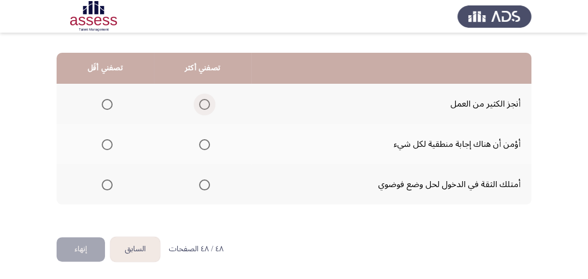
click at [205, 102] on span "Select an option" at bounding box center [204, 104] width 11 height 11
click at [205, 102] on input "Select an option" at bounding box center [204, 104] width 11 height 11
click at [103, 185] on span "Select an option" at bounding box center [107, 185] width 11 height 11
click at [103, 185] on input "Select an option" at bounding box center [107, 185] width 11 height 11
click at [88, 245] on button "إنهاء" at bounding box center [81, 249] width 48 height 24
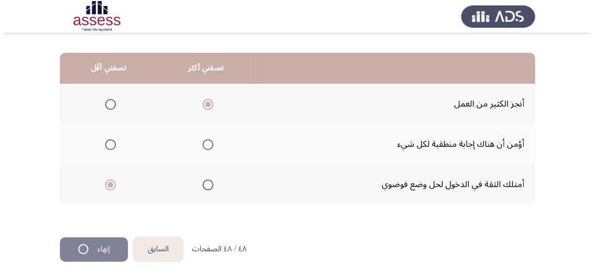
scroll to position [0, 0]
